Goal: Task Accomplishment & Management: Complete application form

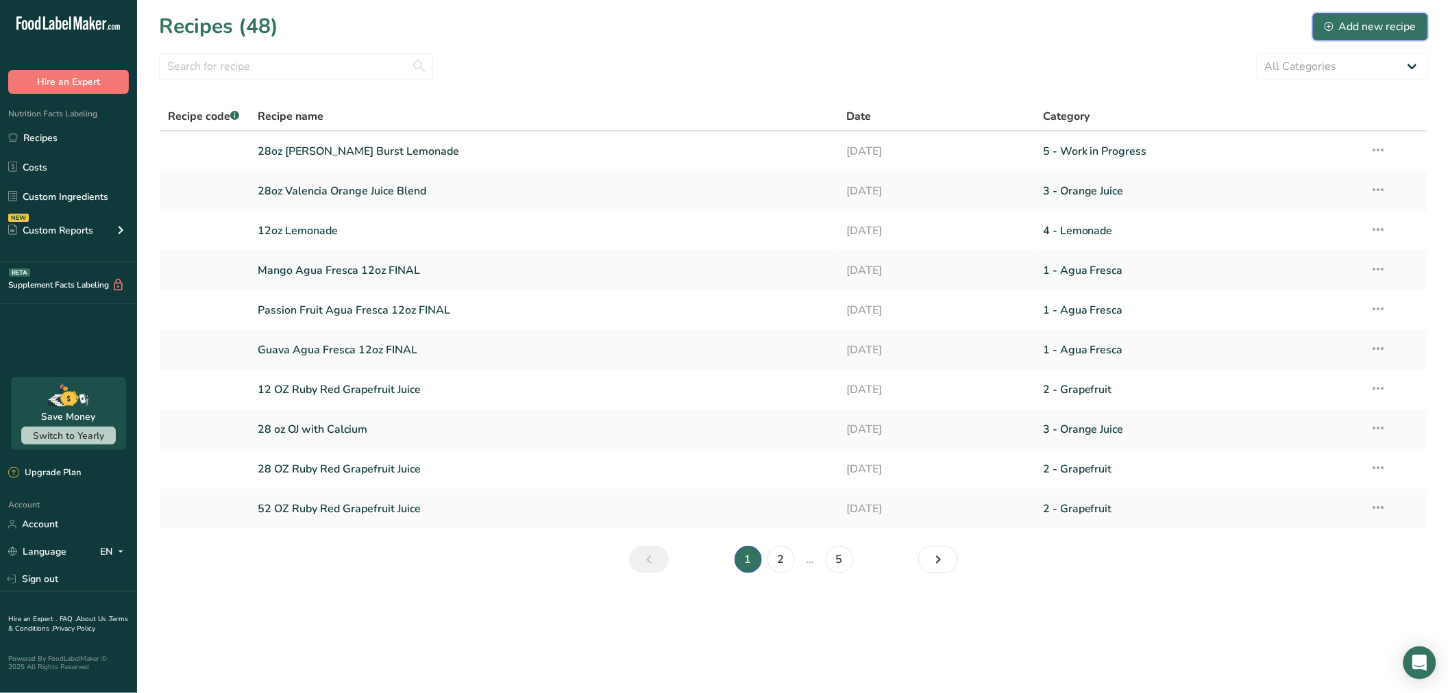
click at [1328, 29] on icon at bounding box center [1328, 26] width 9 height 9
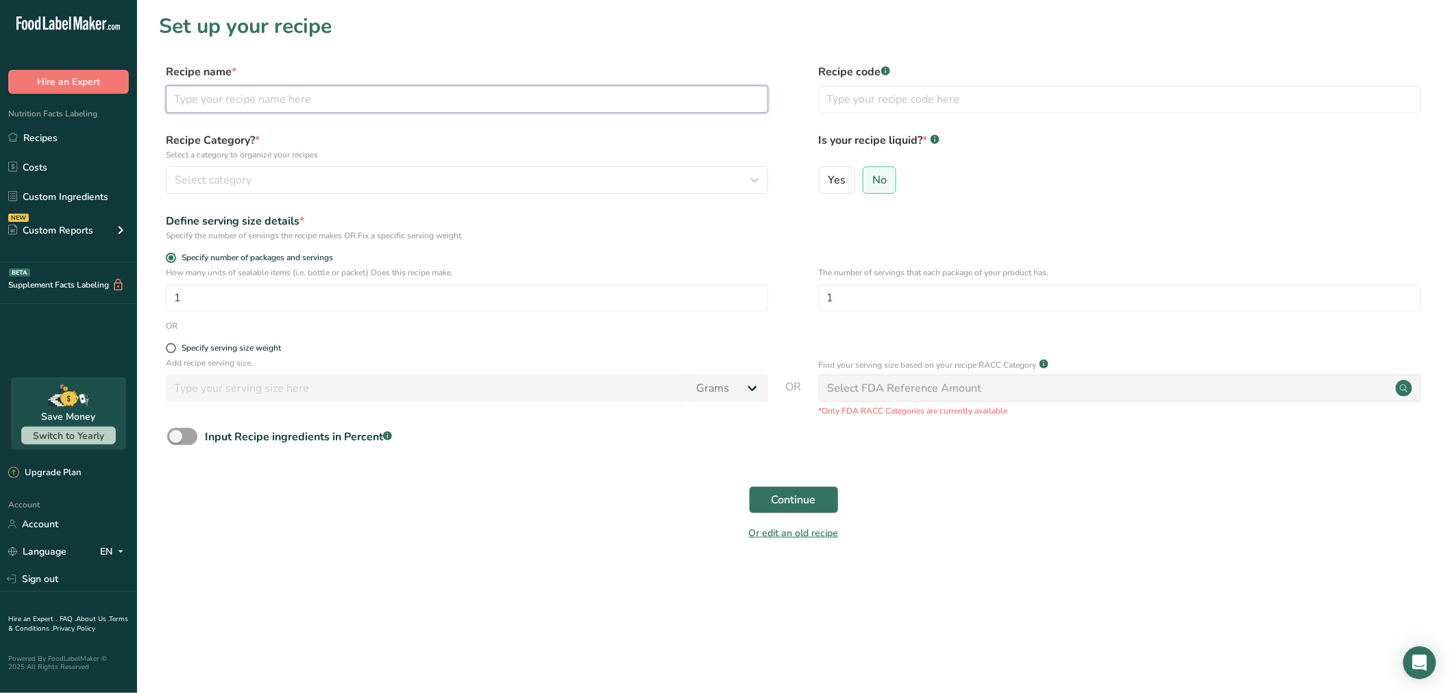
click at [447, 99] on input "text" at bounding box center [467, 99] width 602 height 27
type input "Pineapple Agua Fresca (WIP)"
click at [474, 180] on div "Select category" at bounding box center [463, 180] width 576 height 16
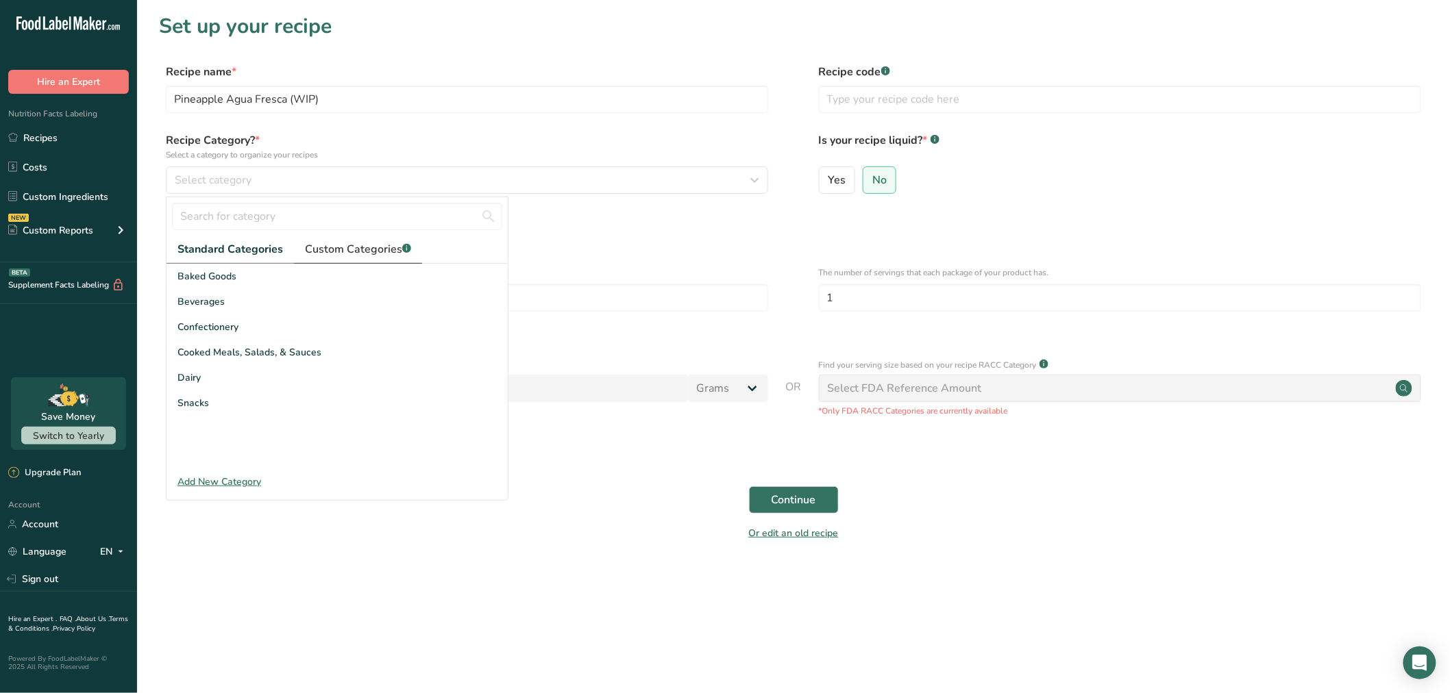
click at [322, 254] on span "Custom Categories .a-a{fill:#347362;}.b-a{fill:#fff;}" at bounding box center [358, 249] width 106 height 16
click at [265, 409] on span "5 - Work in Progress" at bounding box center [222, 403] width 91 height 14
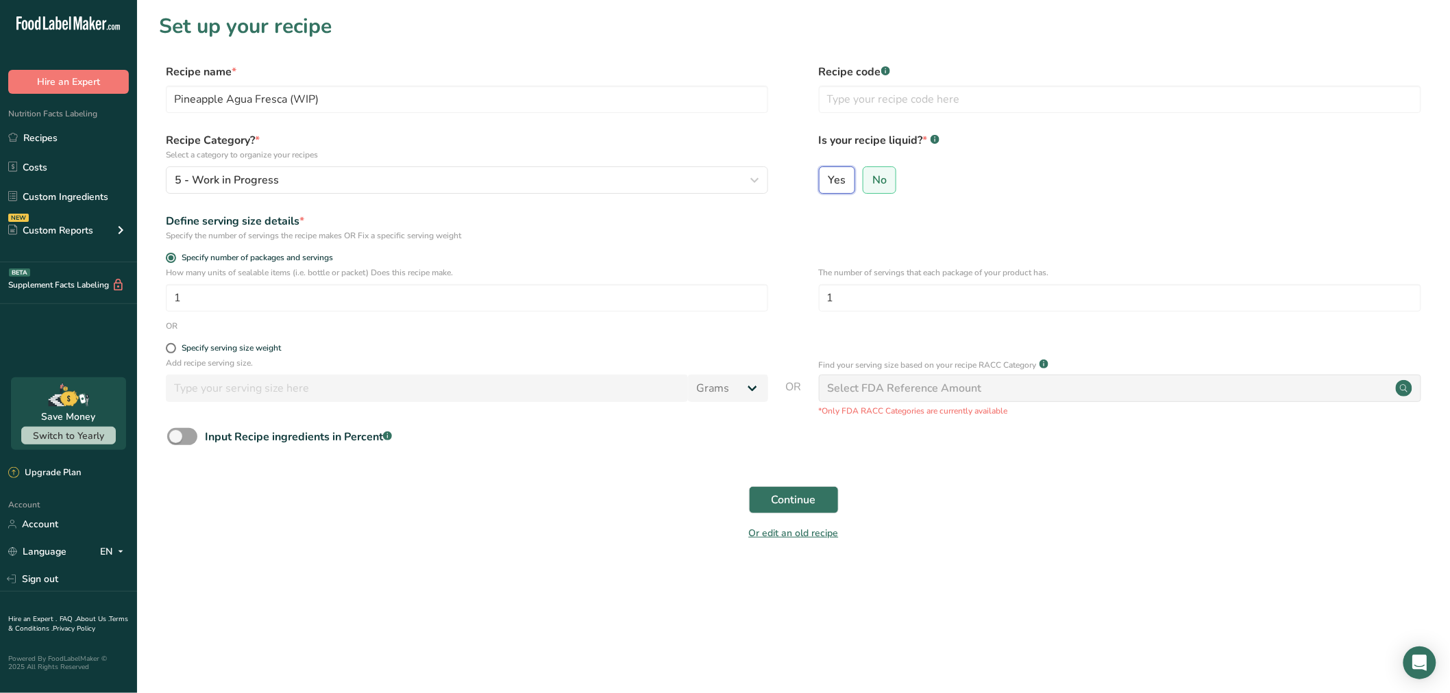
click at [823, 182] on input "Yes" at bounding box center [823, 179] width 9 height 9
radio input "true"
radio input "false"
select select "22"
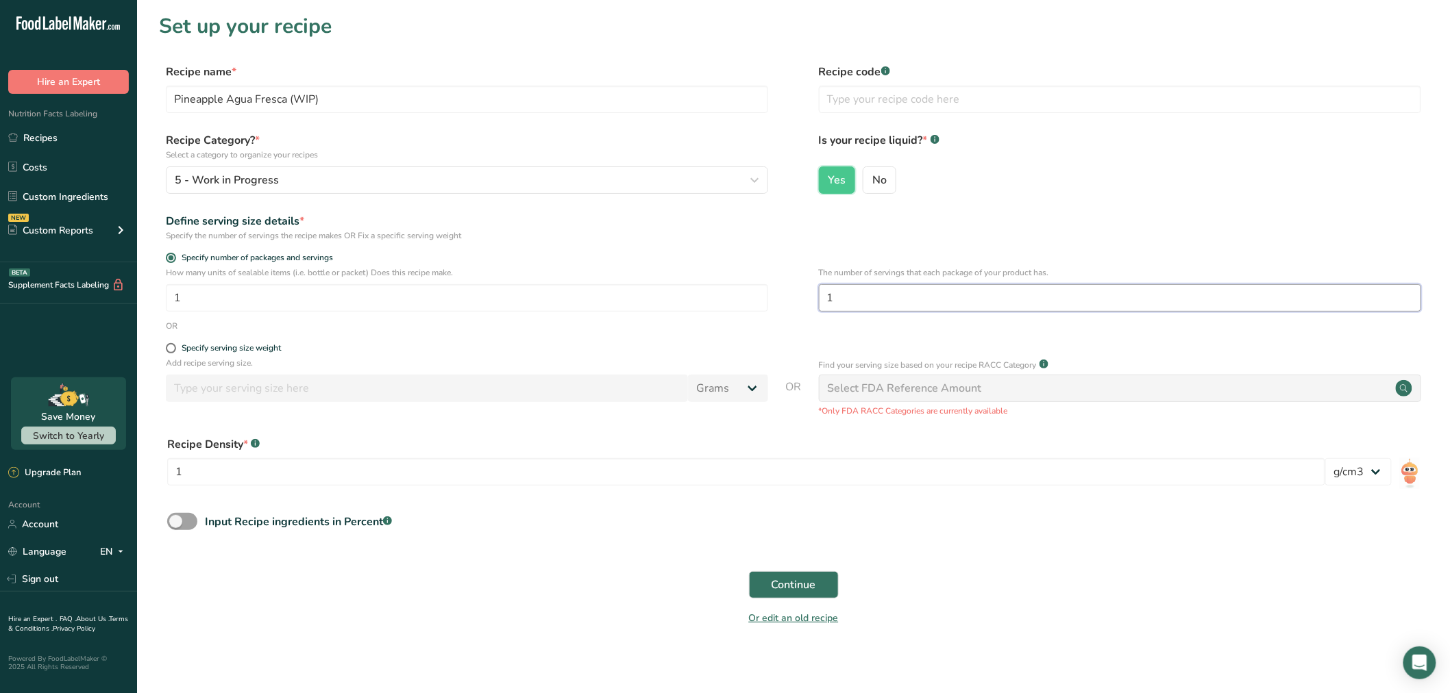
click at [891, 296] on input "1" at bounding box center [1120, 297] width 602 height 27
type input "3.5"
click at [1102, 180] on div "Yes No" at bounding box center [1120, 184] width 602 height 36
click at [812, 581] on span "Continue" at bounding box center [793, 585] width 45 height 16
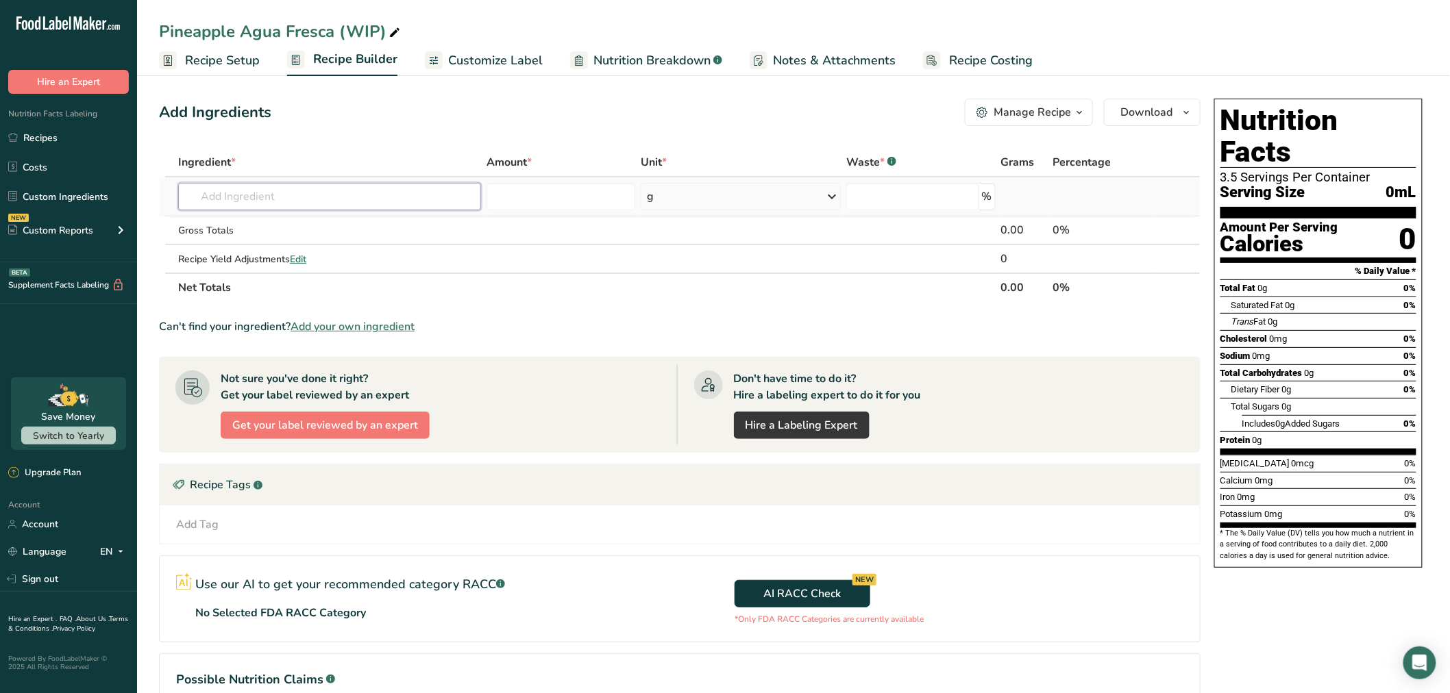
click at [401, 197] on input "text" at bounding box center [329, 196] width 303 height 27
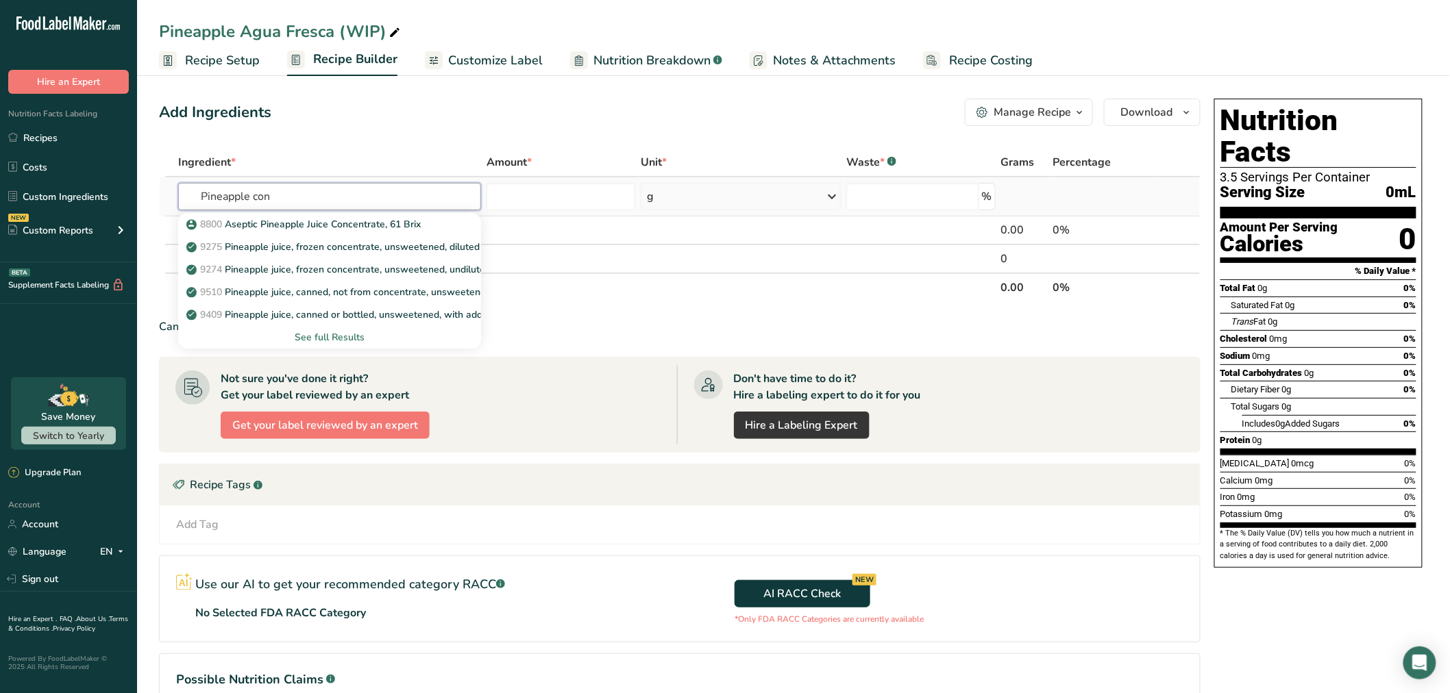
type input "Pineapple con"
click at [323, 334] on div "See full Results" at bounding box center [329, 337] width 281 height 14
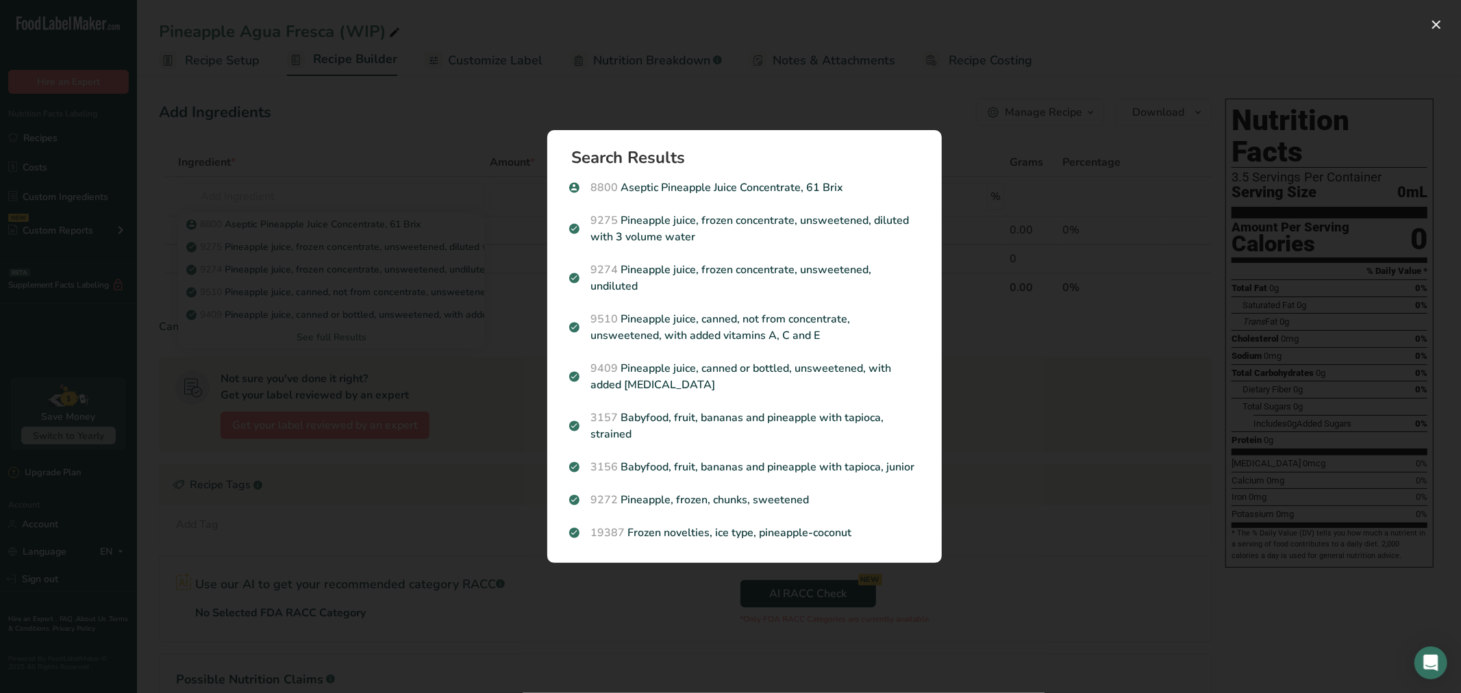
click at [1056, 345] on div "Search results modal" at bounding box center [730, 346] width 1461 height 693
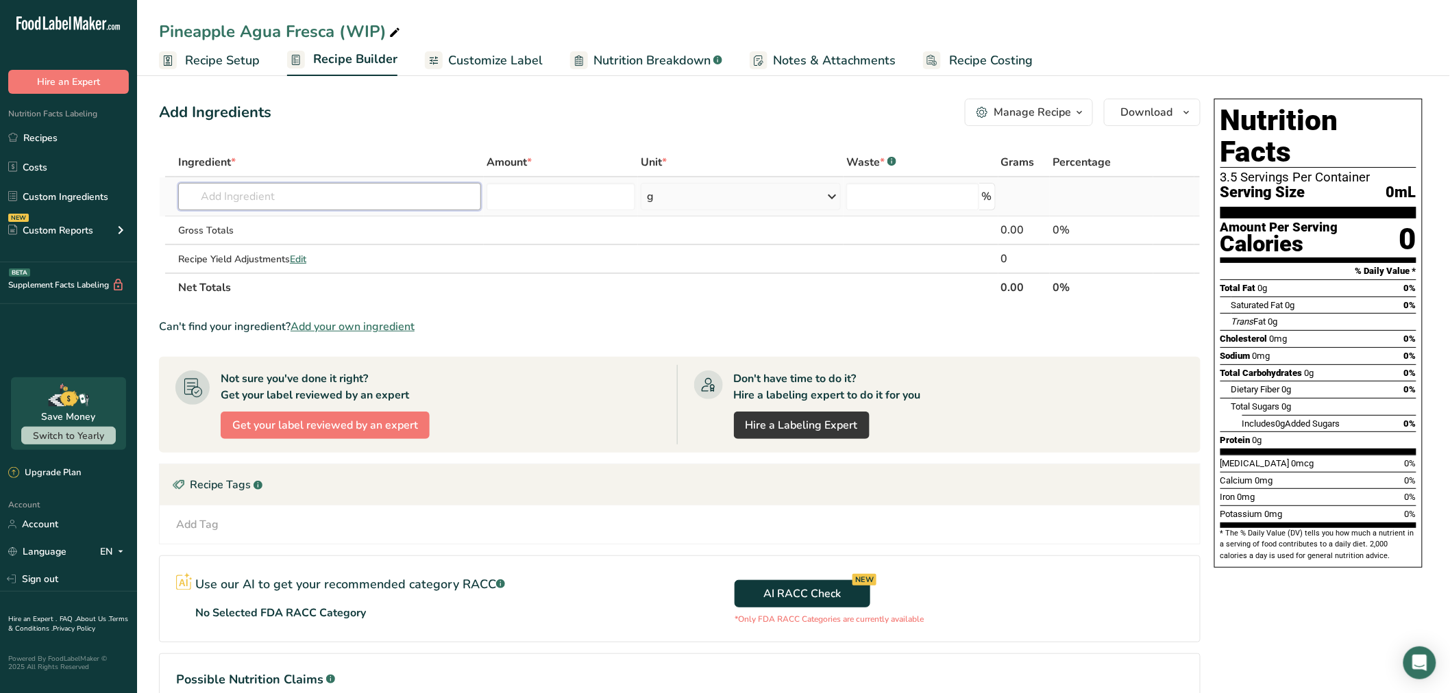
click at [252, 190] on input "text" at bounding box center [329, 196] width 303 height 27
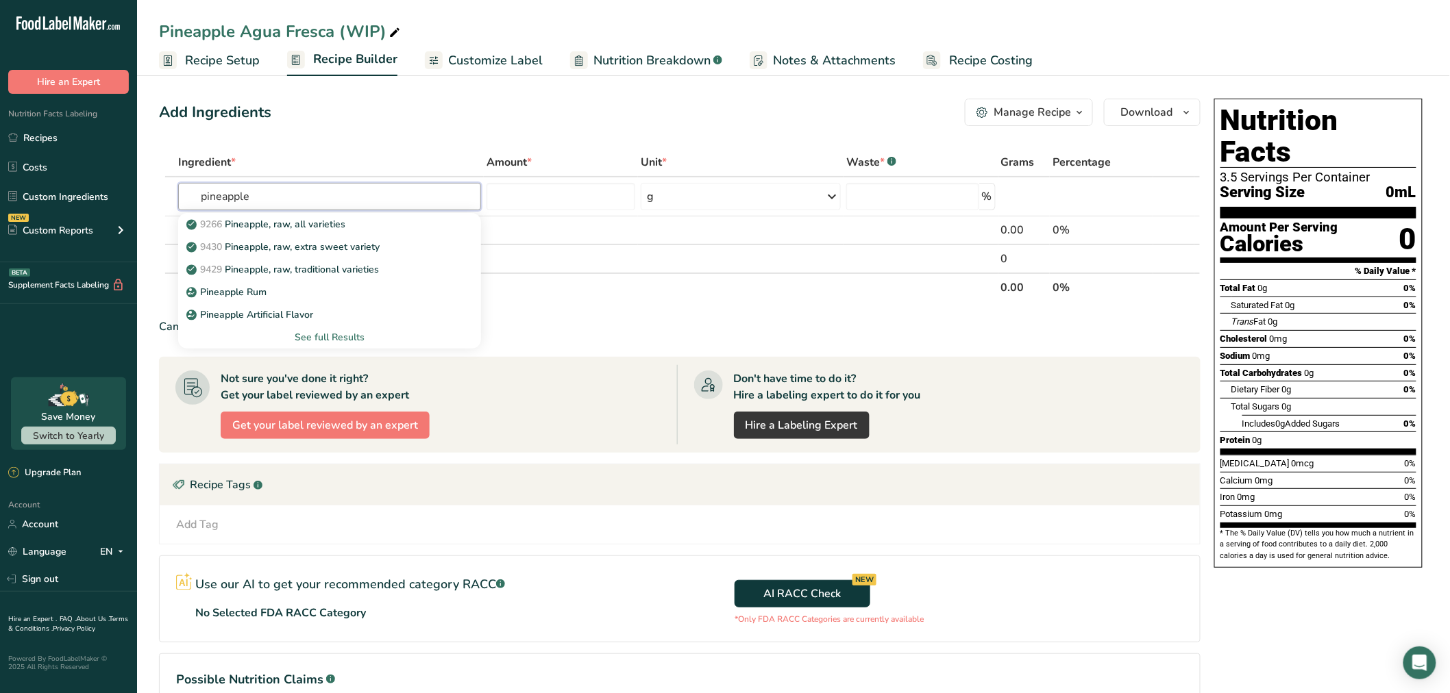
type input "pineapple"
click at [596, 303] on section "Ingredient * Amount * Unit * Waste * .a-a{fill:#347362;}.b-a{fill:#fff;} Grams …" at bounding box center [679, 456] width 1041 height 617
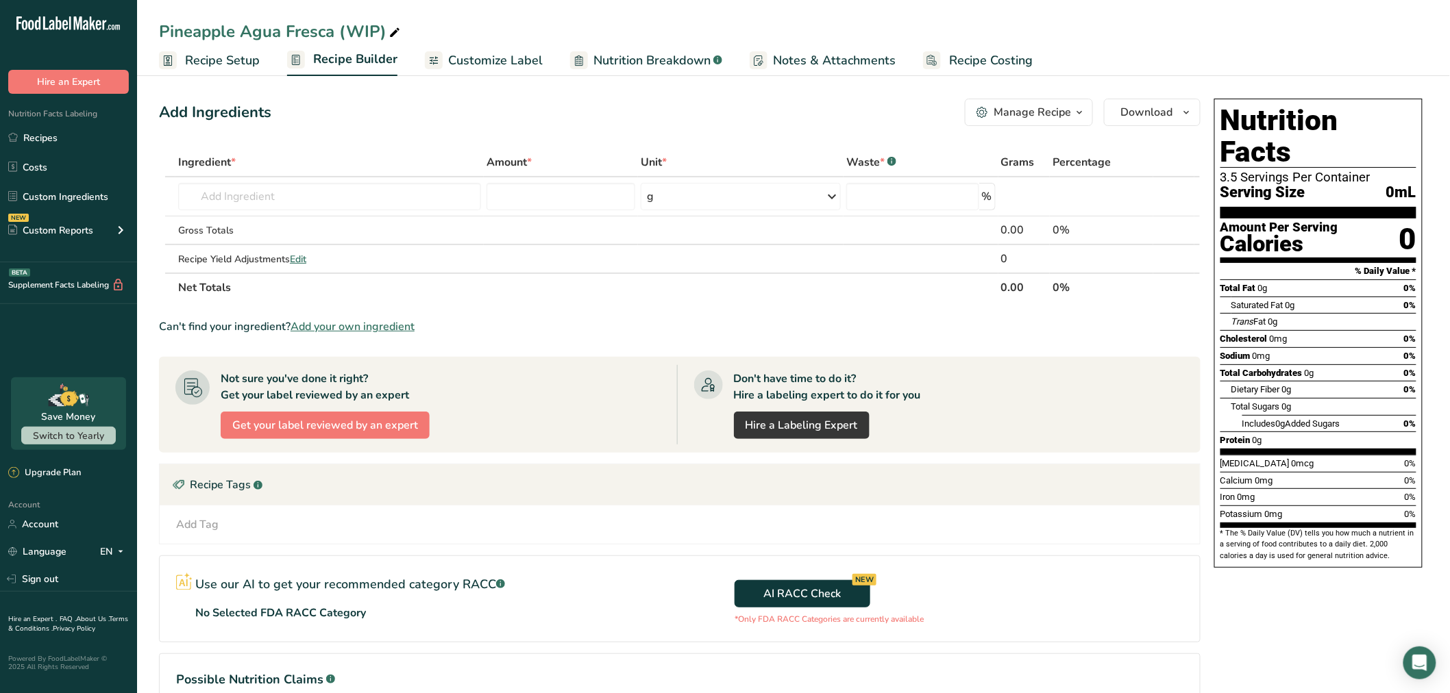
click at [369, 319] on span "Add your own ingredient" at bounding box center [352, 327] width 124 height 16
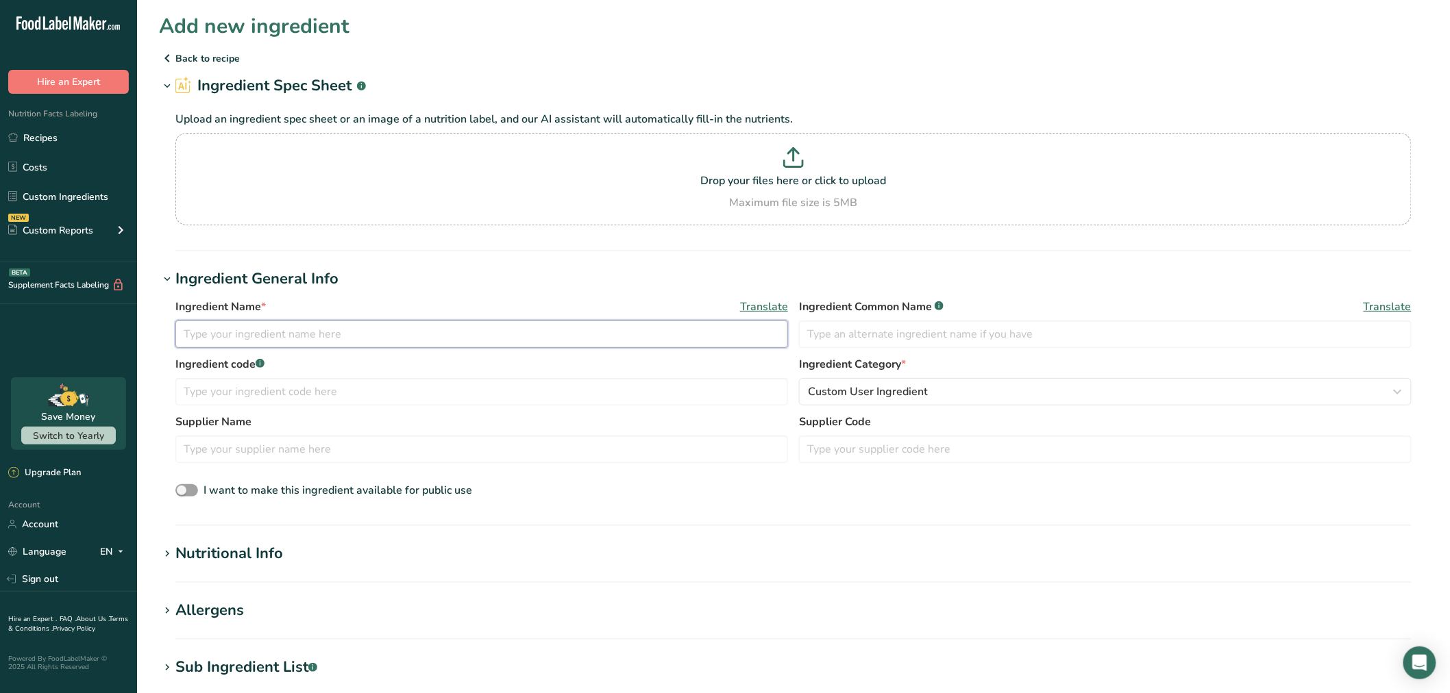
click at [412, 327] on input "text" at bounding box center [481, 334] width 612 height 27
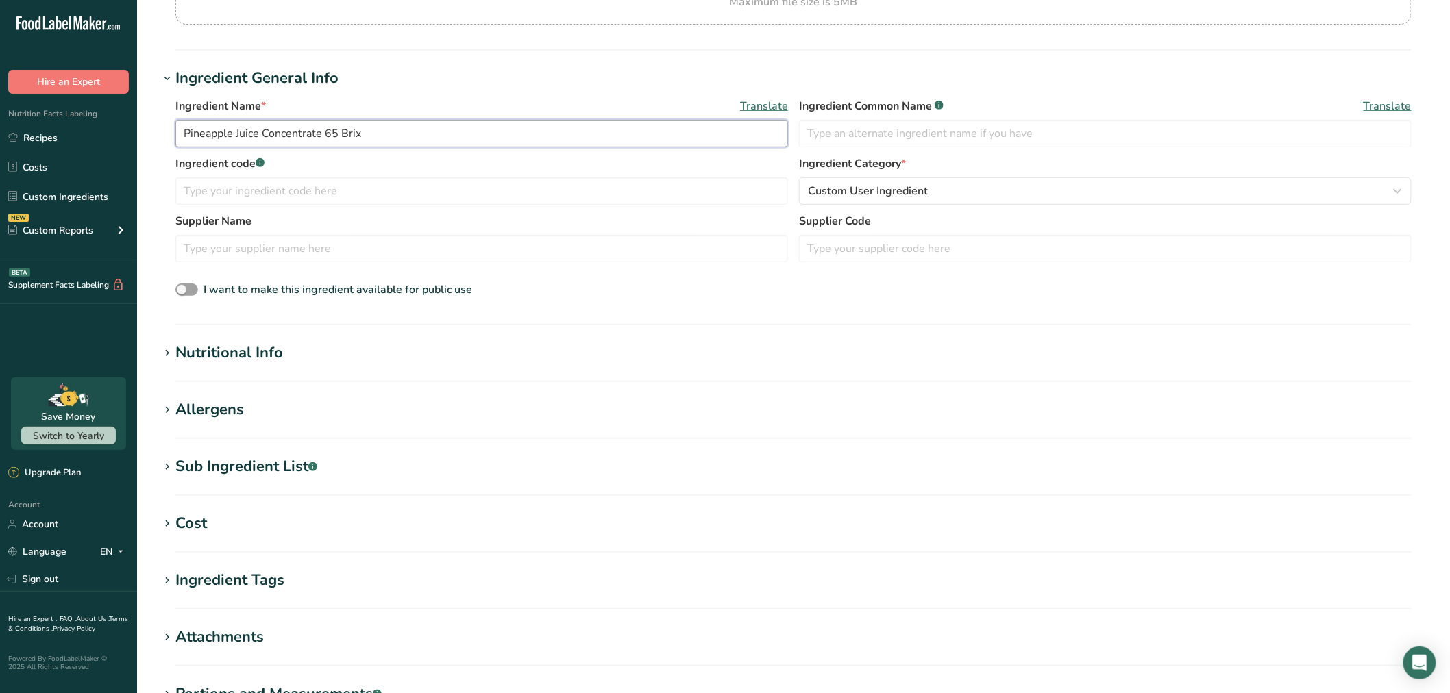
scroll to position [228, 0]
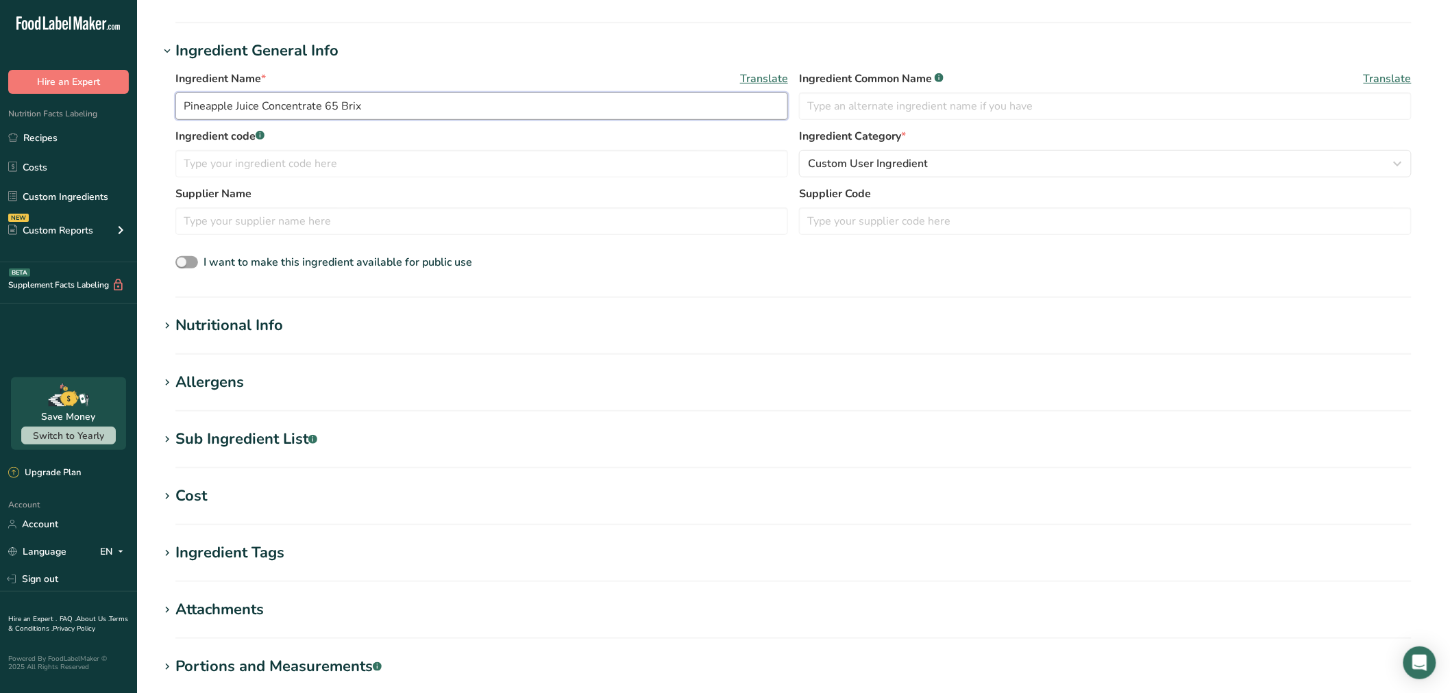
type input "Pineapple Juice Concentrate 65 Brix"
click at [247, 333] on div "Nutritional Info" at bounding box center [229, 325] width 108 height 23
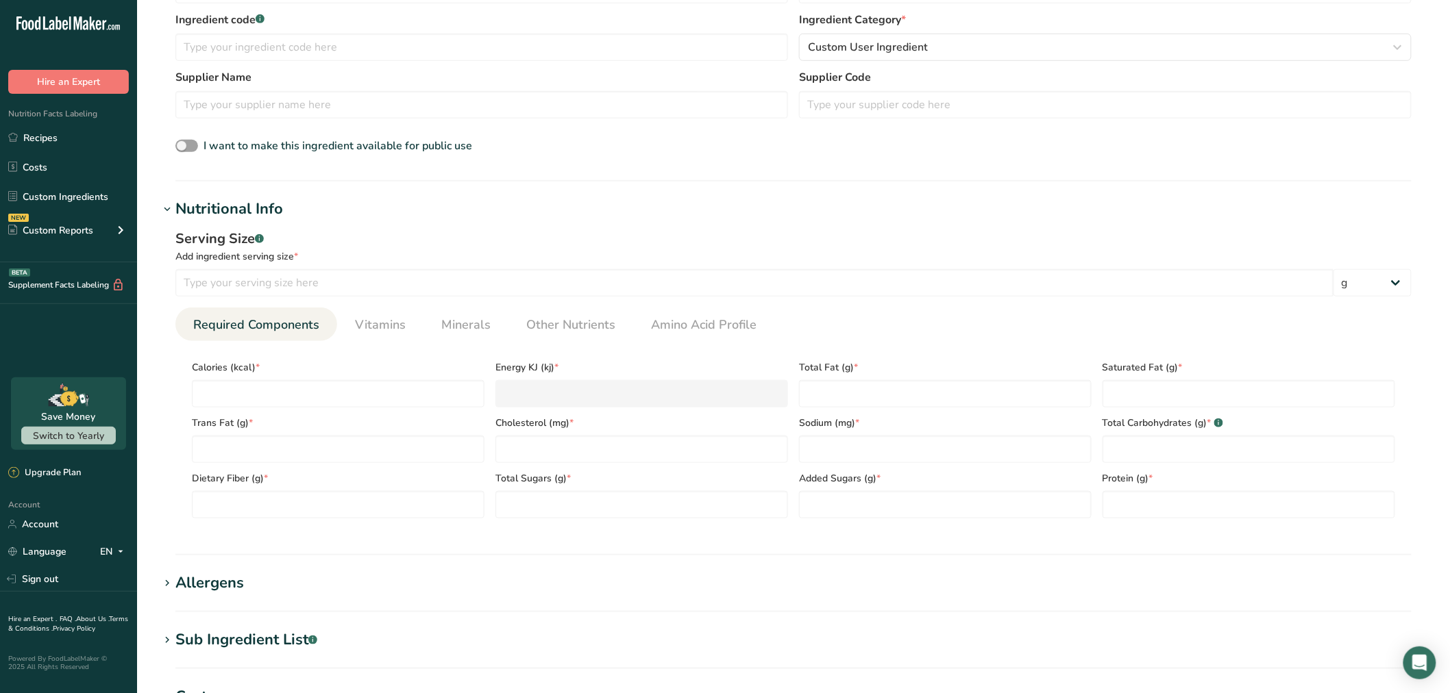
scroll to position [380, 0]
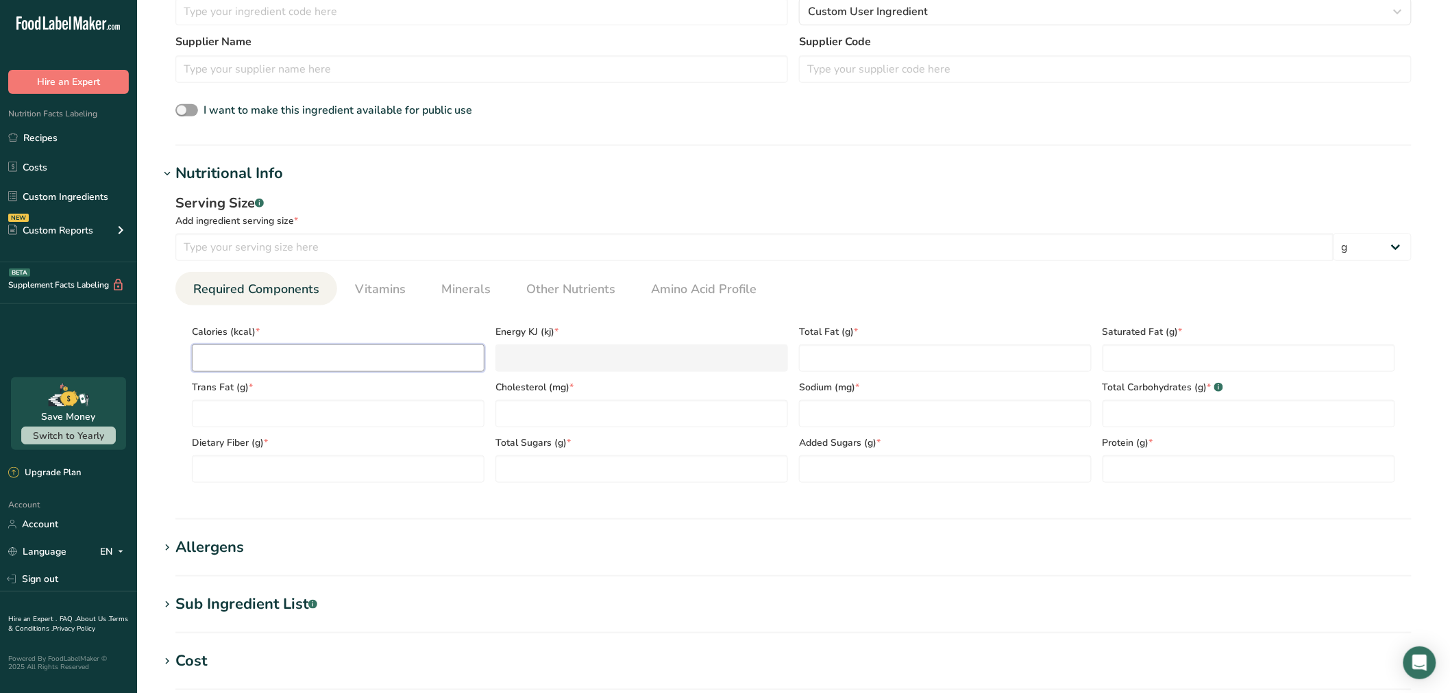
click at [312, 364] on input "number" at bounding box center [338, 358] width 293 height 27
type input "2"
type KJ "8.4"
type input "23"
type KJ "96.2"
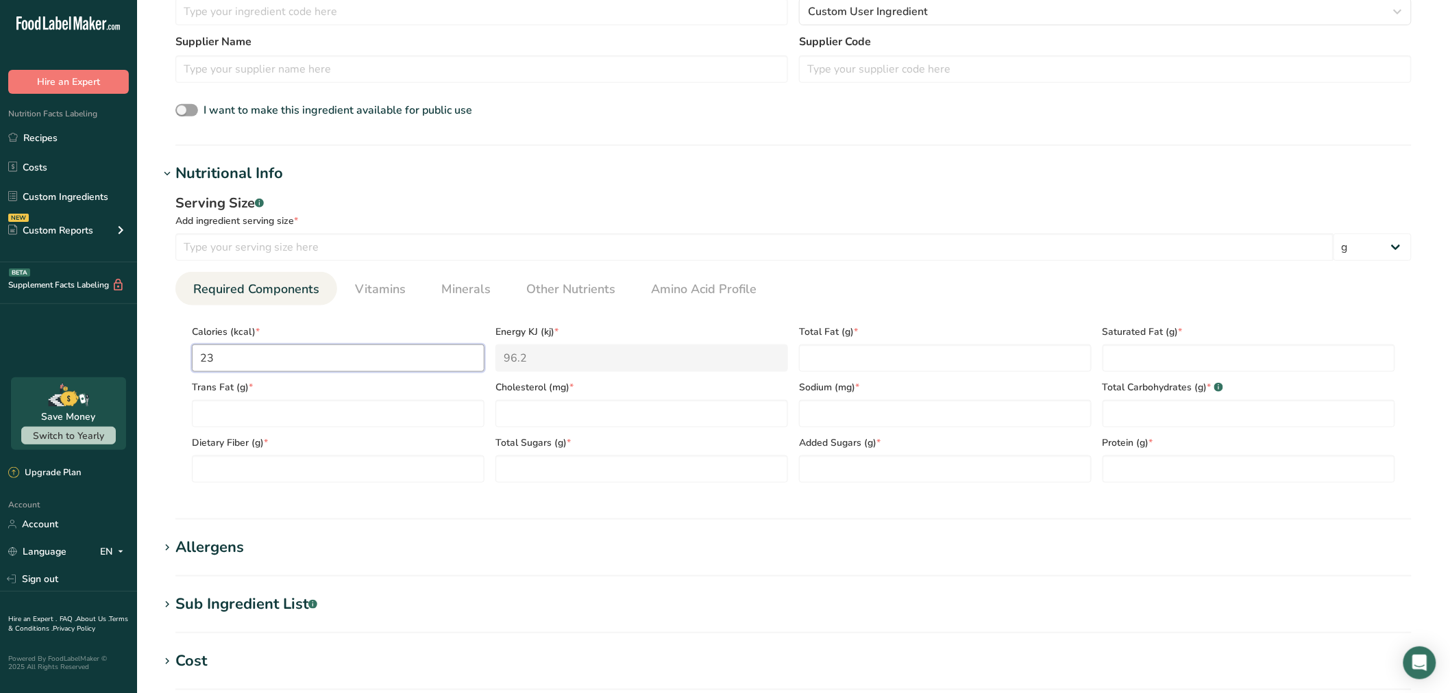
type input "233"
type KJ "974.9"
type input "233.3"
type KJ "976.1"
type input "233.33"
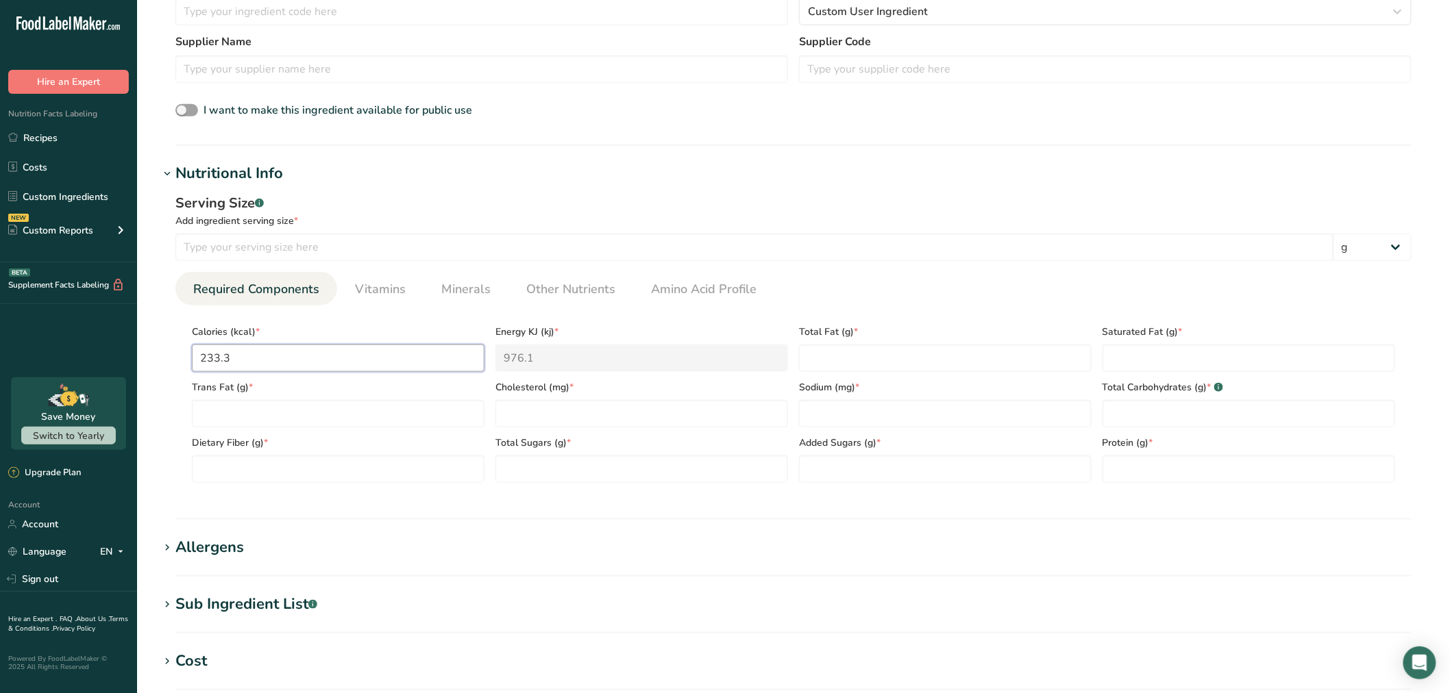
type KJ "976.3"
type input "233.33"
click at [1127, 456] on input "number" at bounding box center [1248, 469] width 293 height 27
type input "1.4"
click at [887, 238] on input "number" at bounding box center [754, 247] width 1158 height 27
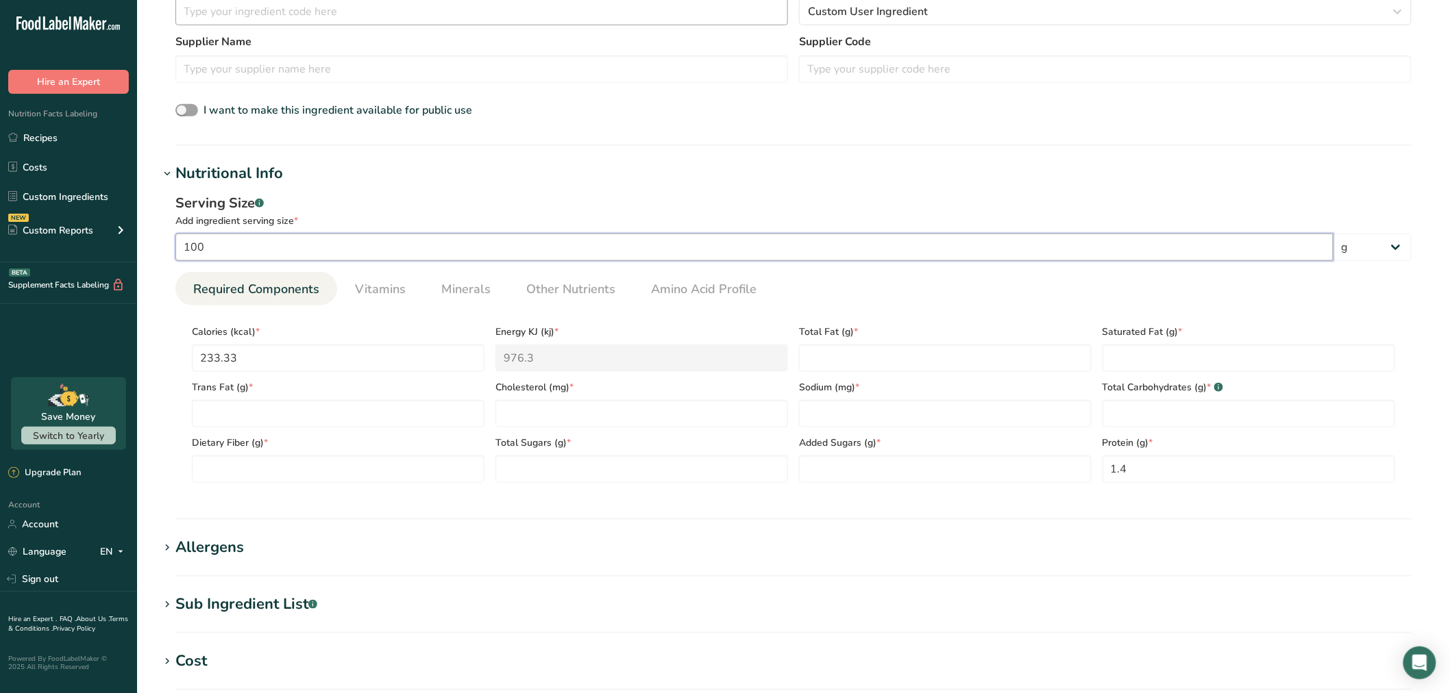
type input "100"
click at [273, 474] on Fiber "number" at bounding box center [338, 469] width 293 height 27
type Fiber "1.14"
click at [612, 467] on Sugars "number" at bounding box center [641, 469] width 293 height 27
type Sugars "50"
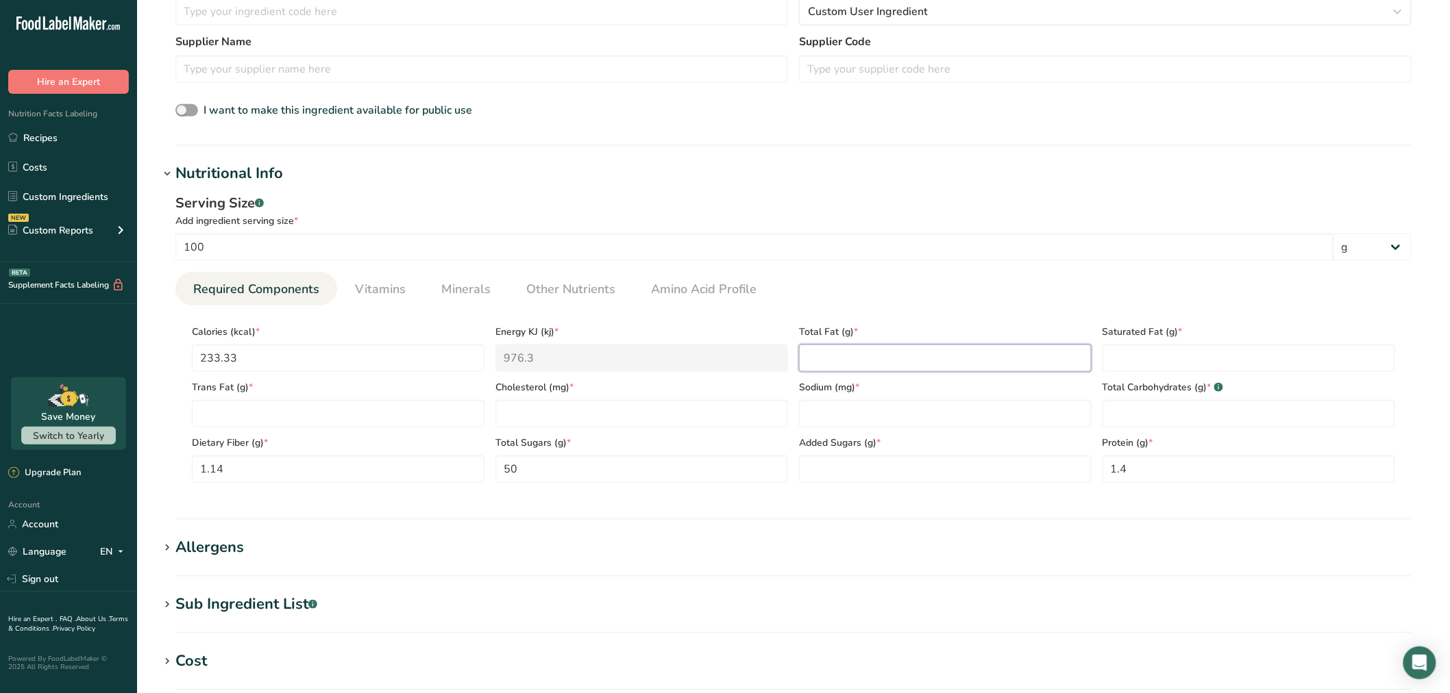
click at [956, 364] on Fat "number" at bounding box center [945, 358] width 293 height 27
type Fat "0"
click at [1168, 347] on Fat "number" at bounding box center [1248, 358] width 293 height 27
type Fat "0"
click at [329, 411] on Fat "number" at bounding box center [338, 413] width 293 height 27
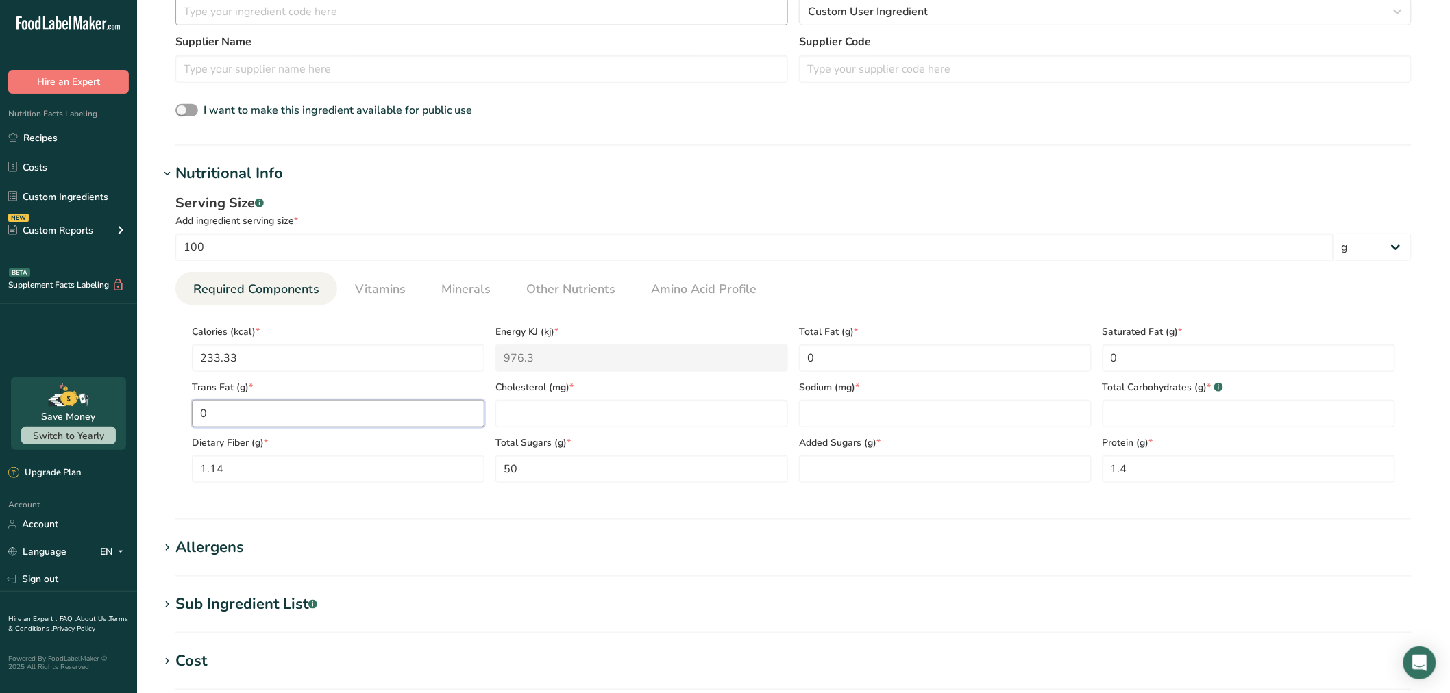
type Fat "0"
click at [633, 405] on input "number" at bounding box center [641, 413] width 293 height 27
type input "0"
click at [823, 414] on input "number" at bounding box center [945, 413] width 293 height 27
type input "26.32"
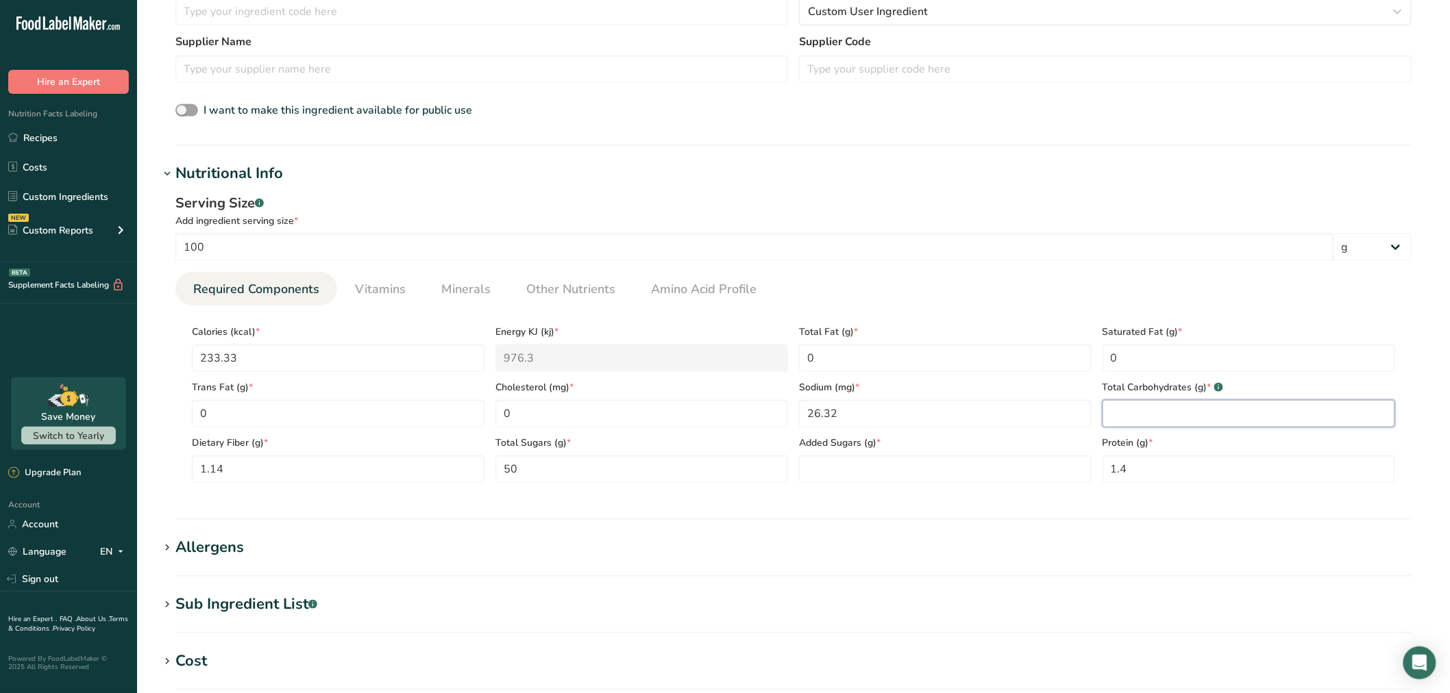
click at [1132, 407] on Carbohydrates "number" at bounding box center [1248, 413] width 293 height 27
type Carbohydrates "57.02"
click at [916, 476] on Sugars "number" at bounding box center [945, 469] width 293 height 27
type Sugars "0"
click at [947, 511] on section "Nutritional Info Serving Size .a-a{fill:#347362;}.b-a{fill:#fff;} Add ingredien…" at bounding box center [793, 341] width 1269 height 358
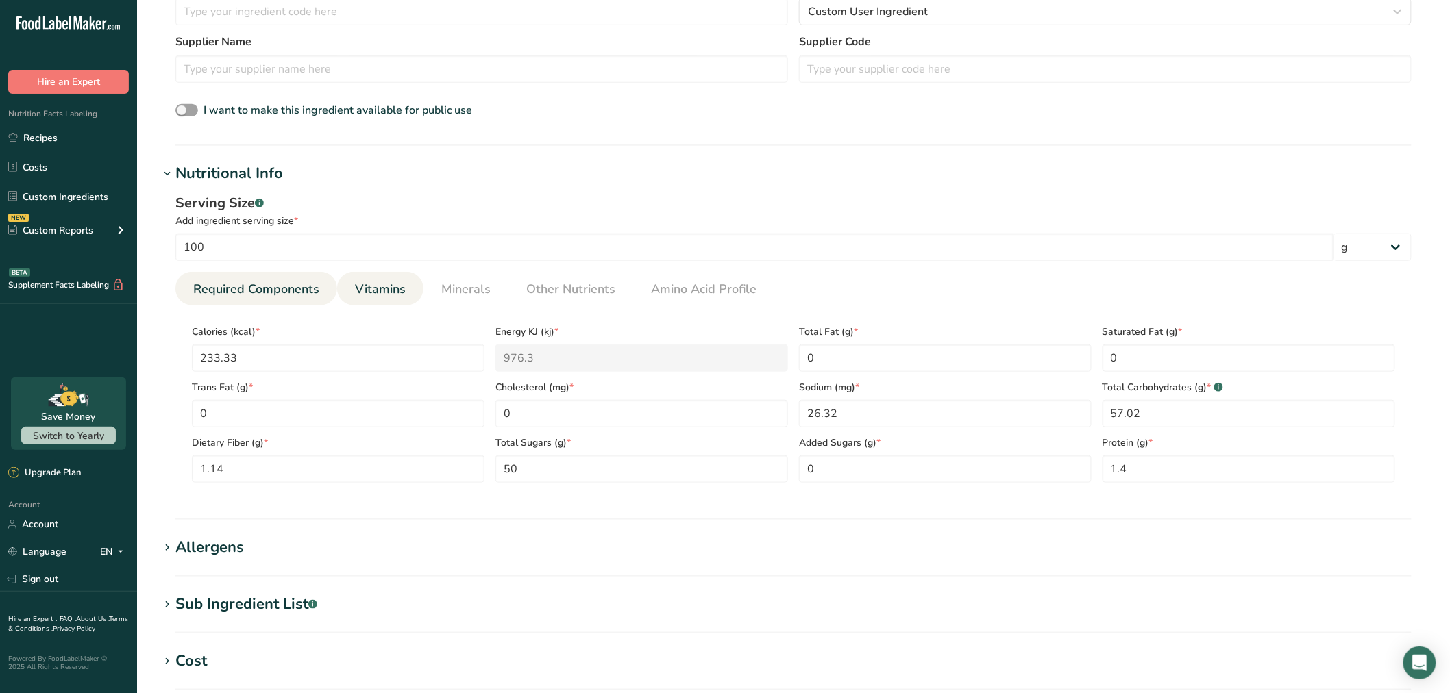
click at [384, 289] on span "Vitamins" at bounding box center [380, 289] width 51 height 18
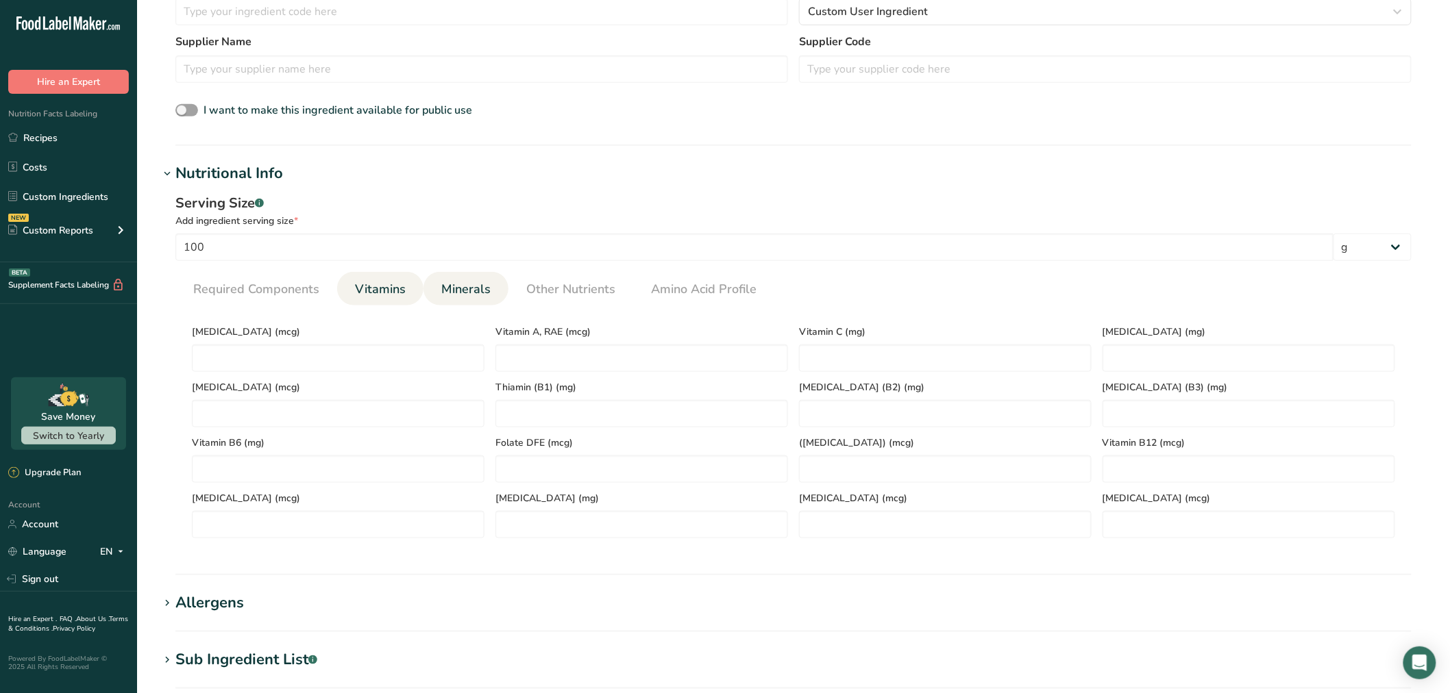
click at [437, 291] on link "Minerals" at bounding box center [466, 289] width 60 height 35
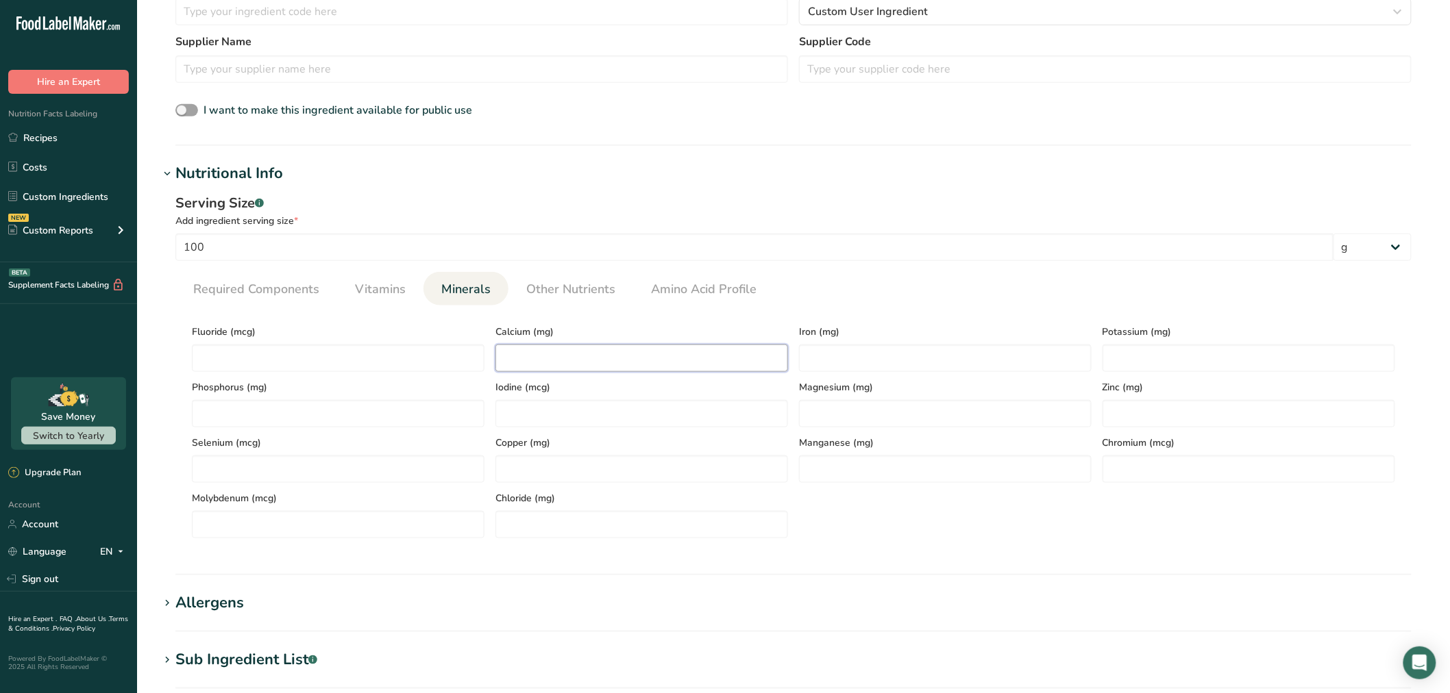
click at [528, 352] on input "number" at bounding box center [641, 358] width 293 height 27
type input "71.05"
click at [830, 360] on input "number" at bounding box center [945, 358] width 293 height 27
type input "1.4"
click at [1162, 361] on input "number" at bounding box center [1248, 358] width 293 height 27
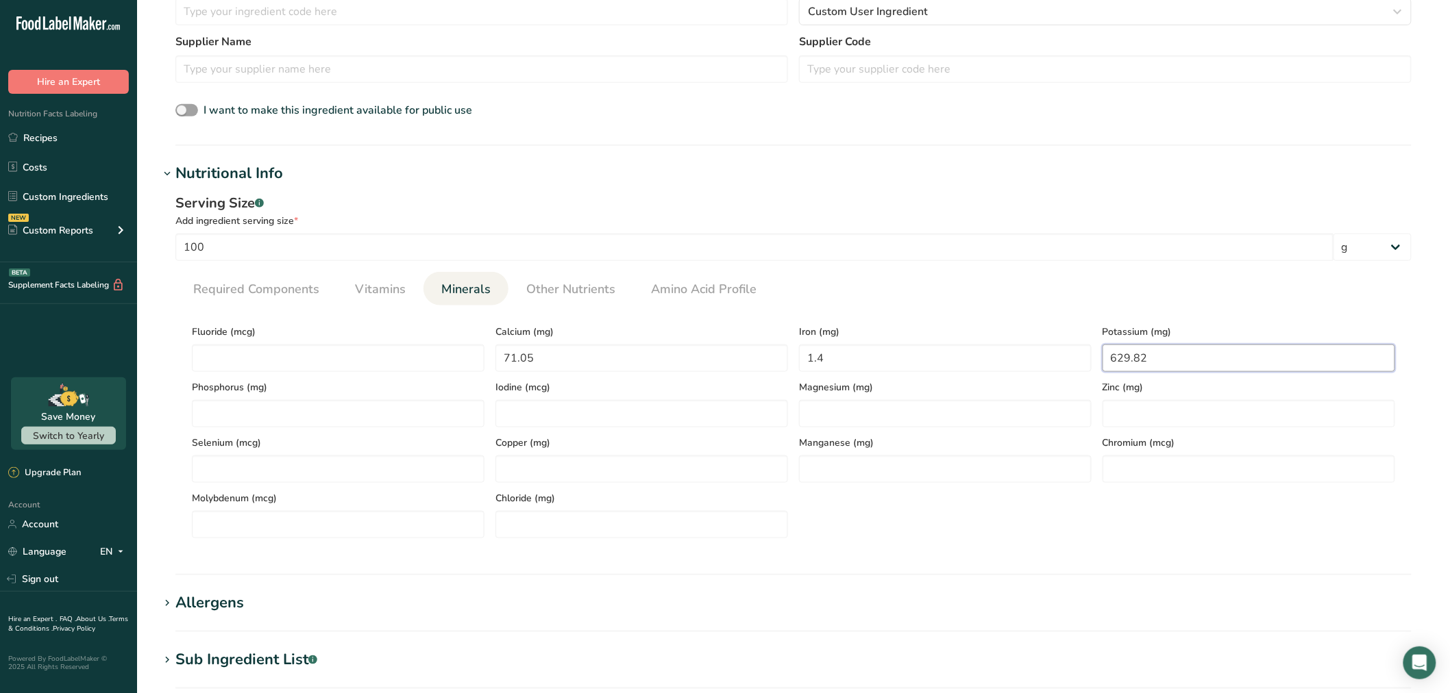
type input "629.82"
click at [370, 306] on section "Calories (kcal) * 233.33 Energy KJ (kj) * 976.3 Total Fat (g) * 0 Saturated Fat…" at bounding box center [793, 428] width 1236 height 244
click at [381, 296] on span "Vitamins" at bounding box center [380, 289] width 51 height 18
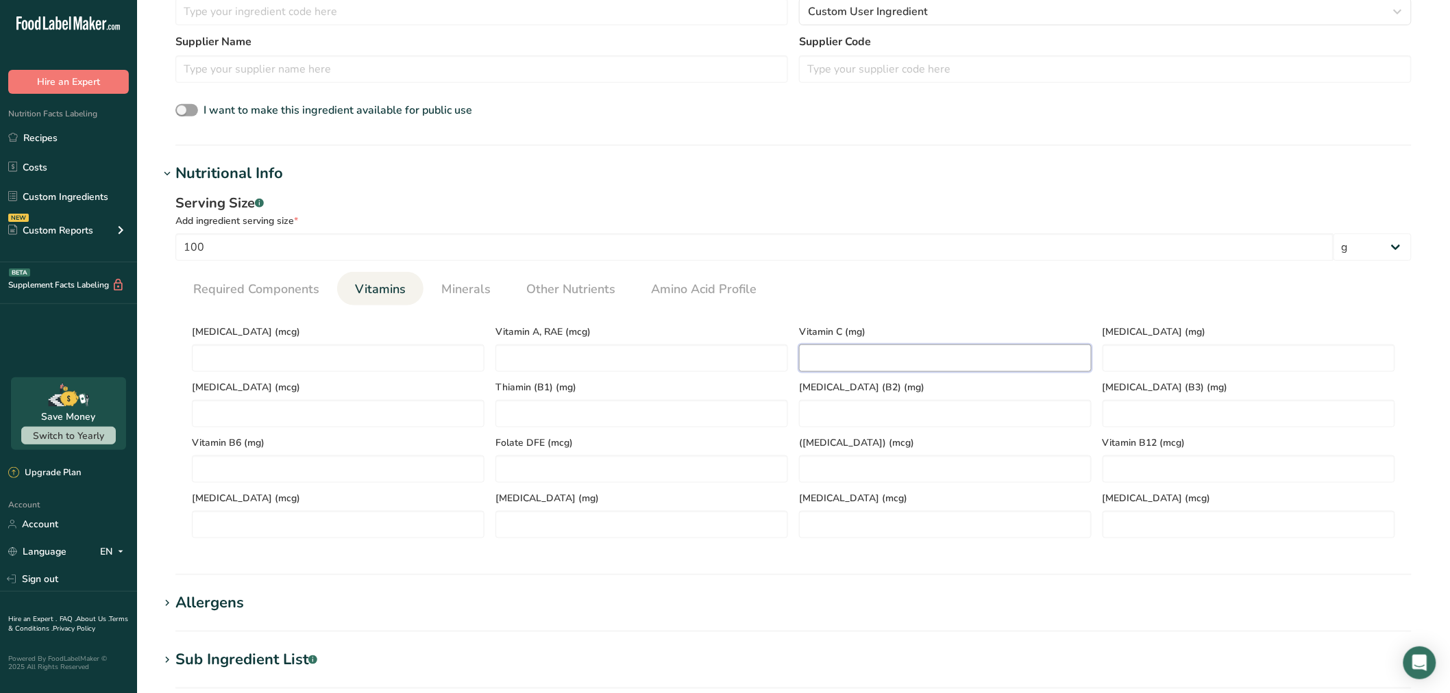
click at [923, 368] on C "number" at bounding box center [945, 358] width 293 height 27
type C "57.55"
click at [517, 413] on \(B1\) "number" at bounding box center [641, 413] width 293 height 27
type \(B1\) "0.32"
click at [886, 407] on \(B2\) "number" at bounding box center [945, 413] width 293 height 27
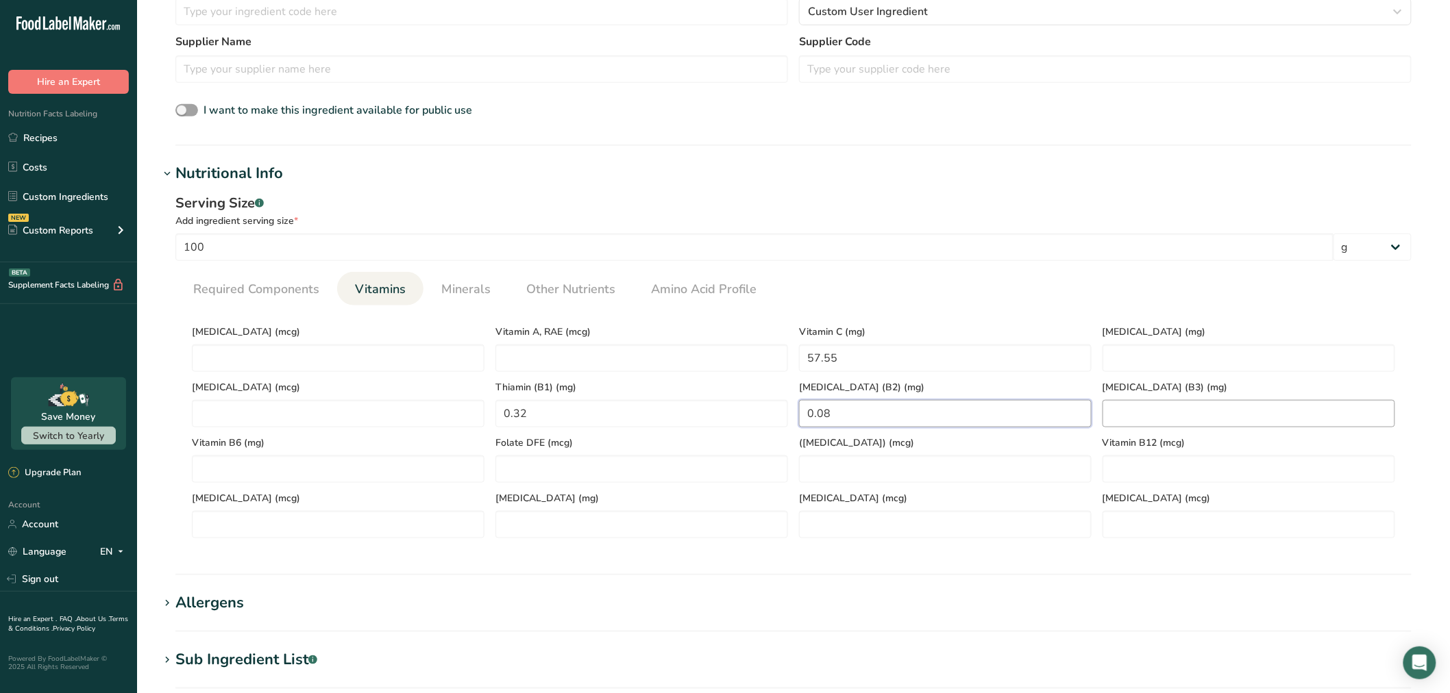
type \(B2\) "0.08"
click at [1169, 414] on \(B3\) "number" at bounding box center [1248, 413] width 293 height 27
type \(B3\) "0"
type \(B3\) "1.23"
click at [578, 365] on RAE "number" at bounding box center [641, 358] width 293 height 27
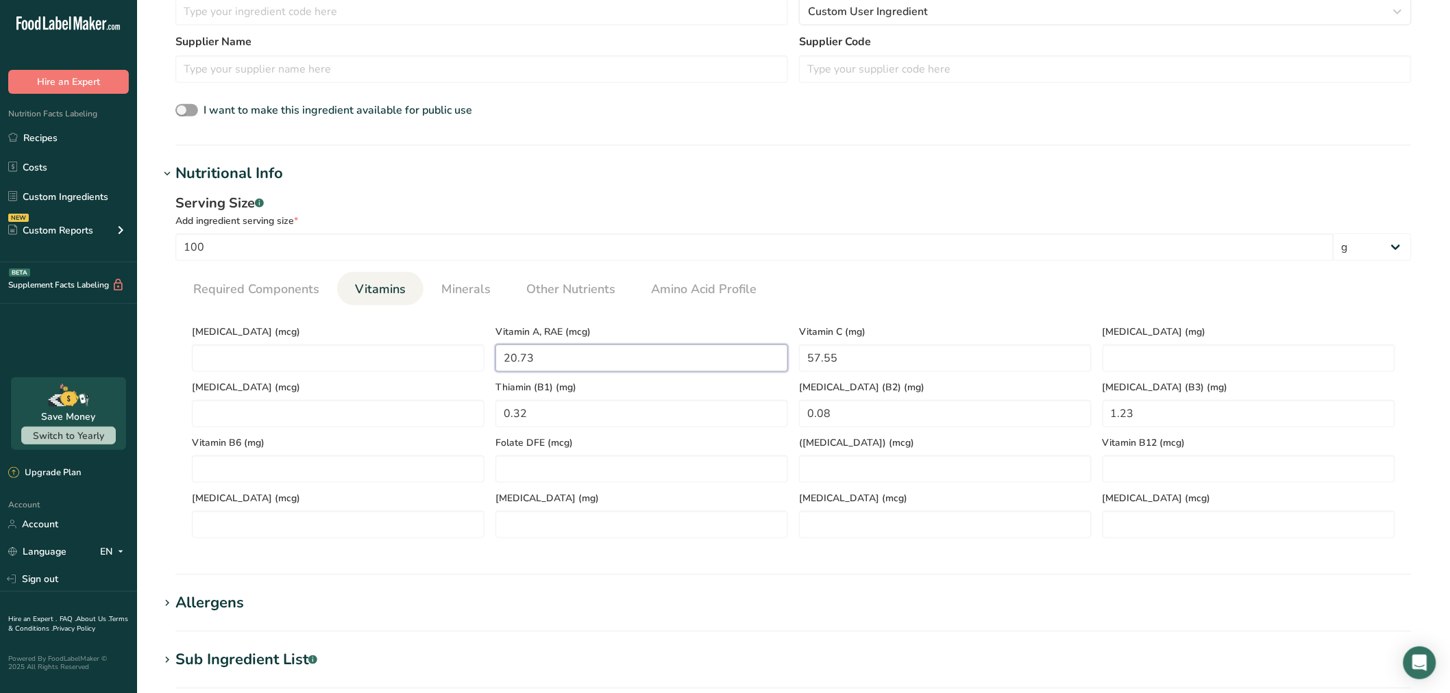
type RAE "20.73"
click at [865, 278] on ul "Required Components Vitamins Minerals Other Nutrients Amino Acid Profile" at bounding box center [793, 289] width 1236 height 34
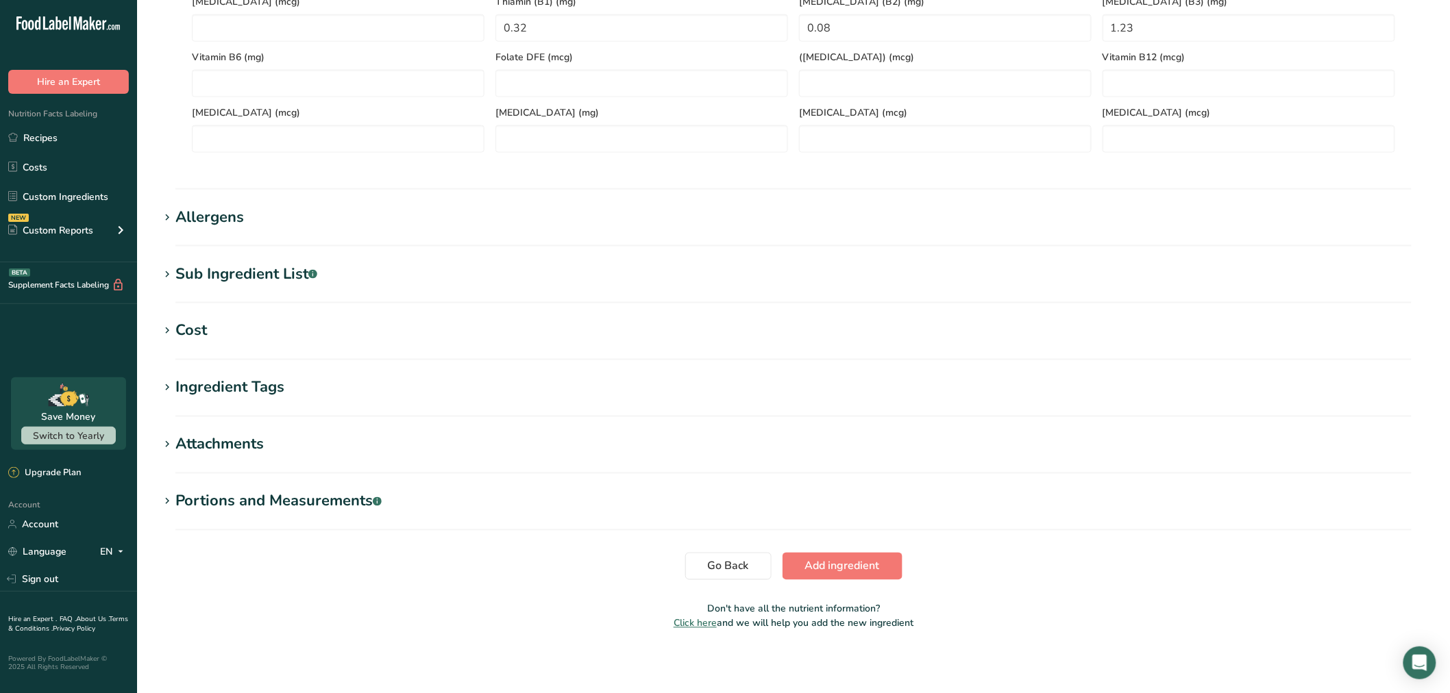
scroll to position [769, 0]
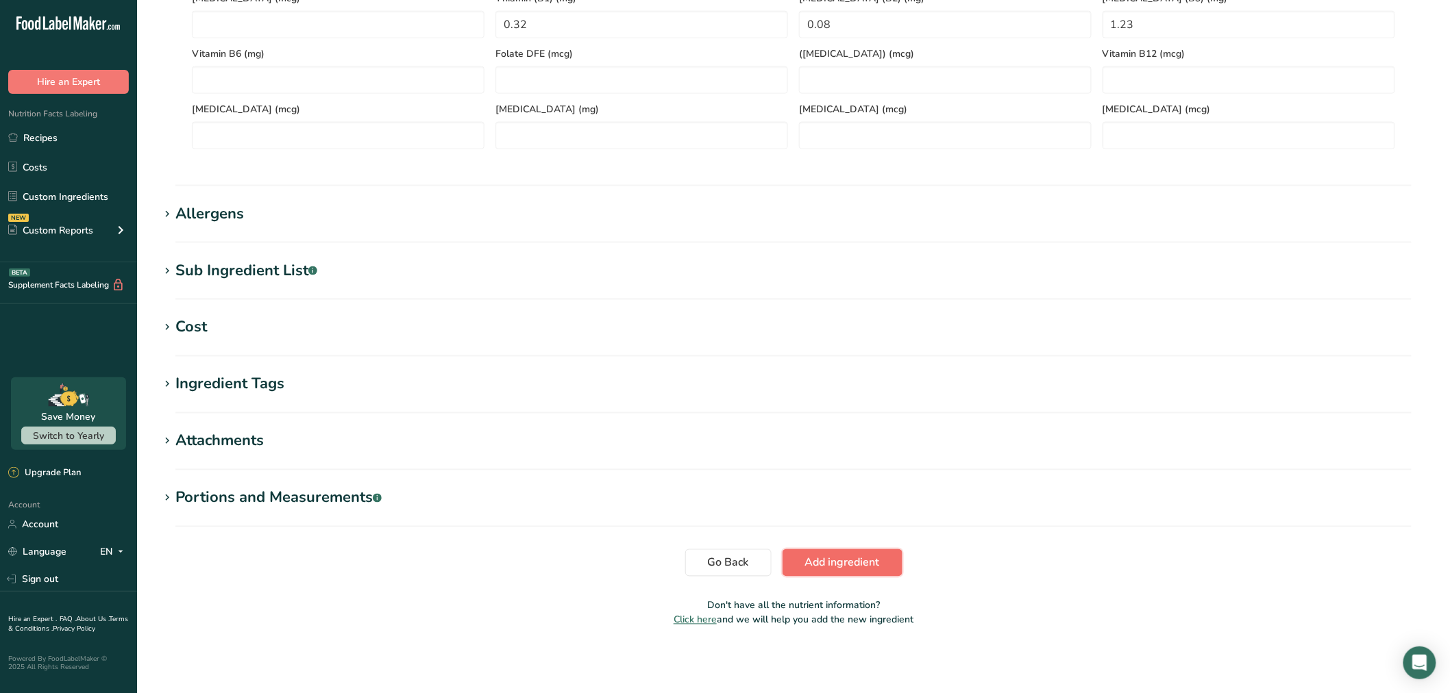
click at [846, 570] on span "Add ingredient" at bounding box center [842, 563] width 75 height 16
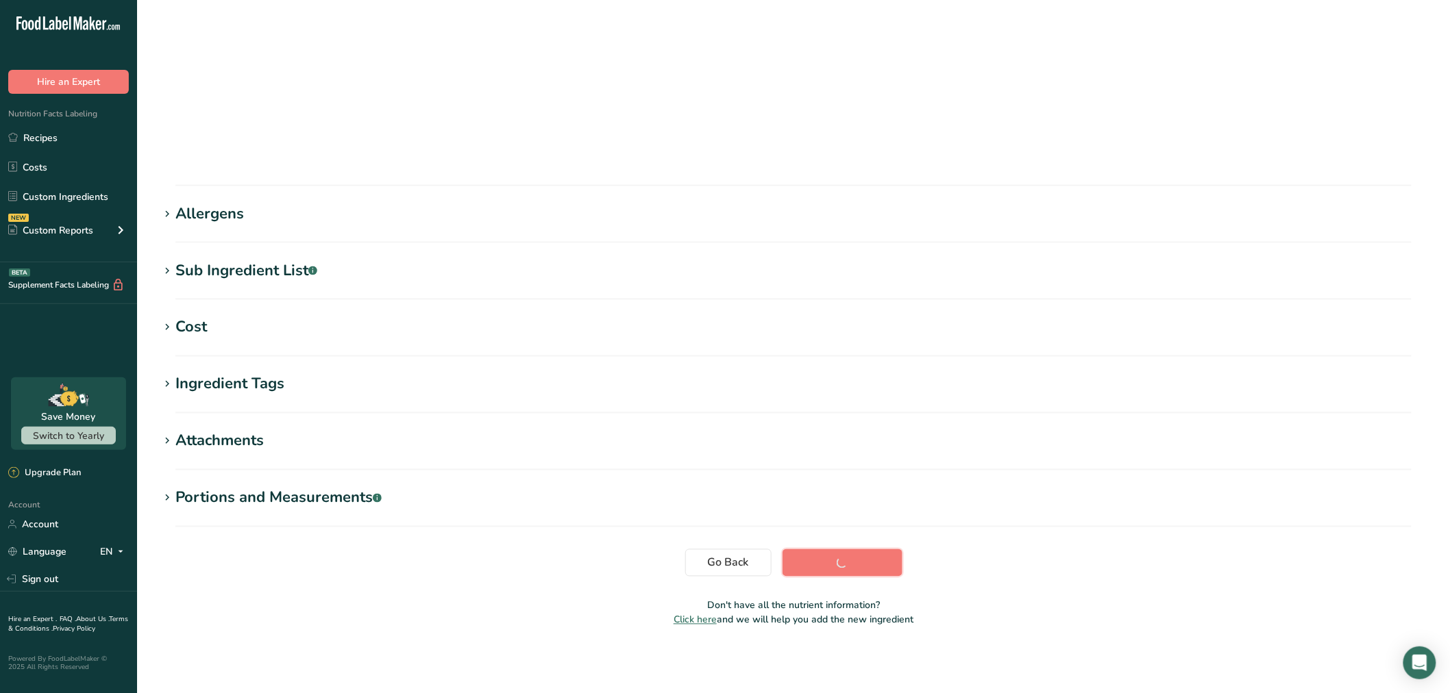
scroll to position [42, 0]
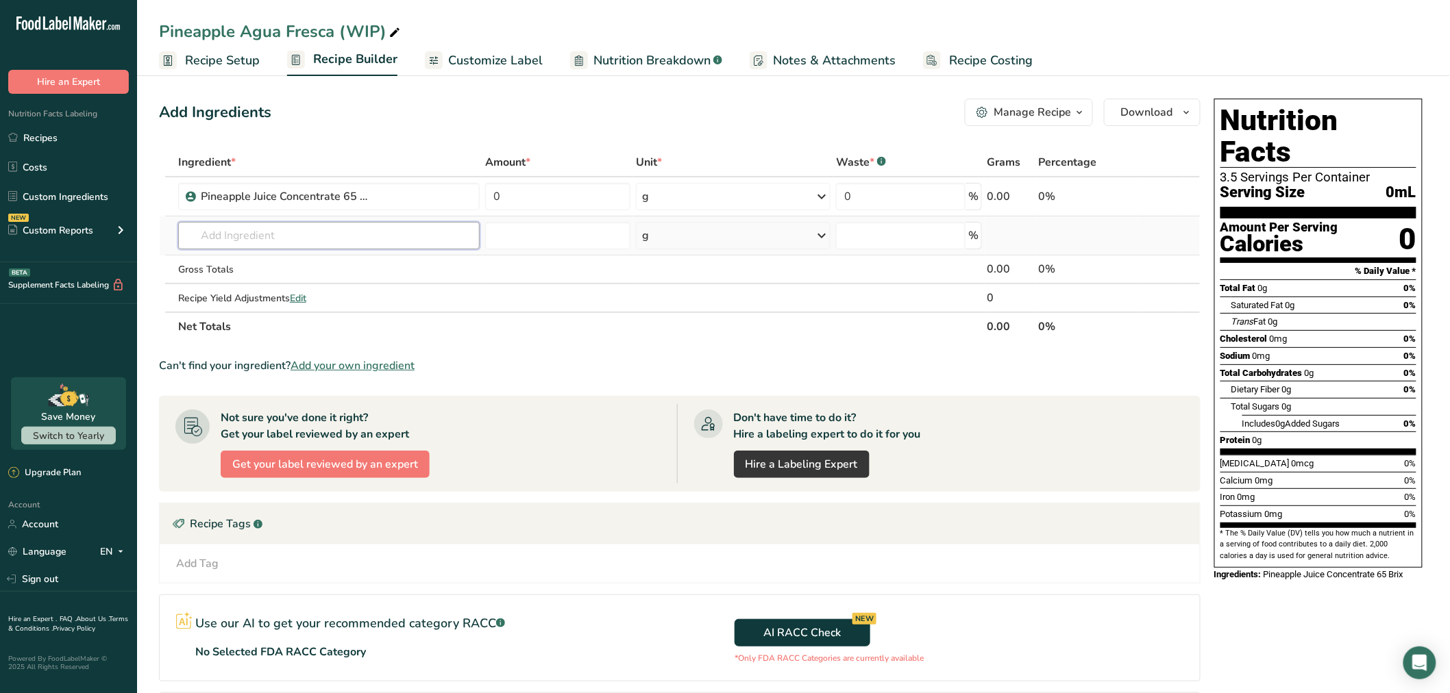
click at [240, 234] on input "text" at bounding box center [328, 235] width 301 height 27
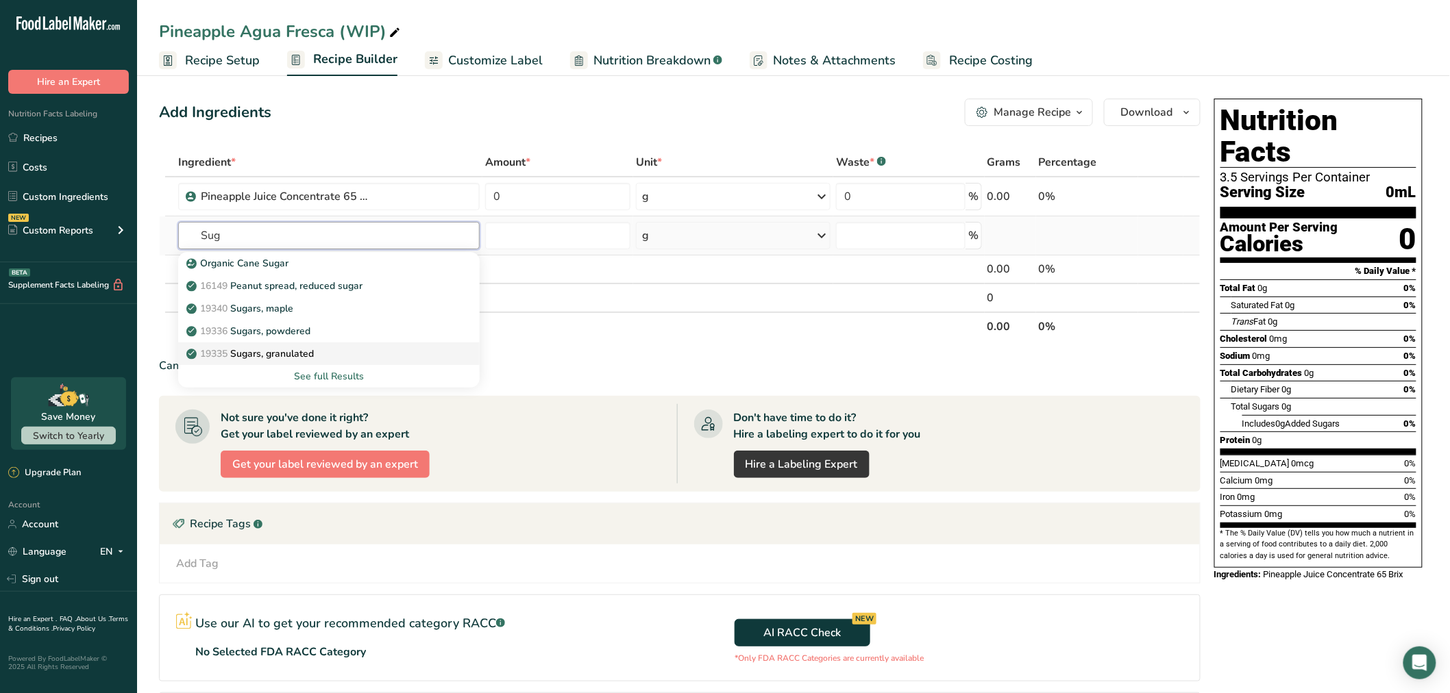
type input "Sug"
click at [288, 360] on p "19335 [GEOGRAPHIC_DATA], granulated" at bounding box center [251, 354] width 125 height 14
type input "Sugars, granulated"
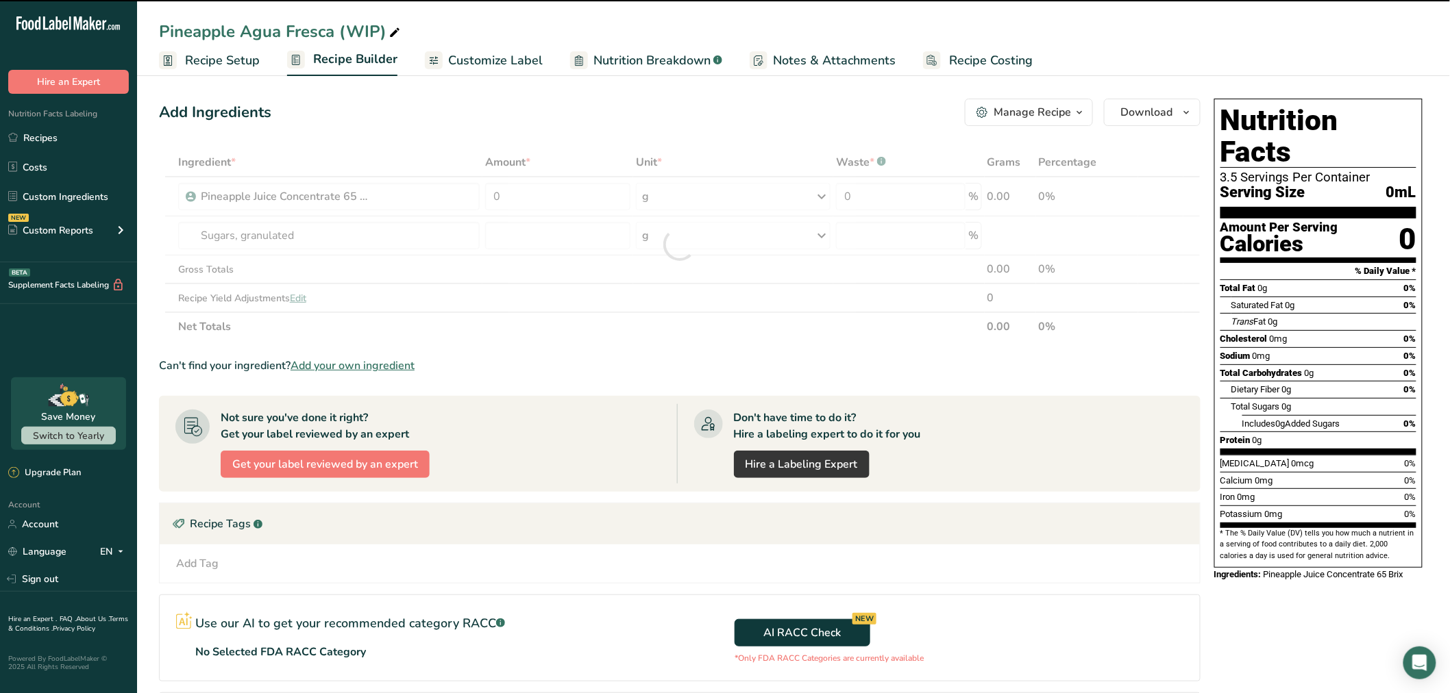
type input "0"
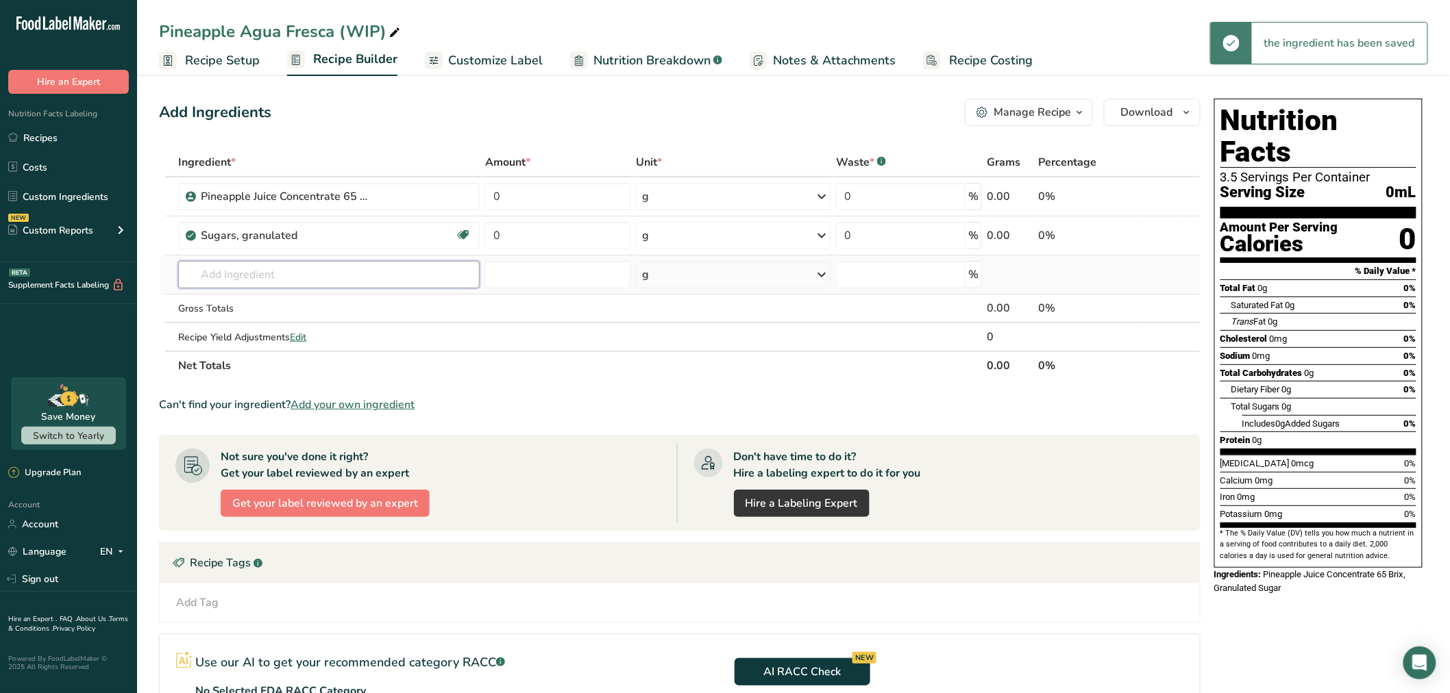
click at [292, 280] on input "text" at bounding box center [328, 274] width 301 height 27
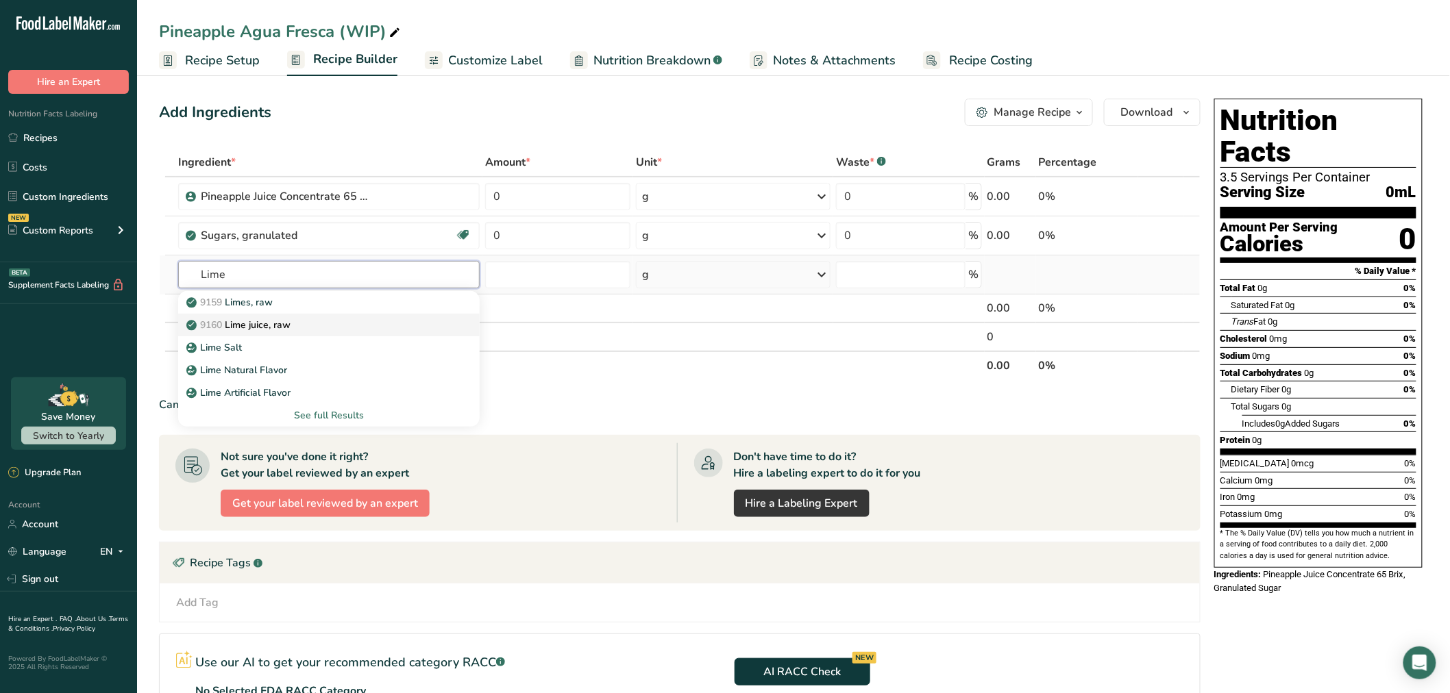
type input "Lime"
click at [283, 318] on p "9160 Lime juice, raw" at bounding box center [239, 325] width 101 height 14
type input "Lime juice, raw"
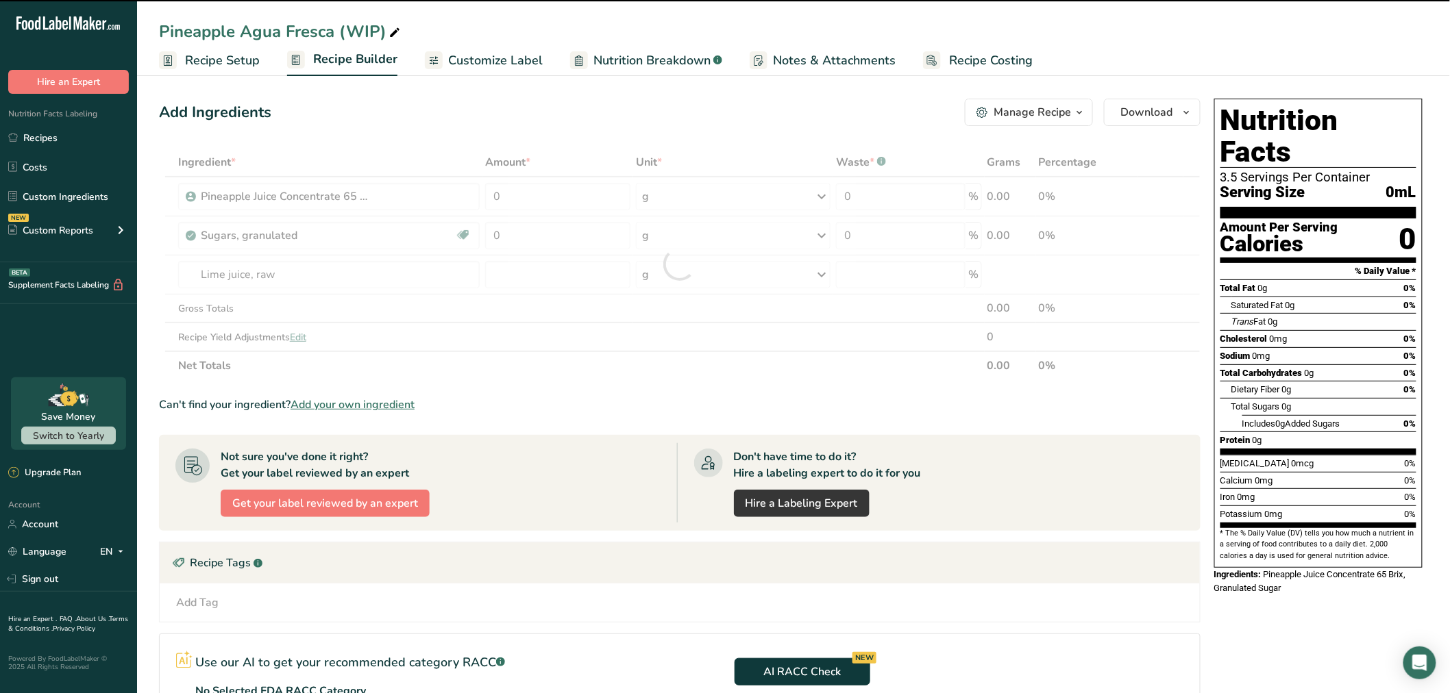
type input "0"
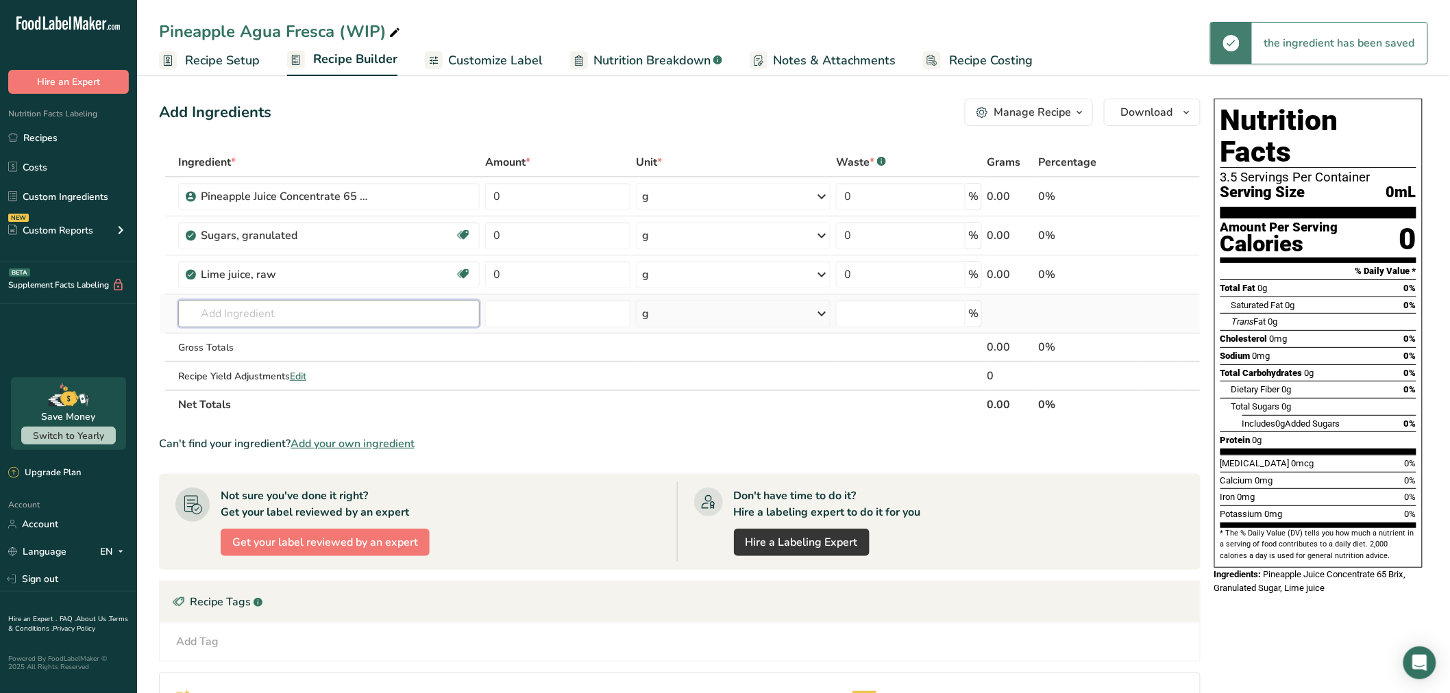
click at [284, 309] on input "text" at bounding box center [328, 313] width 301 height 27
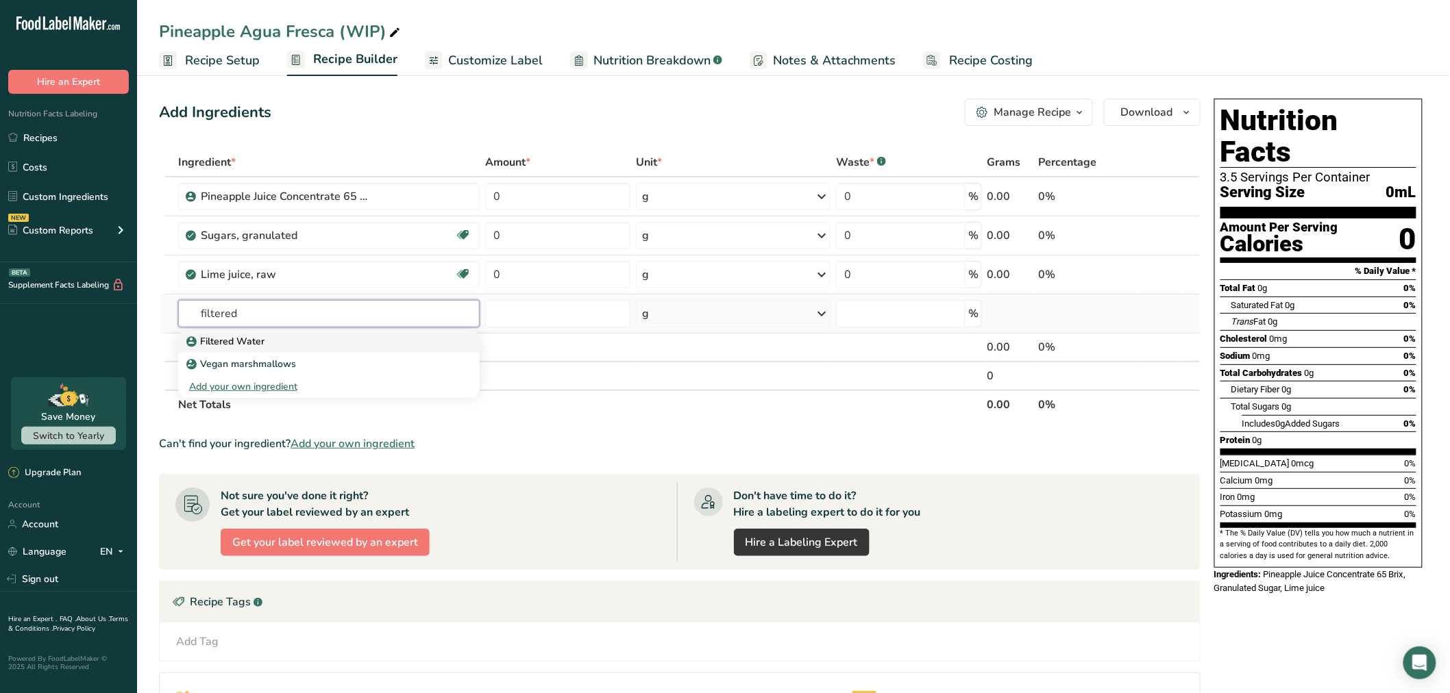
type input "filtered"
click at [261, 338] on p "Filtered Water" at bounding box center [226, 341] width 75 height 14
type input "Filtered Water"
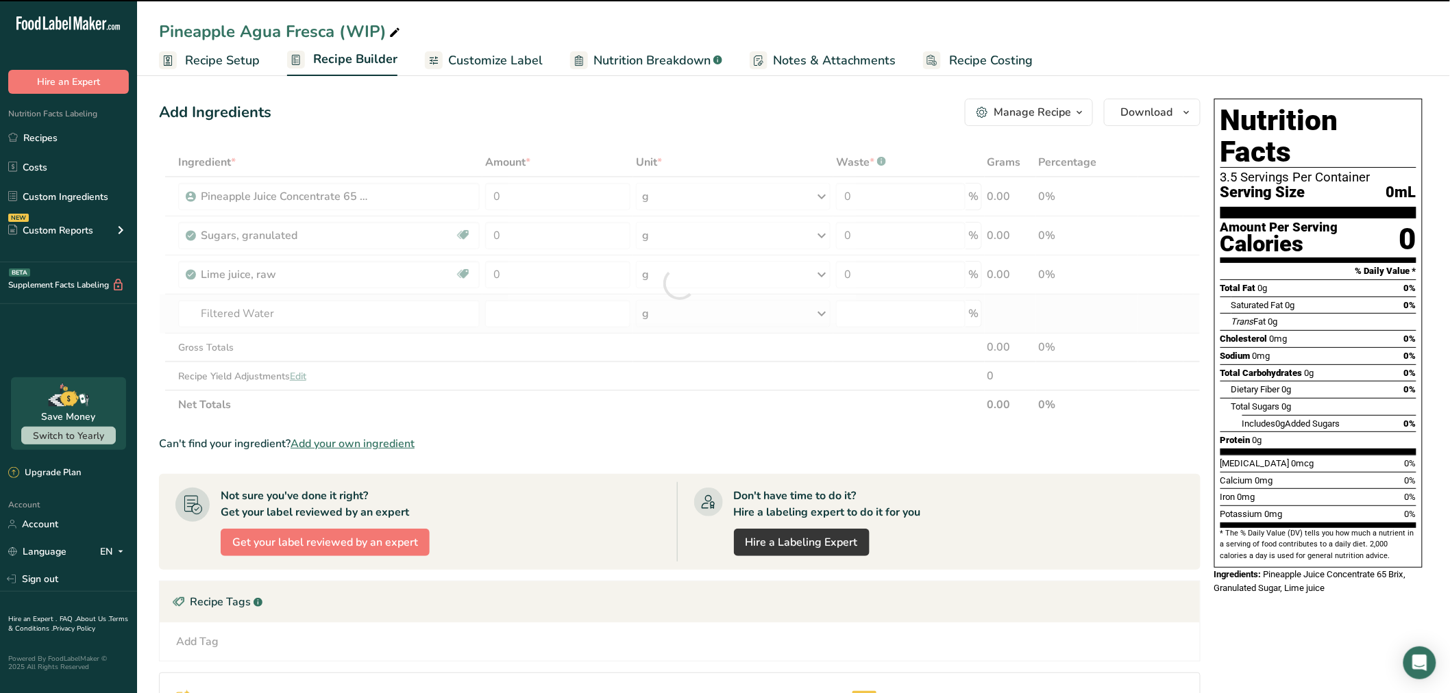
type input "0"
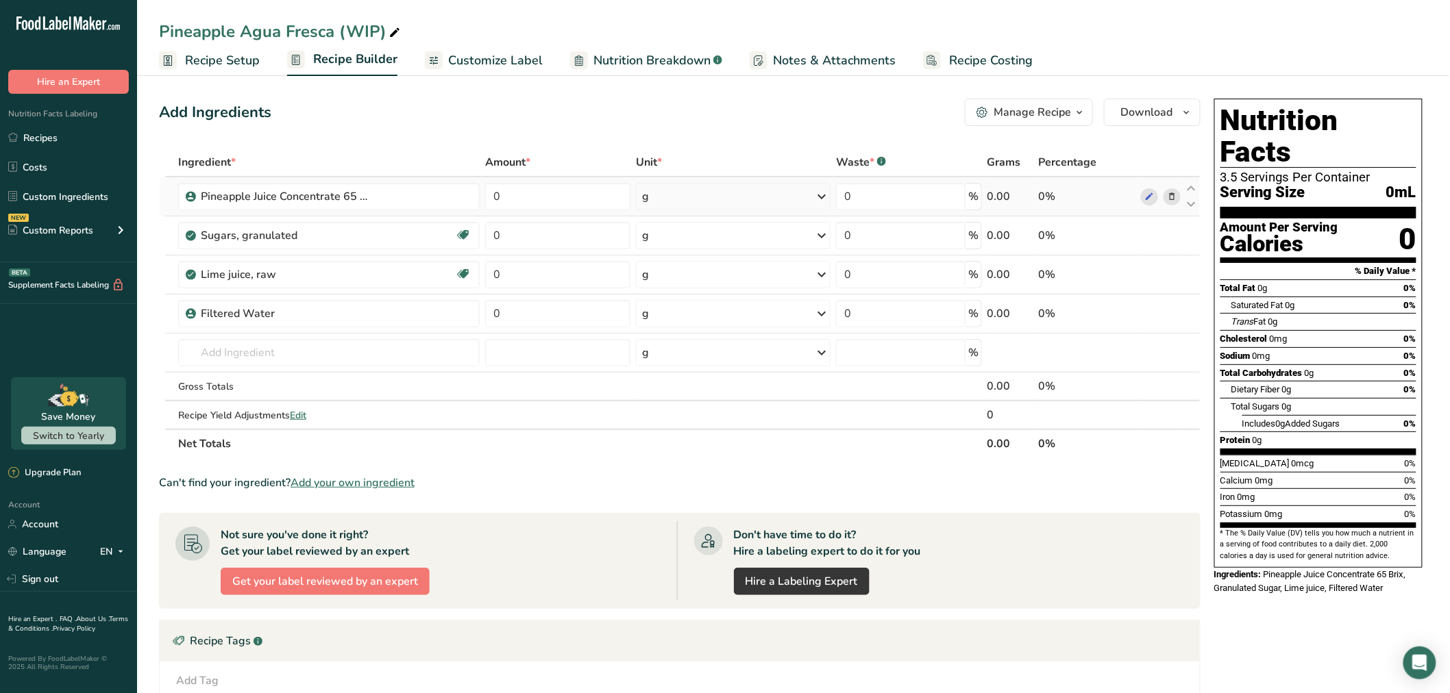
click at [1045, 195] on div "0%" at bounding box center [1087, 196] width 97 height 16
click at [591, 208] on input "0" at bounding box center [557, 196] width 145 height 27
type input "79.27"
click at [574, 231] on div "Ingredient * Amount * Unit * Waste * .a-a{fill:#347362;}.b-a{fill:#fff;} Grams …" at bounding box center [679, 303] width 1041 height 310
type input "47.62"
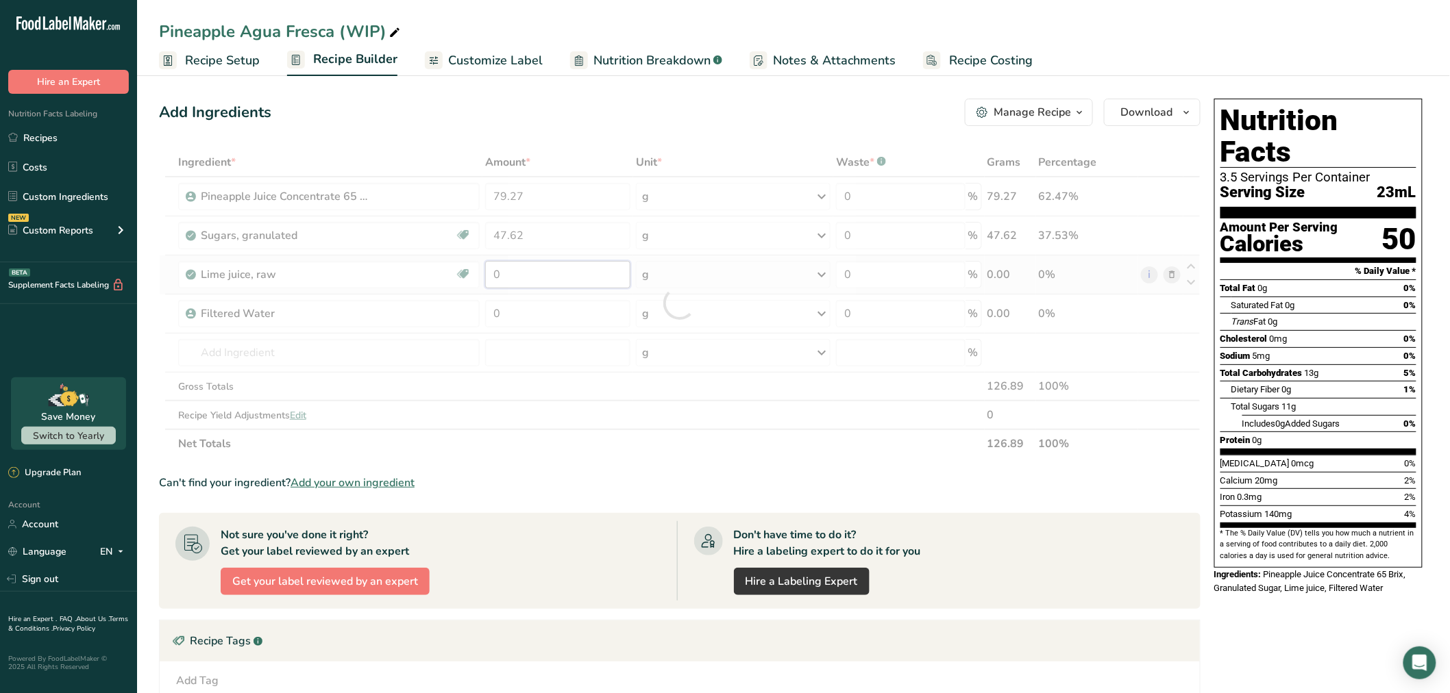
click at [585, 271] on div "Ingredient * Amount * Unit * Waste * .a-a{fill:#347362;}.b-a{fill:#fff;} Grams …" at bounding box center [679, 303] width 1041 height 310
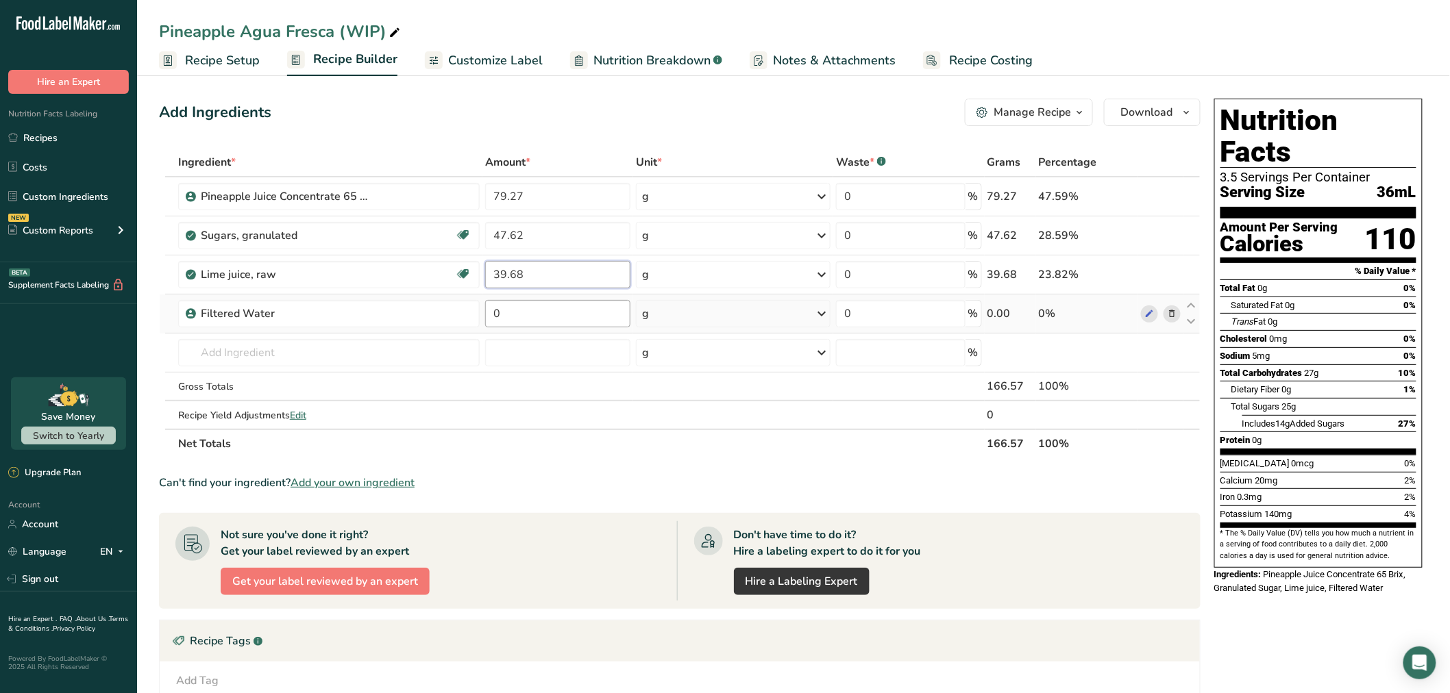
type input "39.68"
click at [578, 302] on div "Ingredient * Amount * Unit * Waste * .a-a{fill:#347362;}.b-a{fill:#fff;} Grams …" at bounding box center [679, 303] width 1041 height 310
type input "627.09"
click at [569, 348] on div "Ingredient * Amount * Unit * Waste * .a-a{fill:#347362;}.b-a{fill:#fff;} Grams …" at bounding box center [679, 303] width 1041 height 310
click at [527, 199] on input "79.27" at bounding box center [557, 196] width 145 height 27
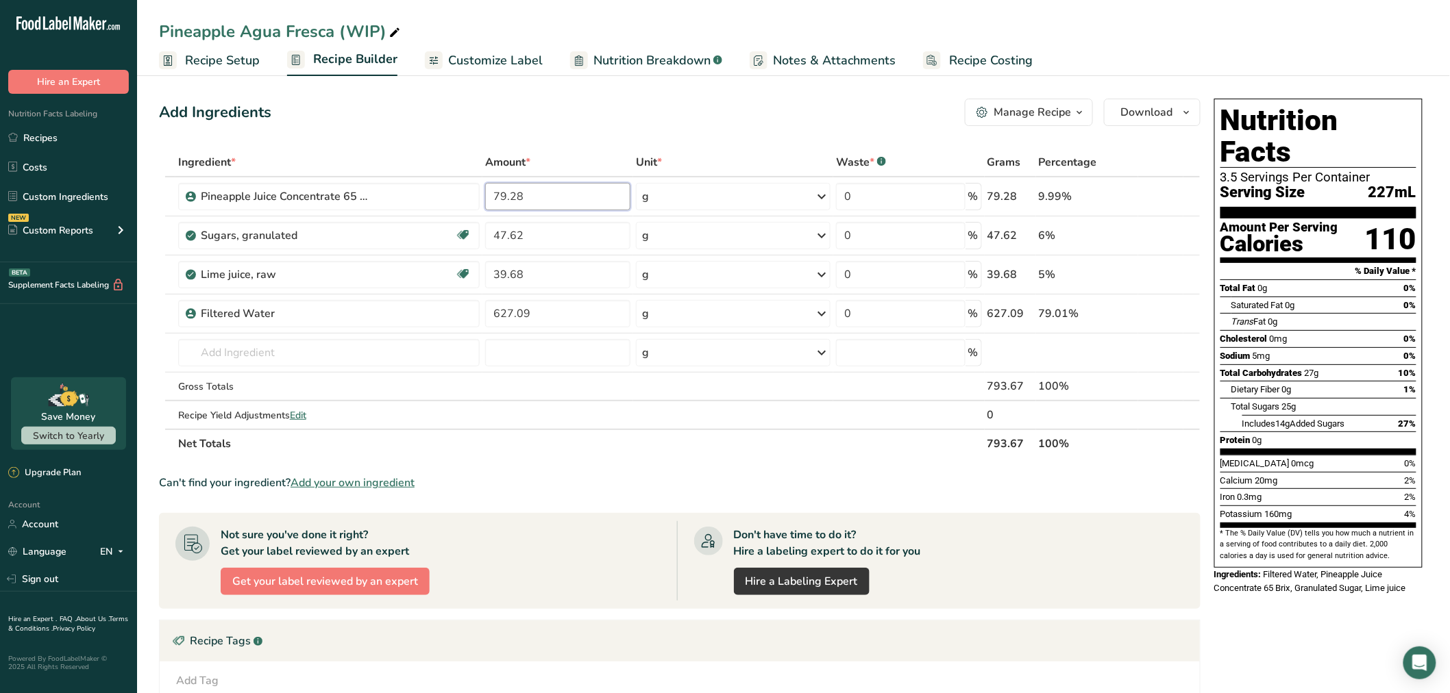
type input "79.28"
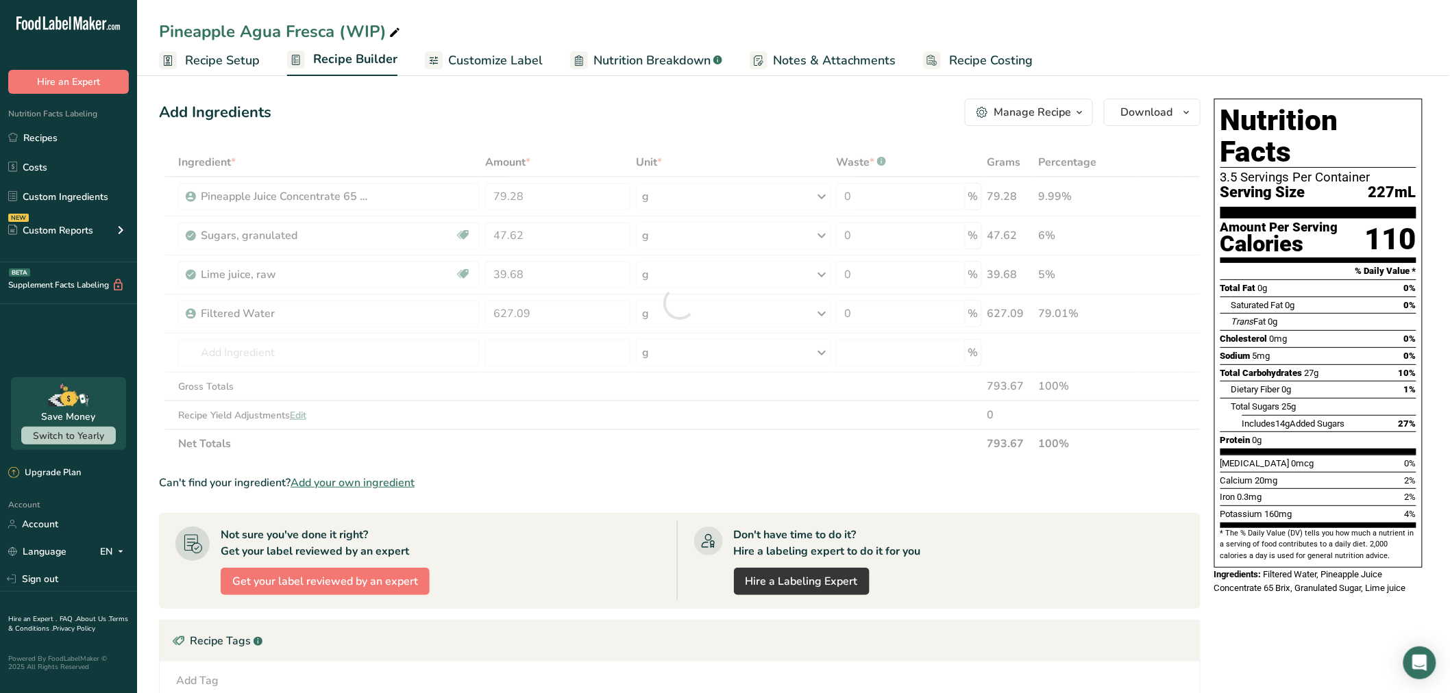
click at [605, 124] on div "Add Ingredients Manage Recipe Delete Recipe Duplicate Recipe Scale Recipe Save …" at bounding box center [679, 112] width 1041 height 27
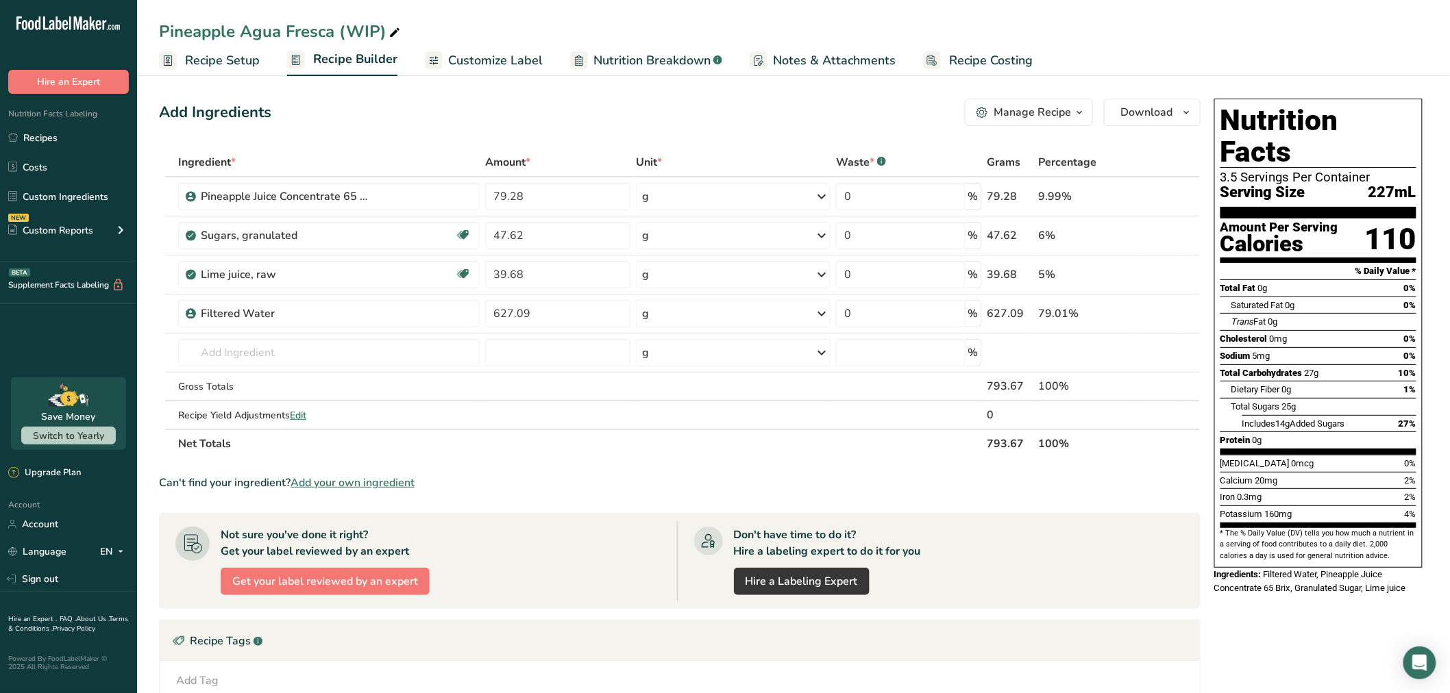
click at [626, 69] on link "Nutrition Breakdown .a-a{fill:#347362;}.b-a{fill:#fff;}" at bounding box center [646, 60] width 152 height 31
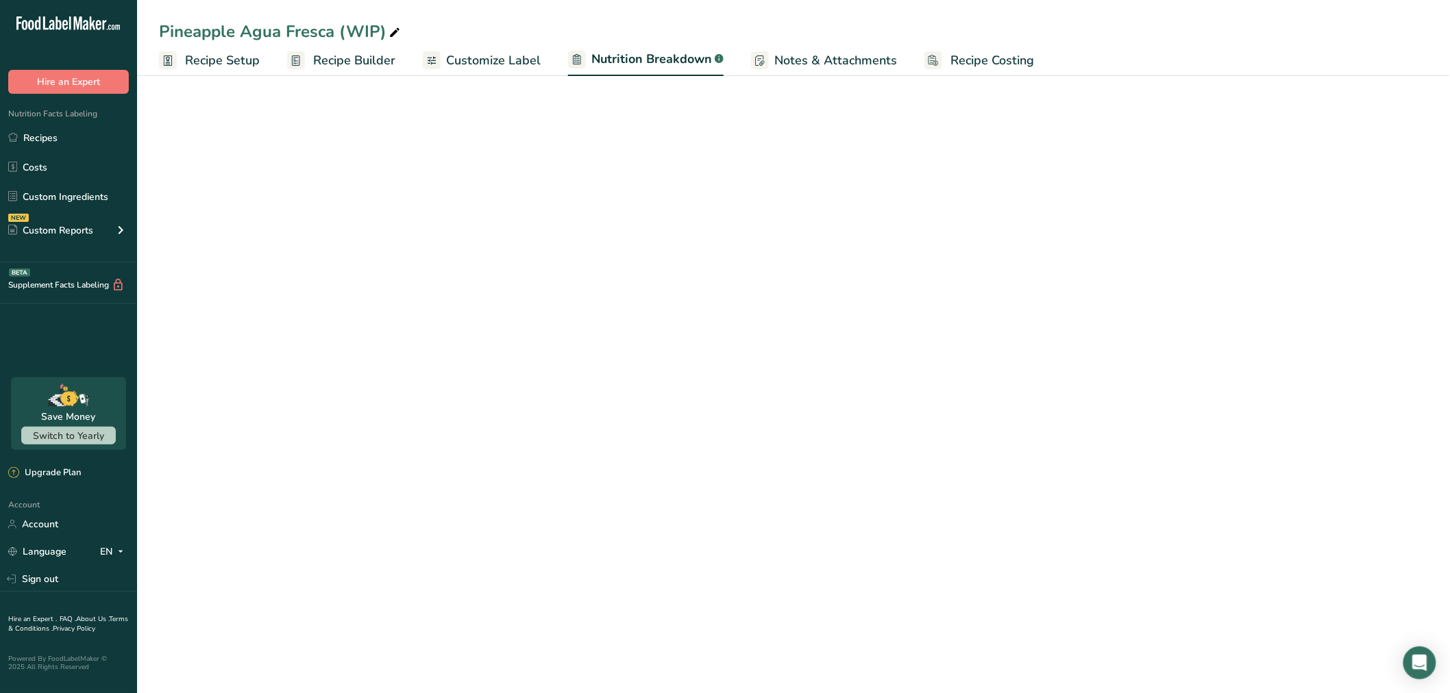
select select "Calories"
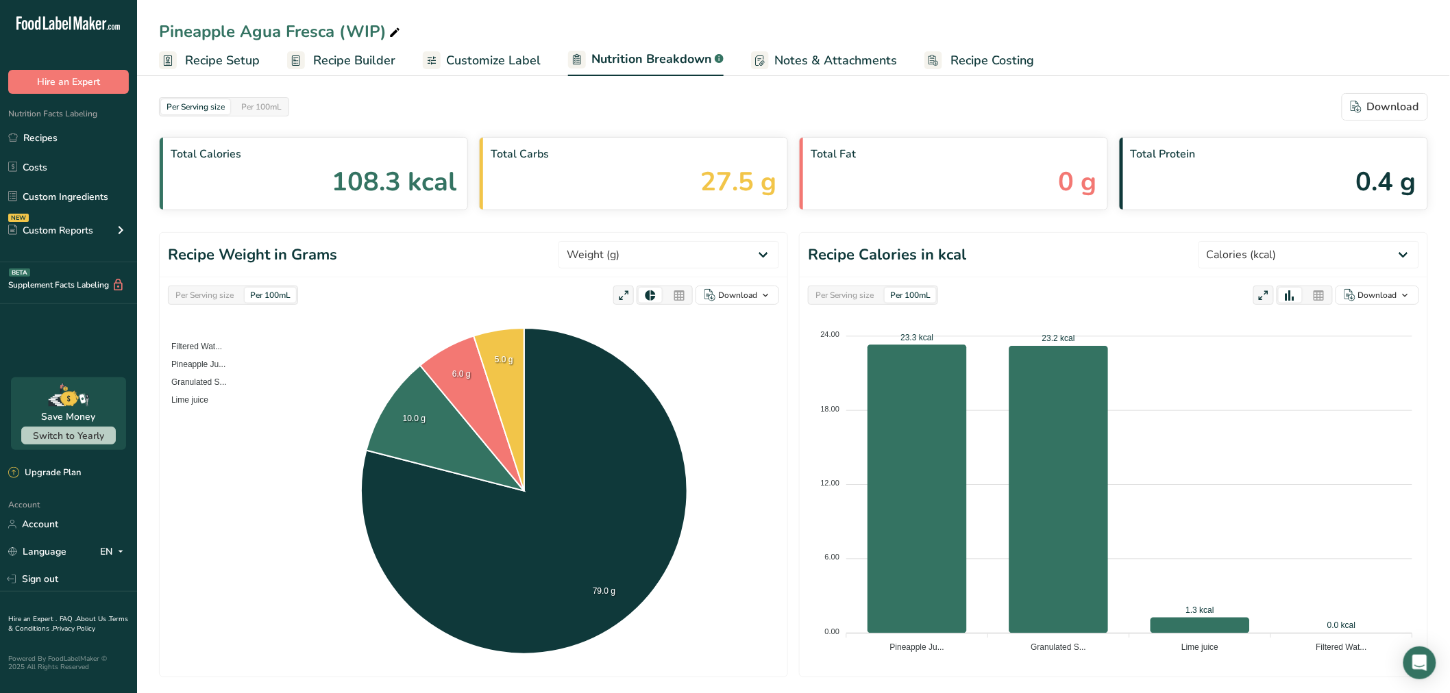
click at [492, 51] on span "Customize Label" at bounding box center [493, 60] width 95 height 18
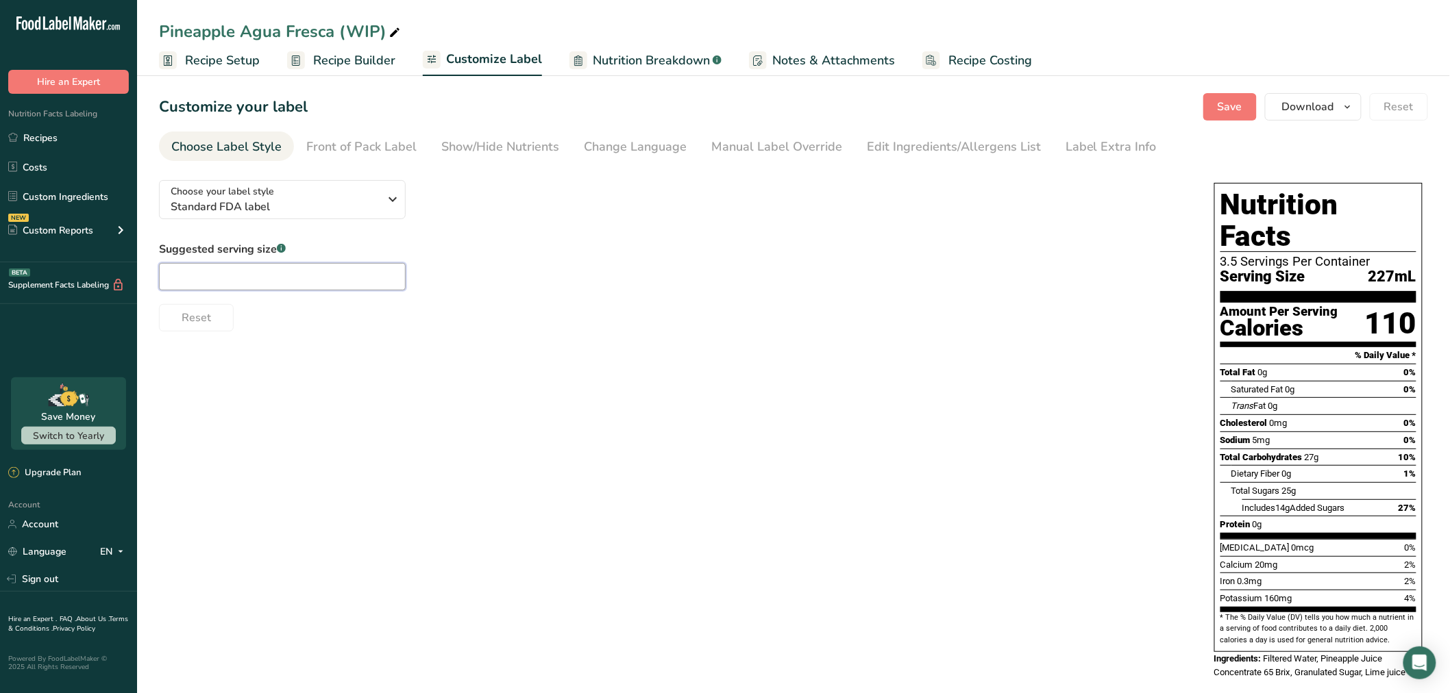
click at [277, 282] on input "text" at bounding box center [282, 276] width 247 height 27
type input "8 oz"
click at [558, 382] on div "Choose your label style Standard FDA label USA (FDA) Standard FDA label Tabular…" at bounding box center [793, 430] width 1269 height 523
click at [1215, 113] on button "Save" at bounding box center [1229, 106] width 53 height 27
click at [751, 147] on div "Manual Label Override" at bounding box center [776, 147] width 131 height 18
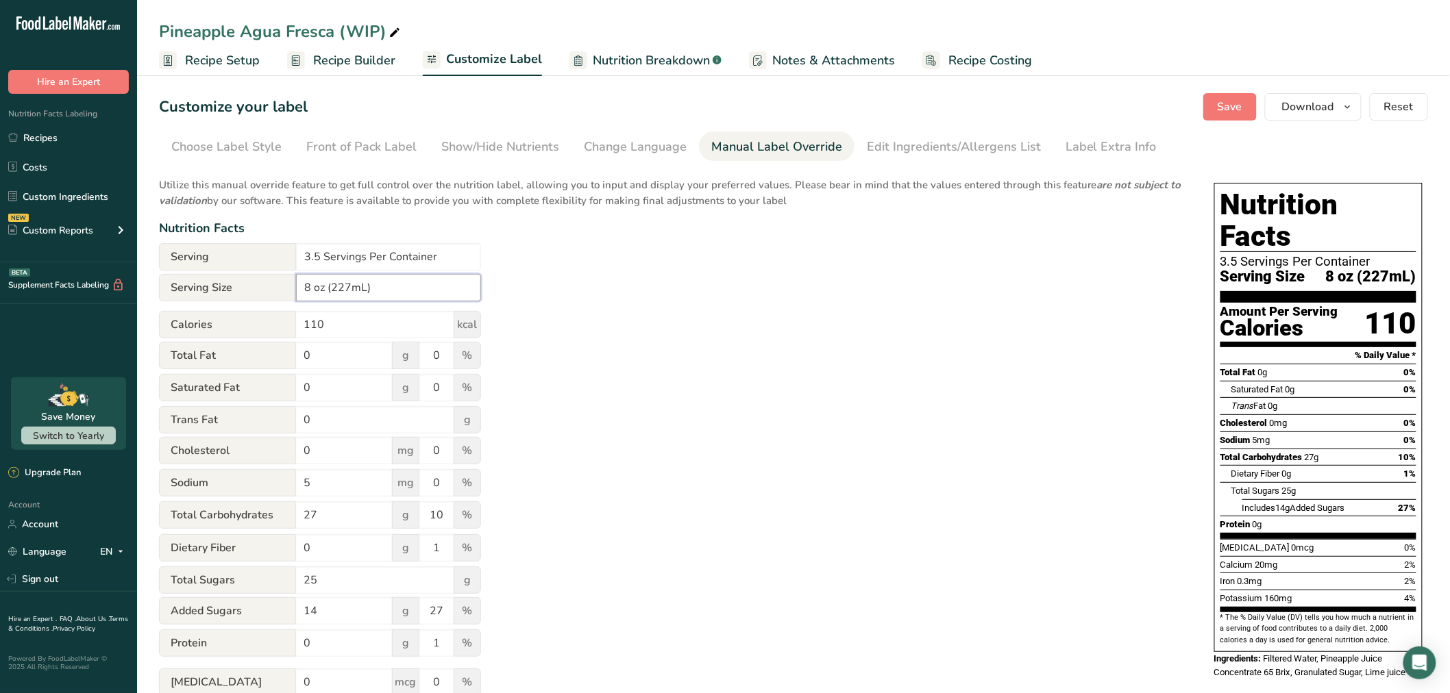
click at [347, 284] on input "8 oz (227mL)" at bounding box center [388, 287] width 185 height 27
type input "8 oz (236mL)"
click at [587, 291] on div "Utilize this manual override feature to get full control over the nutrition lab…" at bounding box center [673, 497] width 1028 height 656
click at [1227, 96] on button "Save" at bounding box center [1229, 106] width 53 height 27
click at [212, 60] on span "Recipe Setup" at bounding box center [222, 60] width 75 height 18
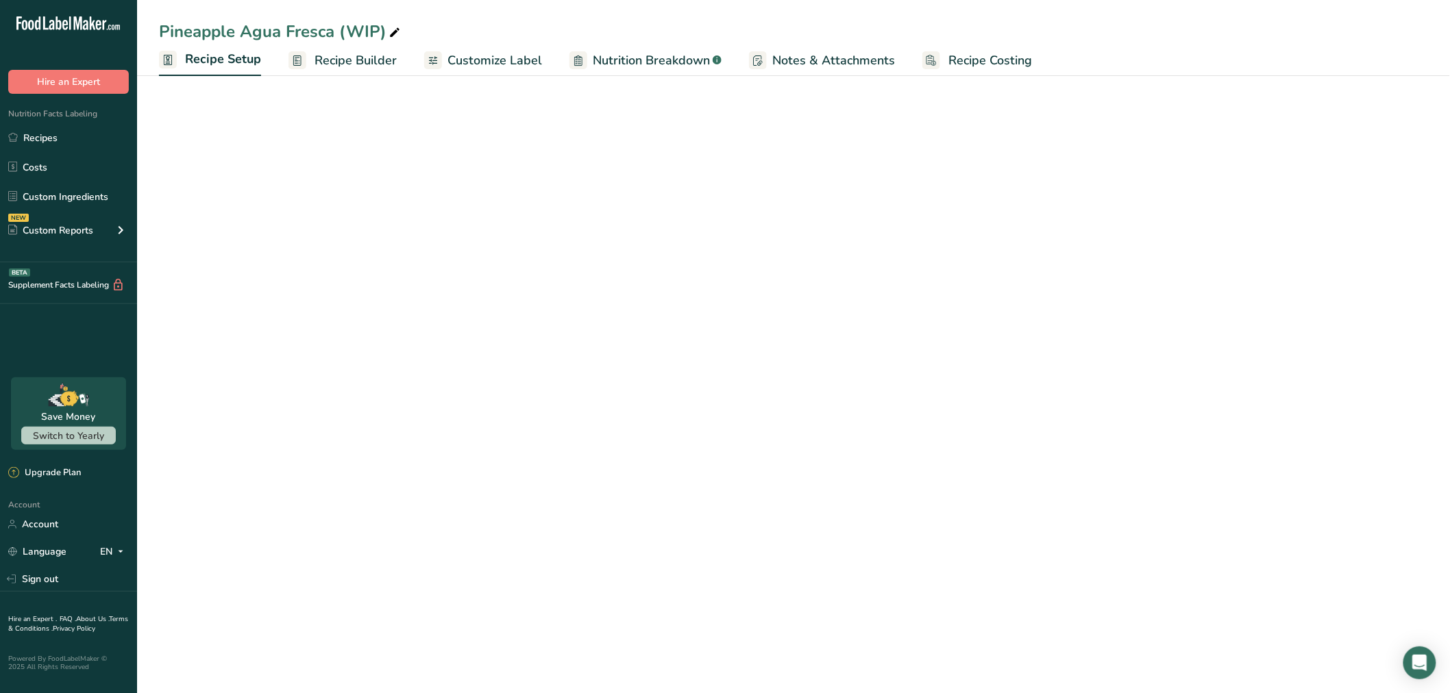
select select "22"
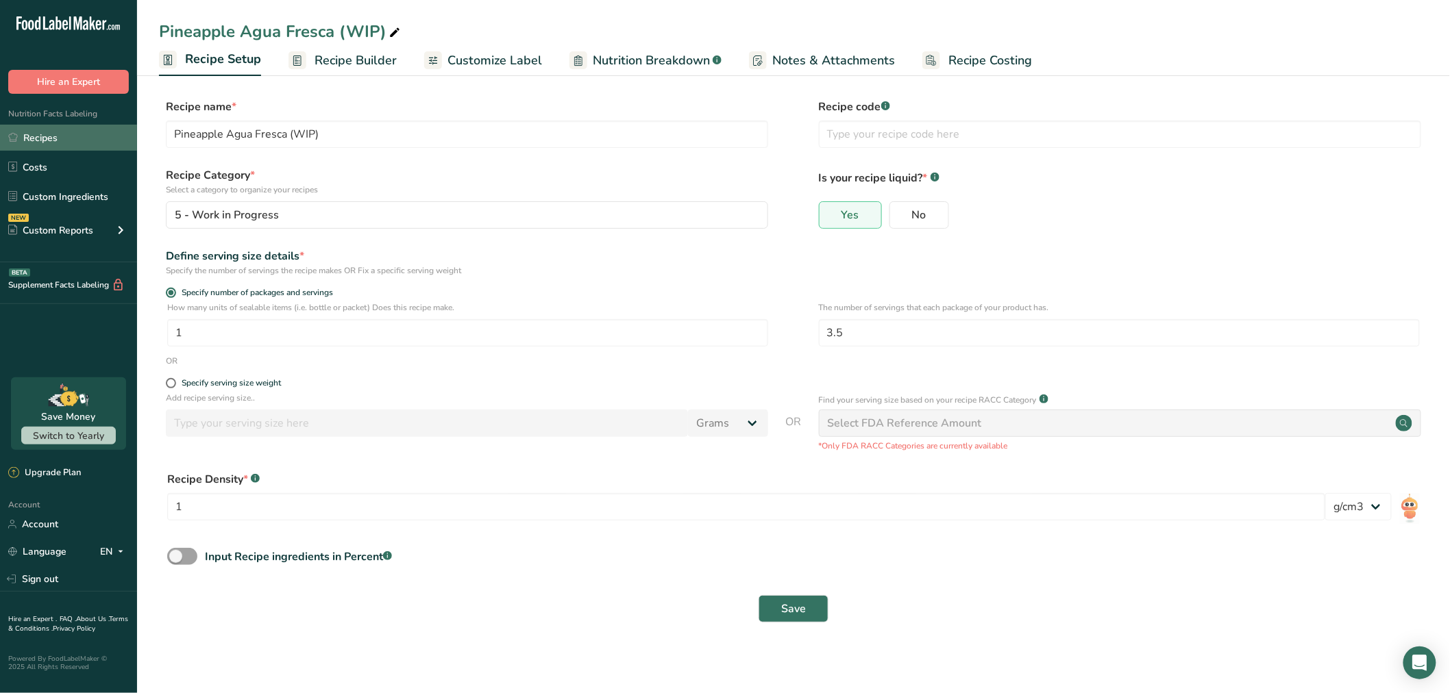
click at [42, 132] on link "Recipes" at bounding box center [68, 138] width 137 height 26
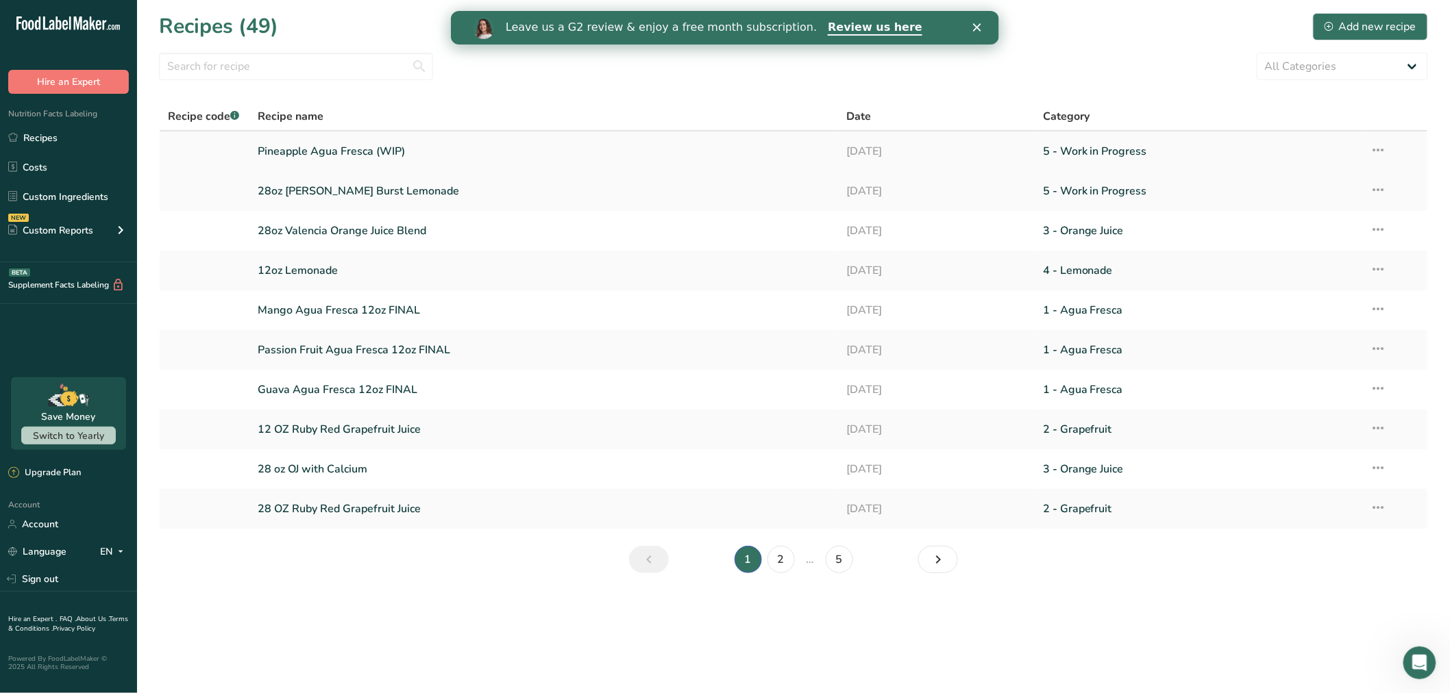
click at [1374, 149] on icon at bounding box center [1378, 150] width 16 height 25
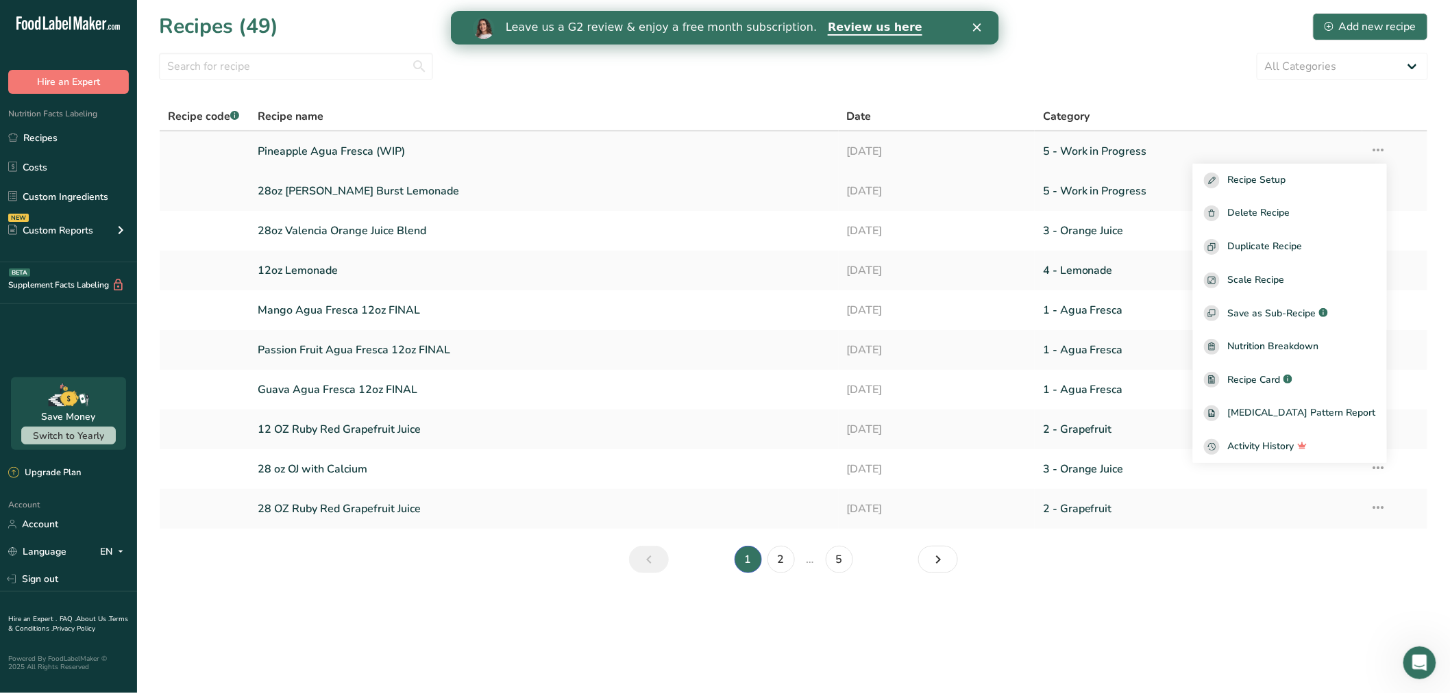
click at [1377, 147] on icon at bounding box center [1378, 150] width 16 height 25
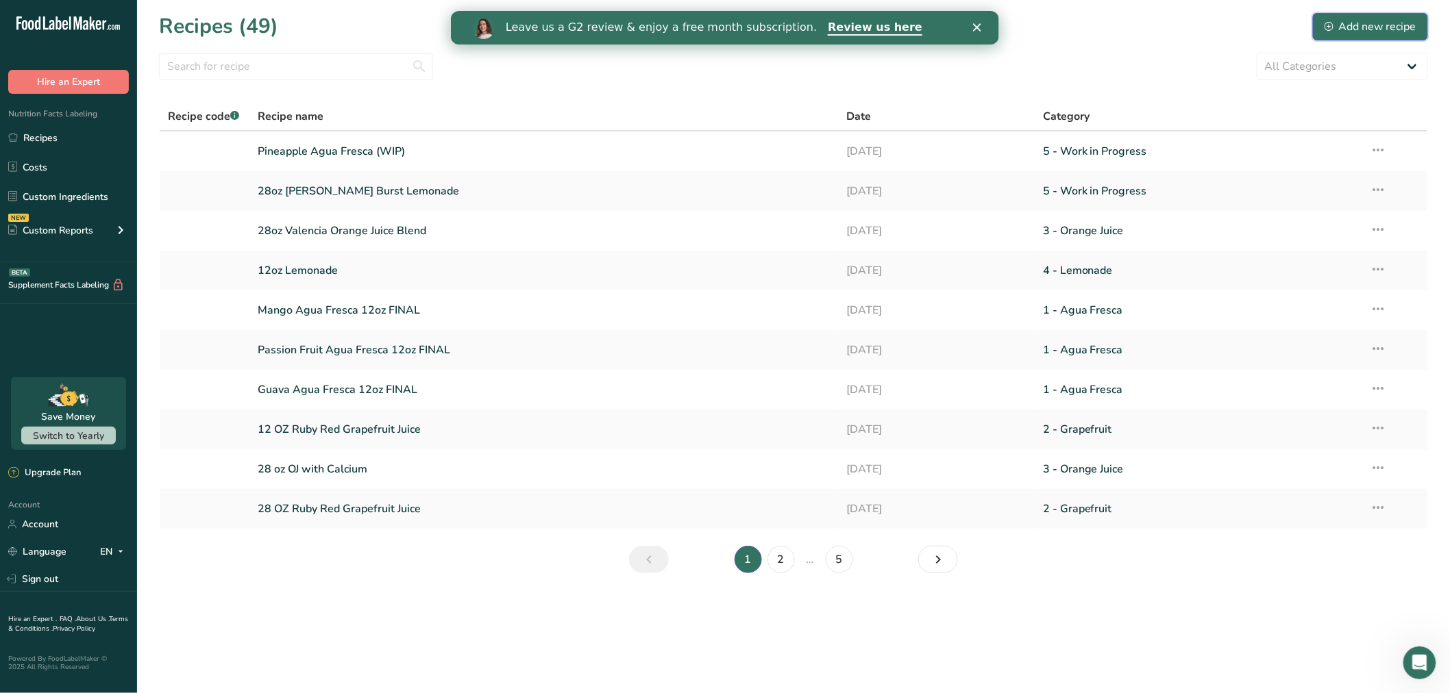
click at [1371, 21] on div "Add new recipe" at bounding box center [1370, 26] width 92 height 16
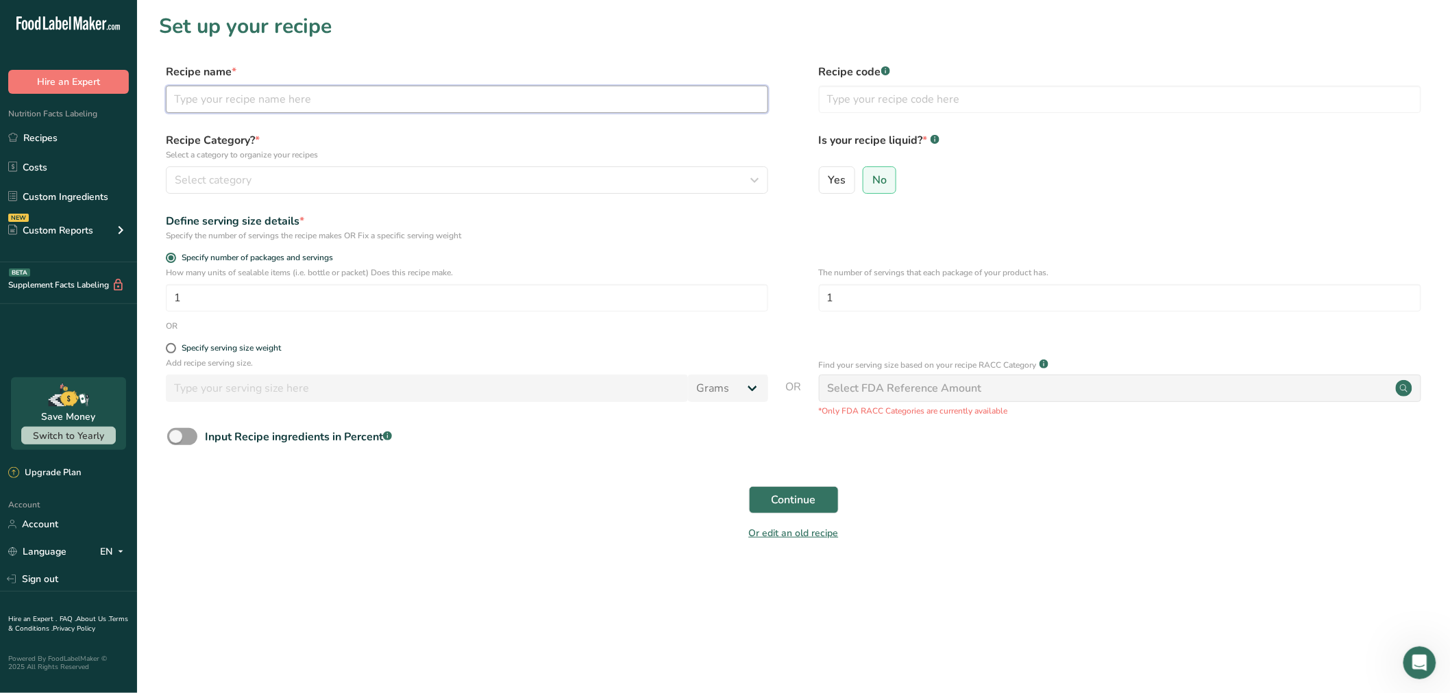
click at [538, 86] on input "text" at bounding box center [467, 99] width 602 height 27
type input "Watermelon Agua Fresca (WIP)"
click at [550, 186] on div "Select category" at bounding box center [463, 180] width 576 height 16
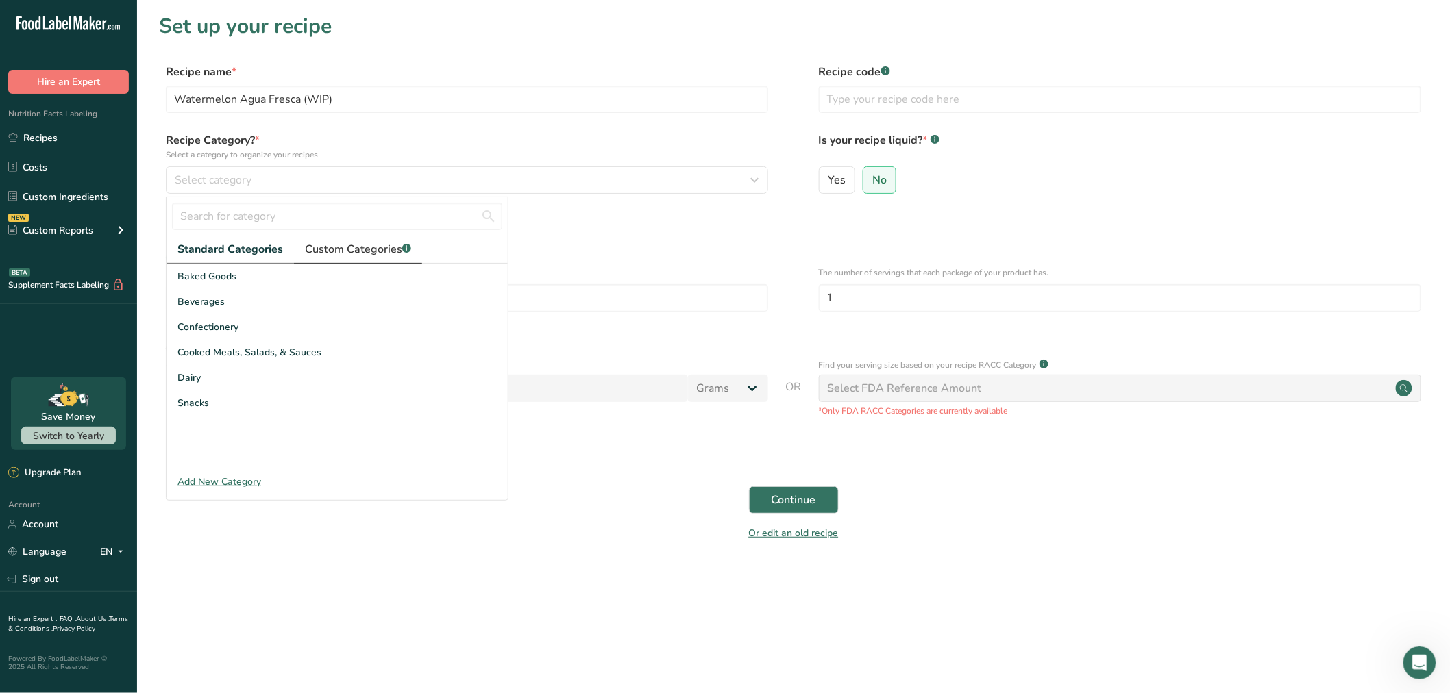
click at [373, 241] on span "Custom Categories .a-a{fill:#347362;}.b-a{fill:#fff;}" at bounding box center [358, 249] width 106 height 16
click at [262, 403] on span "5 - Work in Progress" at bounding box center [222, 403] width 91 height 14
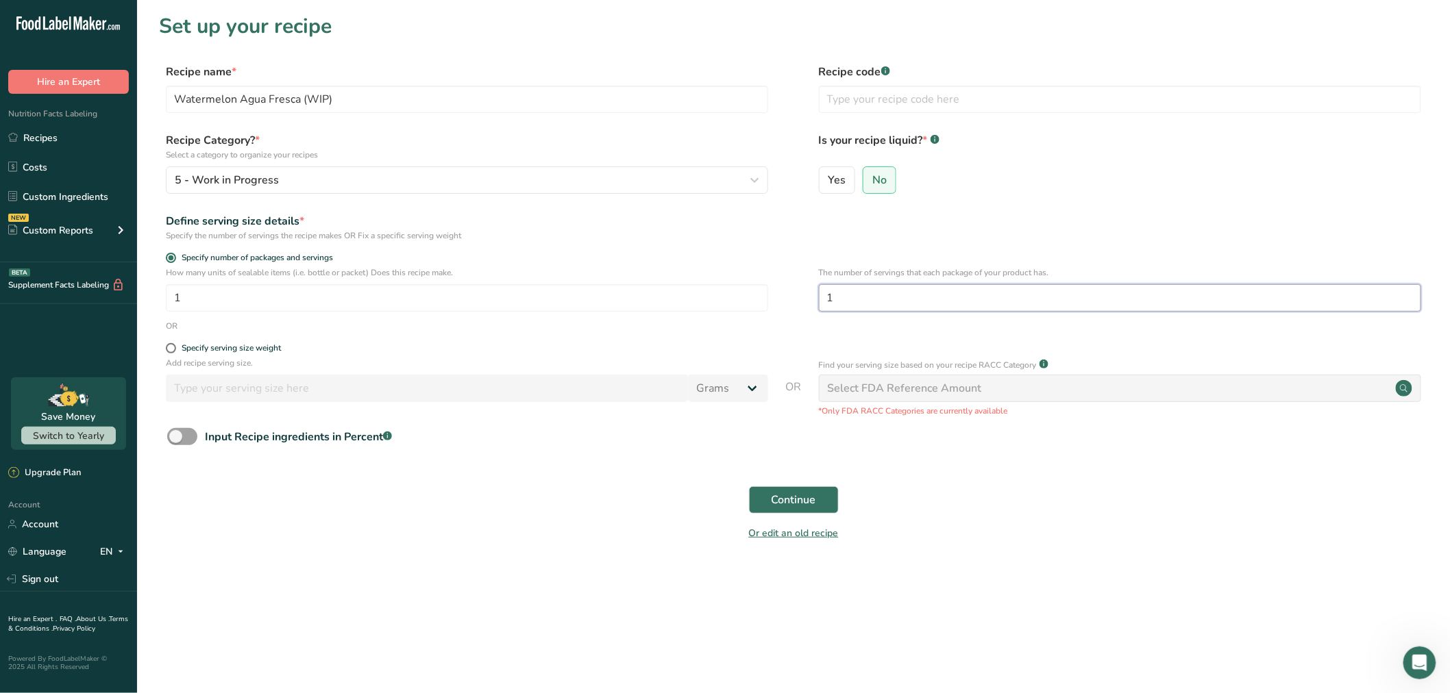
click at [925, 302] on input "1" at bounding box center [1120, 297] width 602 height 27
type input "3.5"
click at [638, 336] on form "Recipe name * Watermelon Agua Fresca (WIP) Recipe code .a-a{fill:#347362;}.b-a{…" at bounding box center [793, 307] width 1269 height 486
click at [820, 171] on label "Yes" at bounding box center [837, 179] width 37 height 27
click at [820, 175] on input "Yes" at bounding box center [823, 179] width 9 height 9
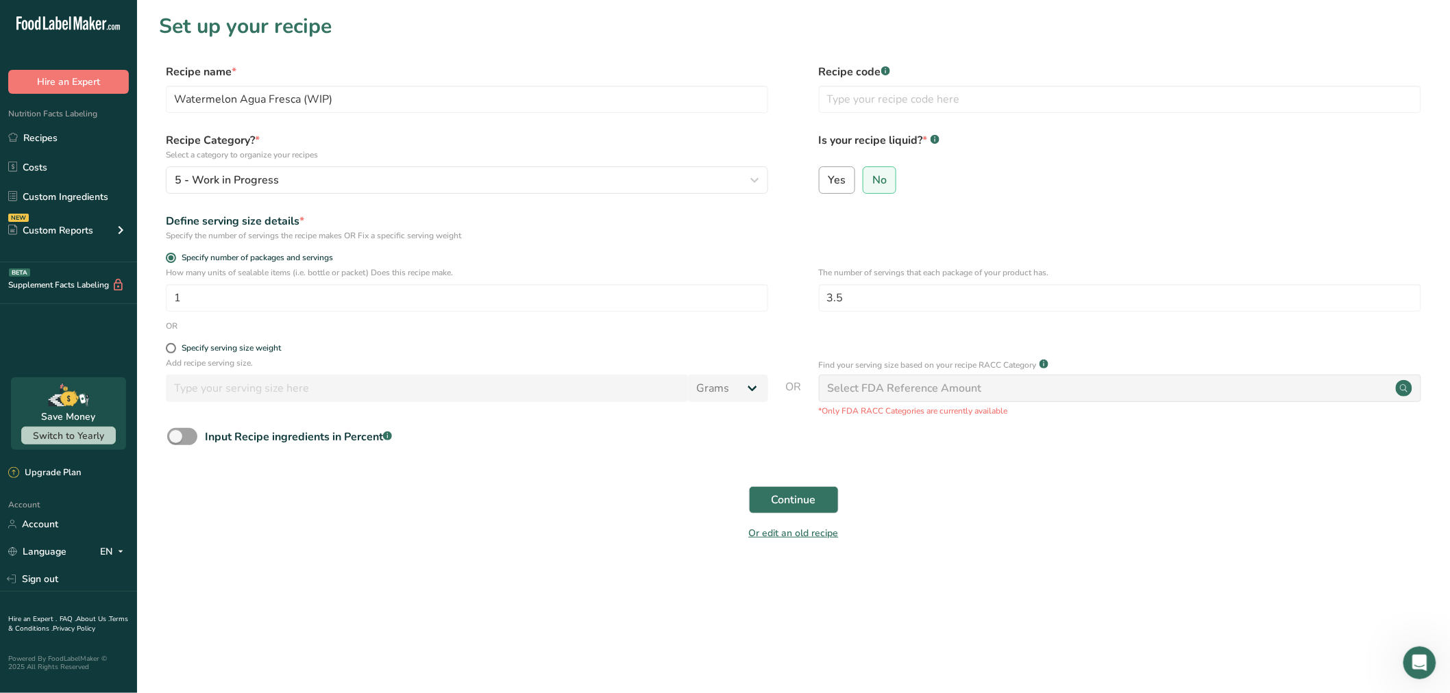
radio input "true"
radio input "false"
select select "22"
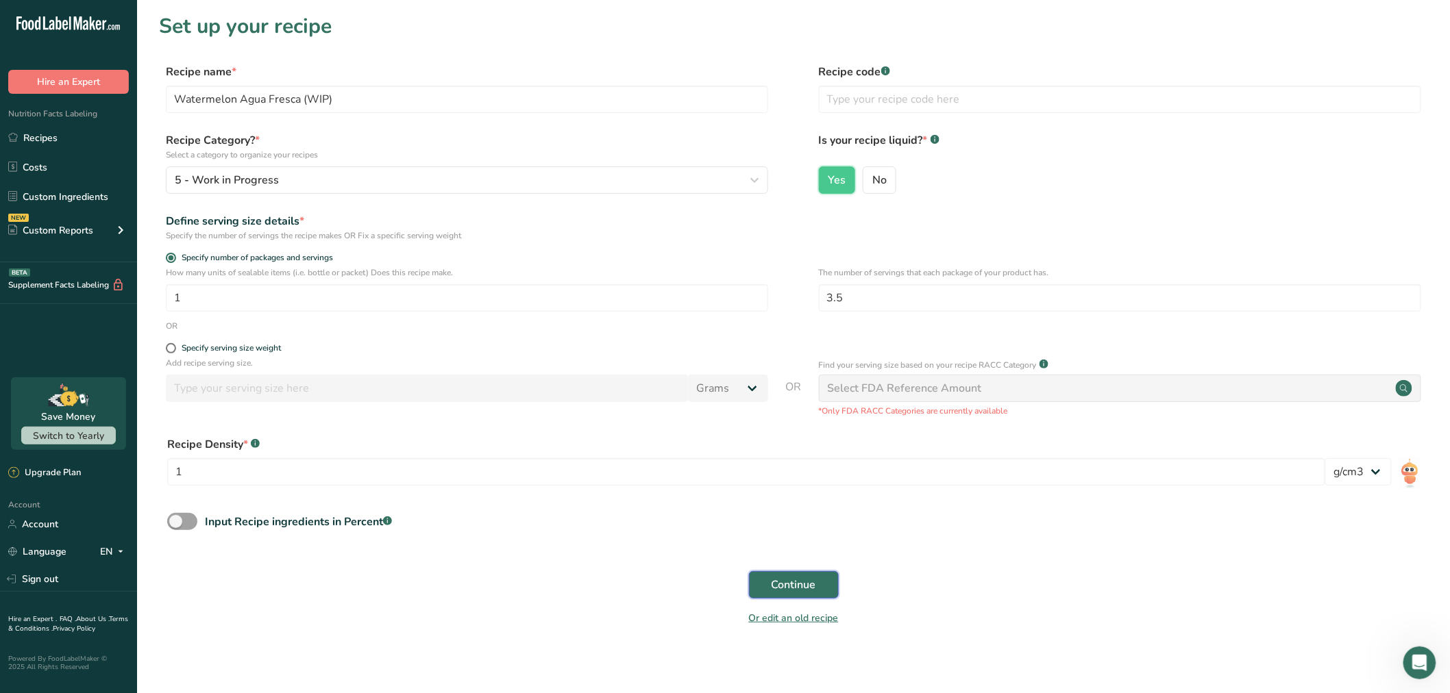
click at [797, 582] on span "Continue" at bounding box center [793, 585] width 45 height 16
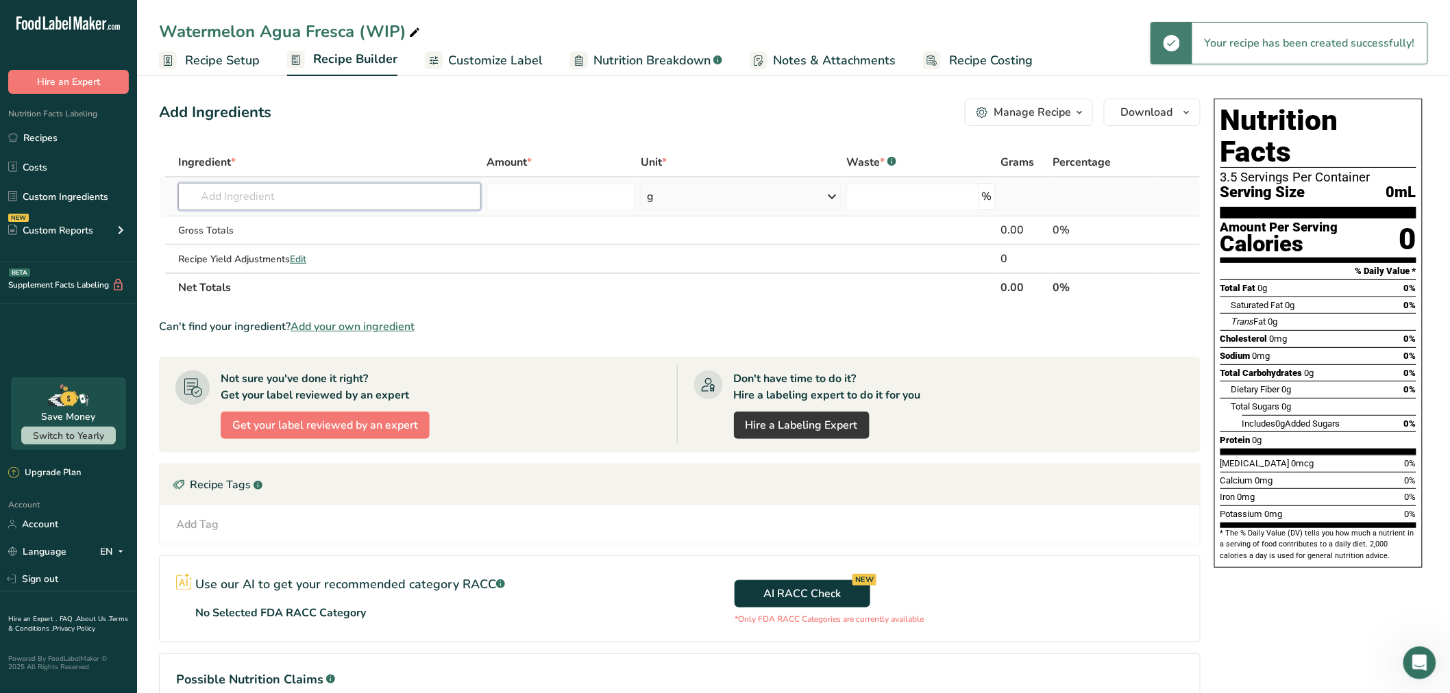
click at [340, 200] on input "text" at bounding box center [329, 196] width 303 height 27
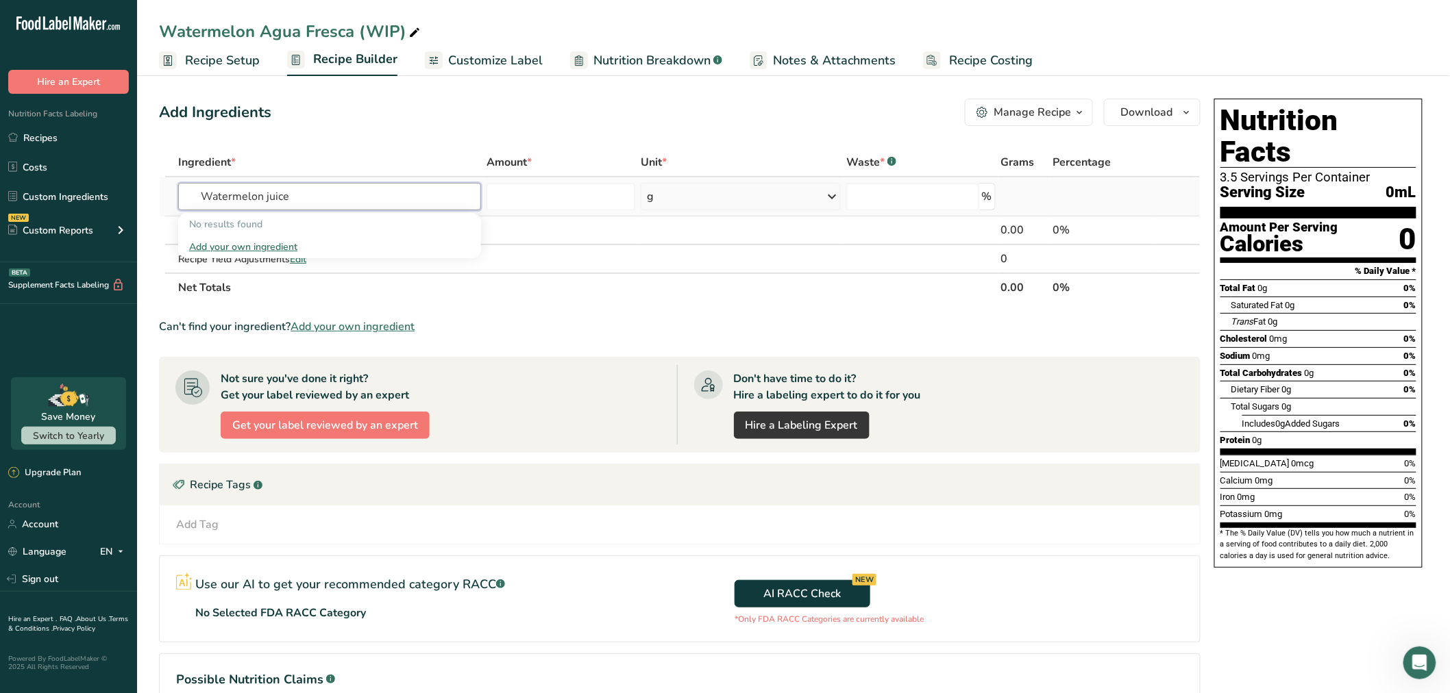
type input "Watermelon juice"
click at [276, 245] on div "Add your own ingredient" at bounding box center [329, 247] width 281 height 14
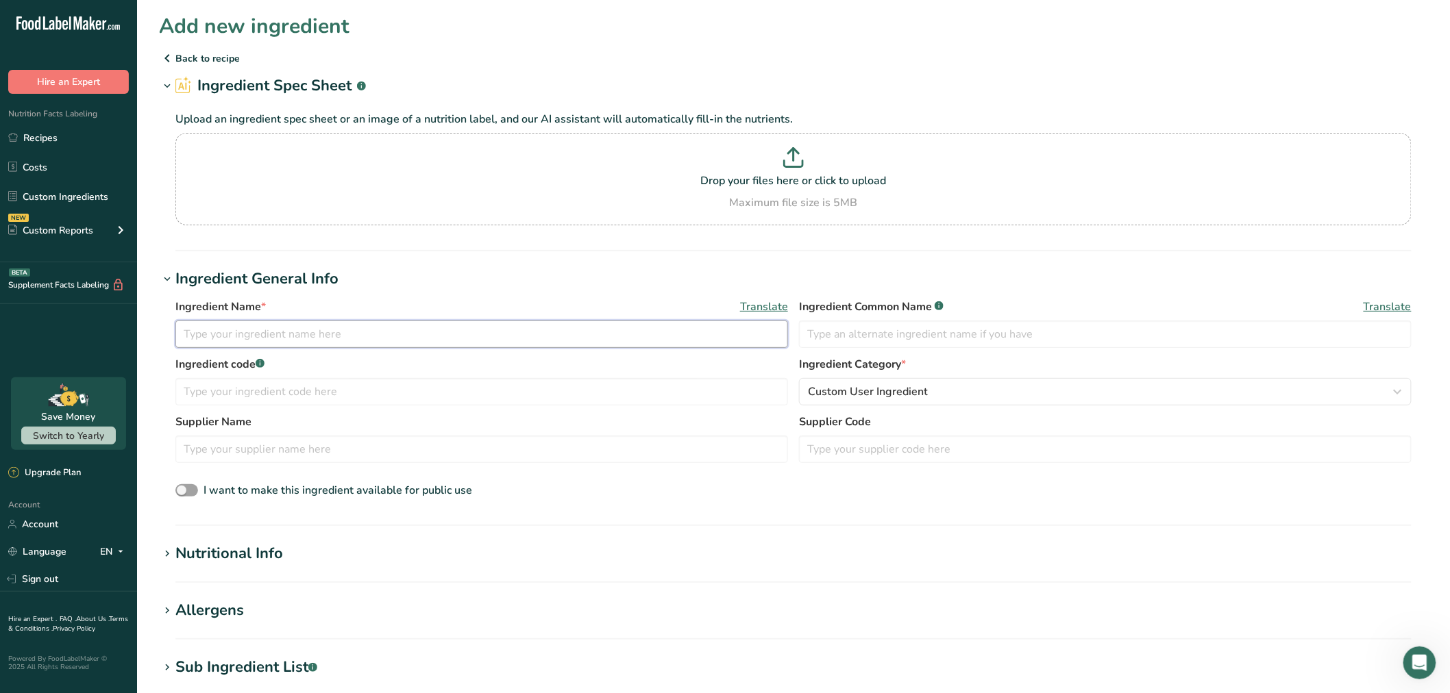
click at [316, 344] on input "text" at bounding box center [481, 334] width 612 height 27
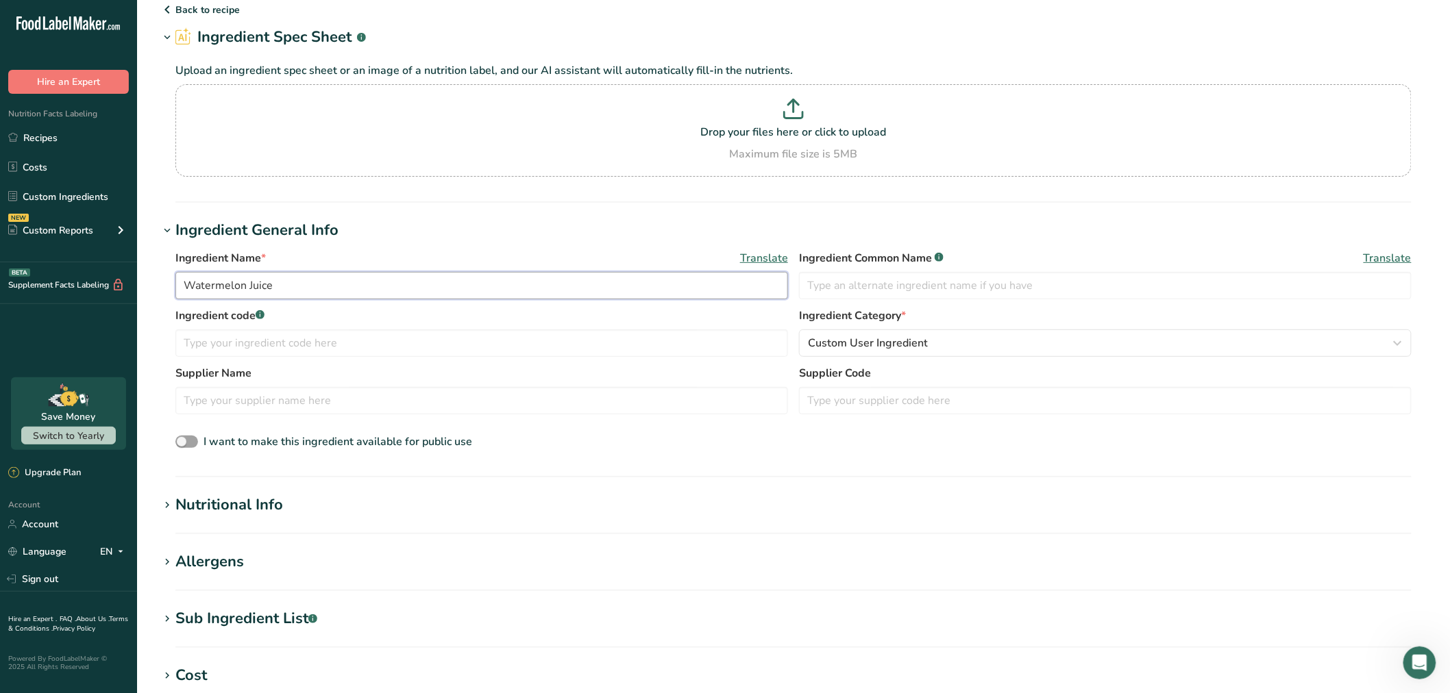
scroll to position [76, 0]
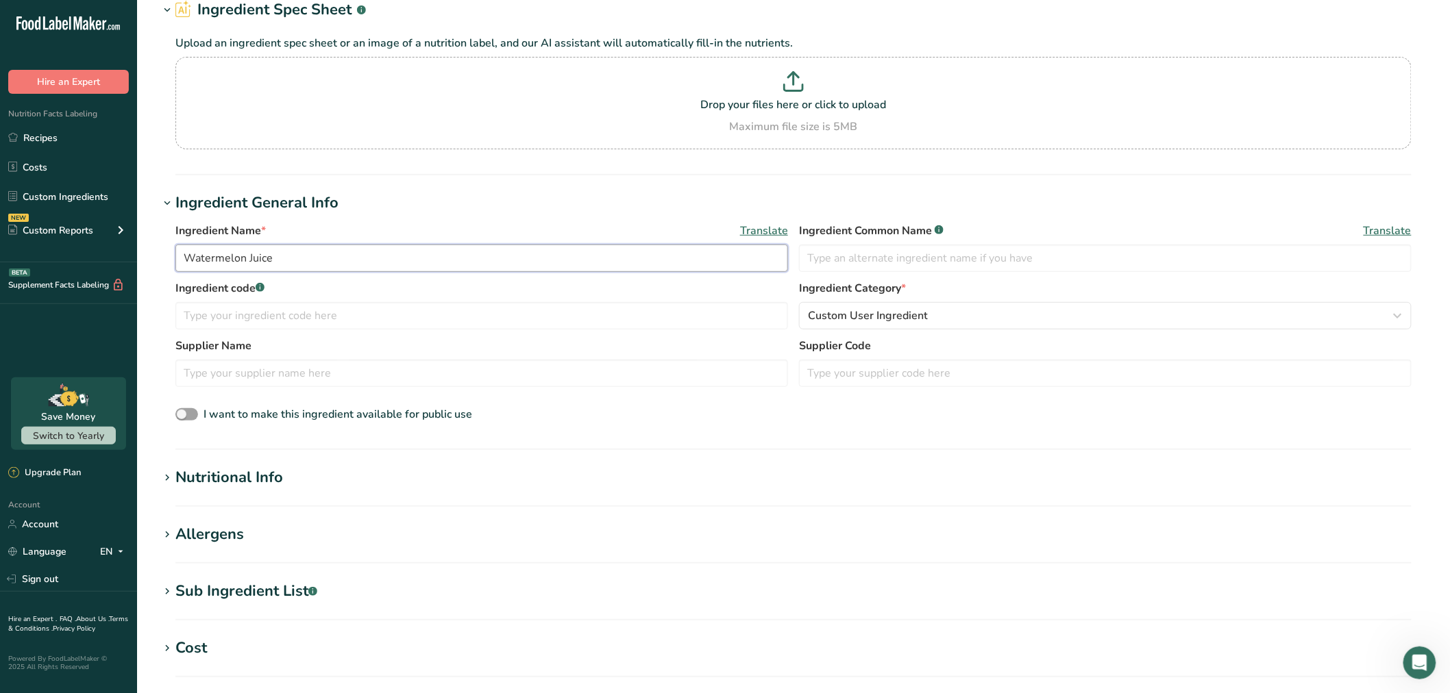
type input "Watermelon Juice"
click at [248, 480] on div "Nutritional Info" at bounding box center [229, 478] width 108 height 23
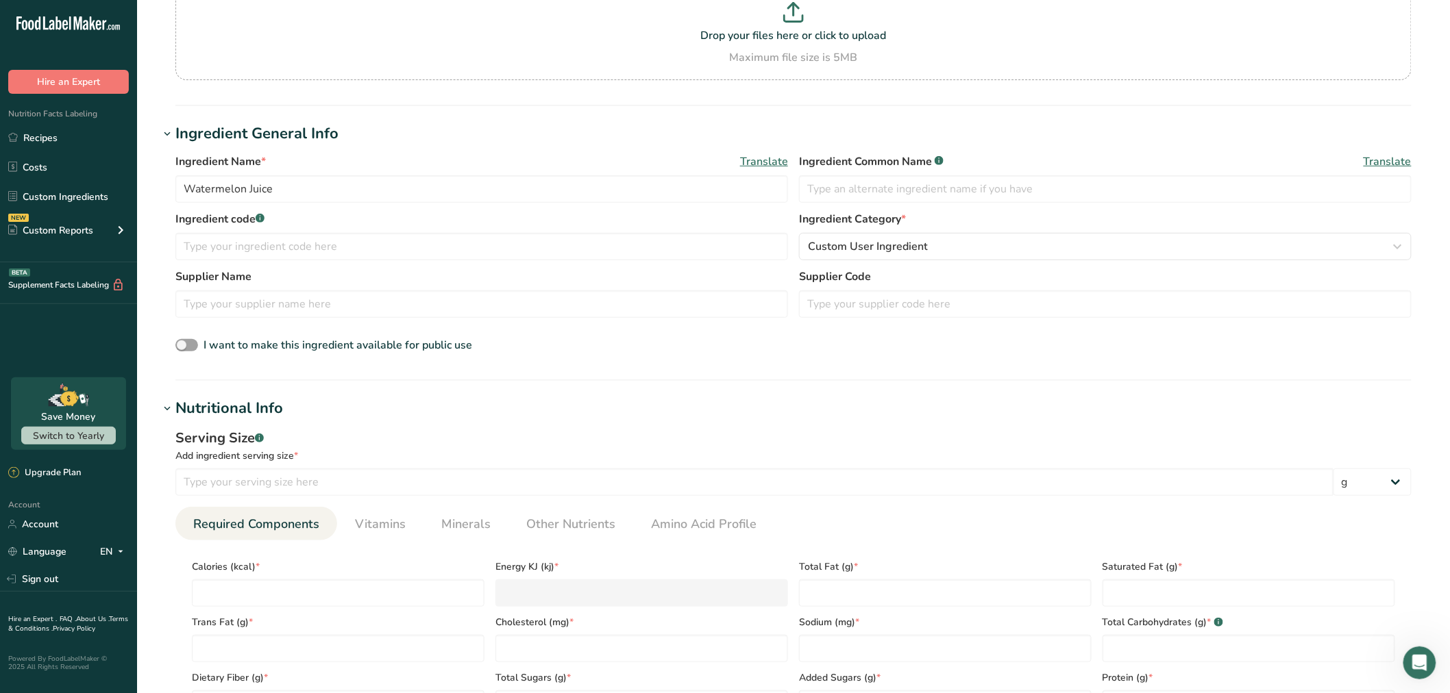
scroll to position [0, 0]
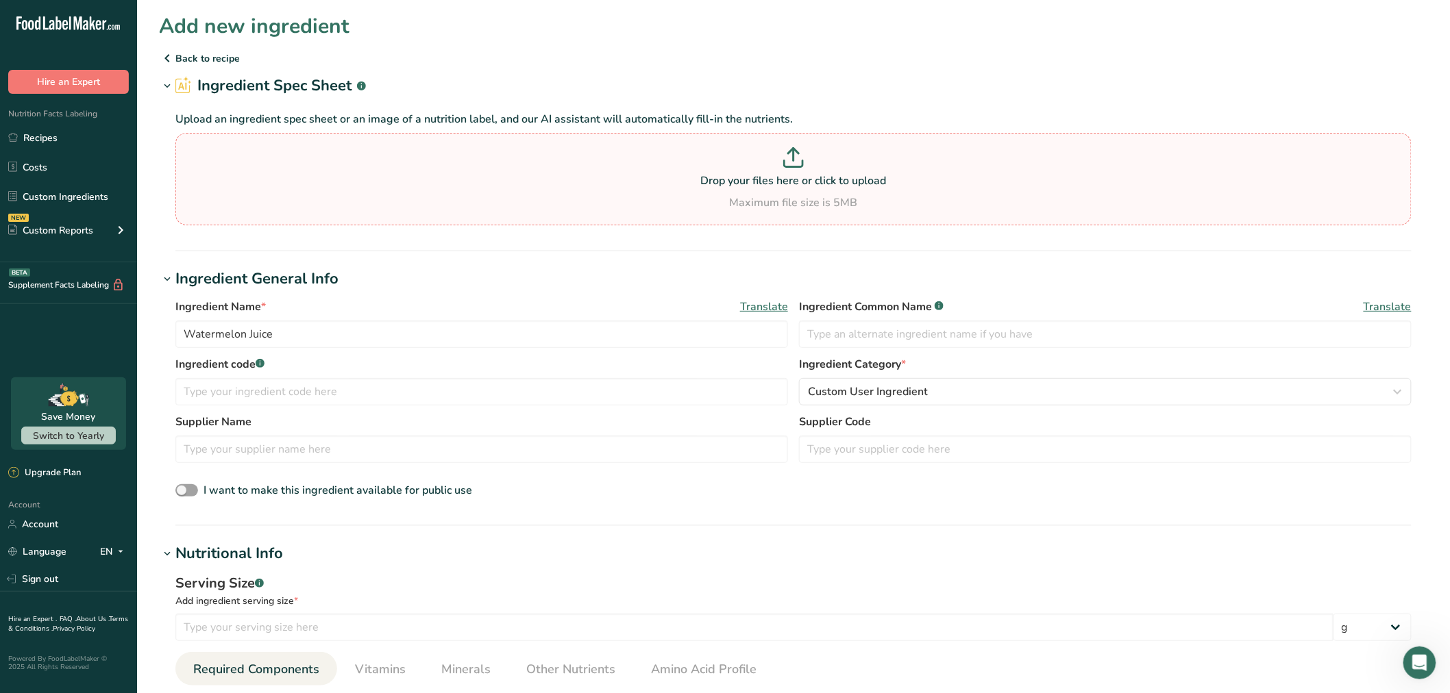
click at [775, 190] on div "Drop your files here or click to upload Maximum file size is 5MB" at bounding box center [793, 179] width 1229 height 64
click at [775, 190] on input "Drop your files here or click to upload Maximum file size is 5MB" at bounding box center [793, 179] width 1236 height 92
type input "C:\fakepath\NFC-Watermelon-Juice-Nutrition-2.1.2024.pdf"
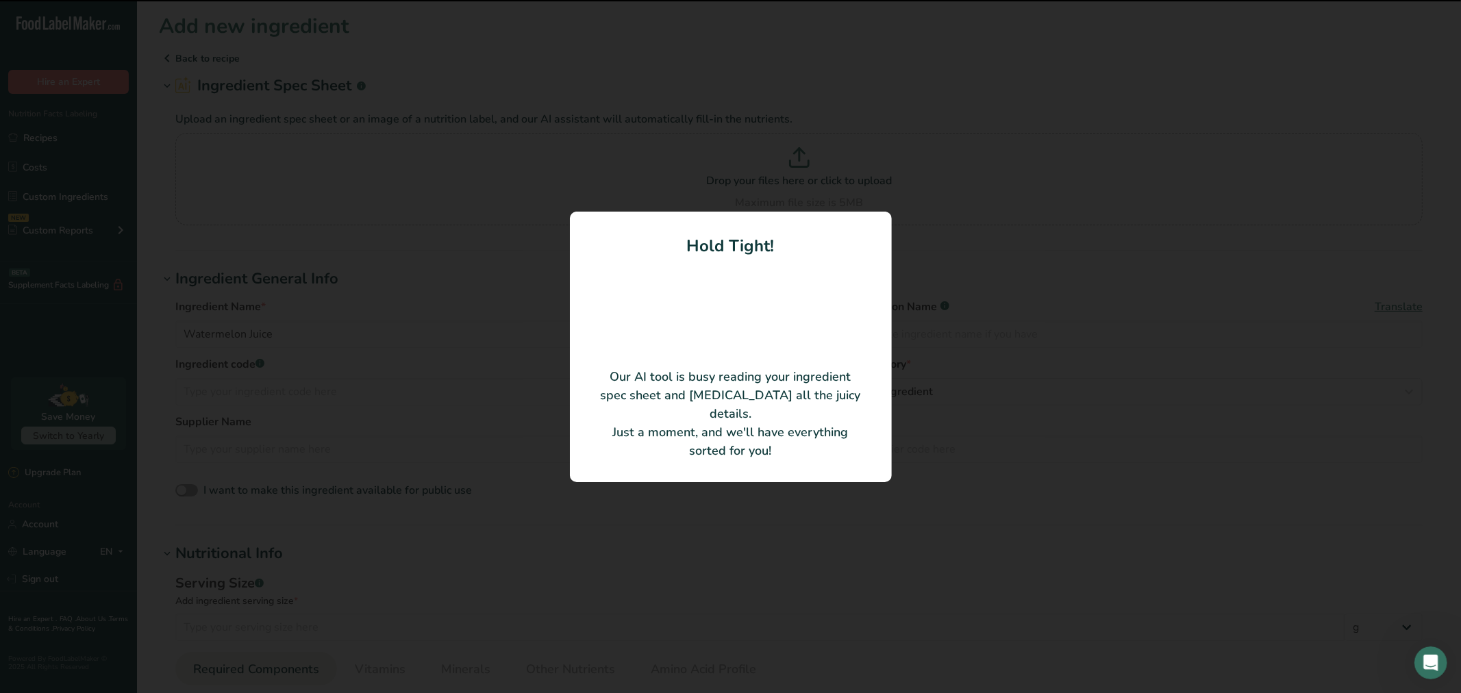
type input "NFC Watermelon Juice"
type input "Milne Fruit Products"
type input "100"
type input "18.9"
type KJ "79.08"
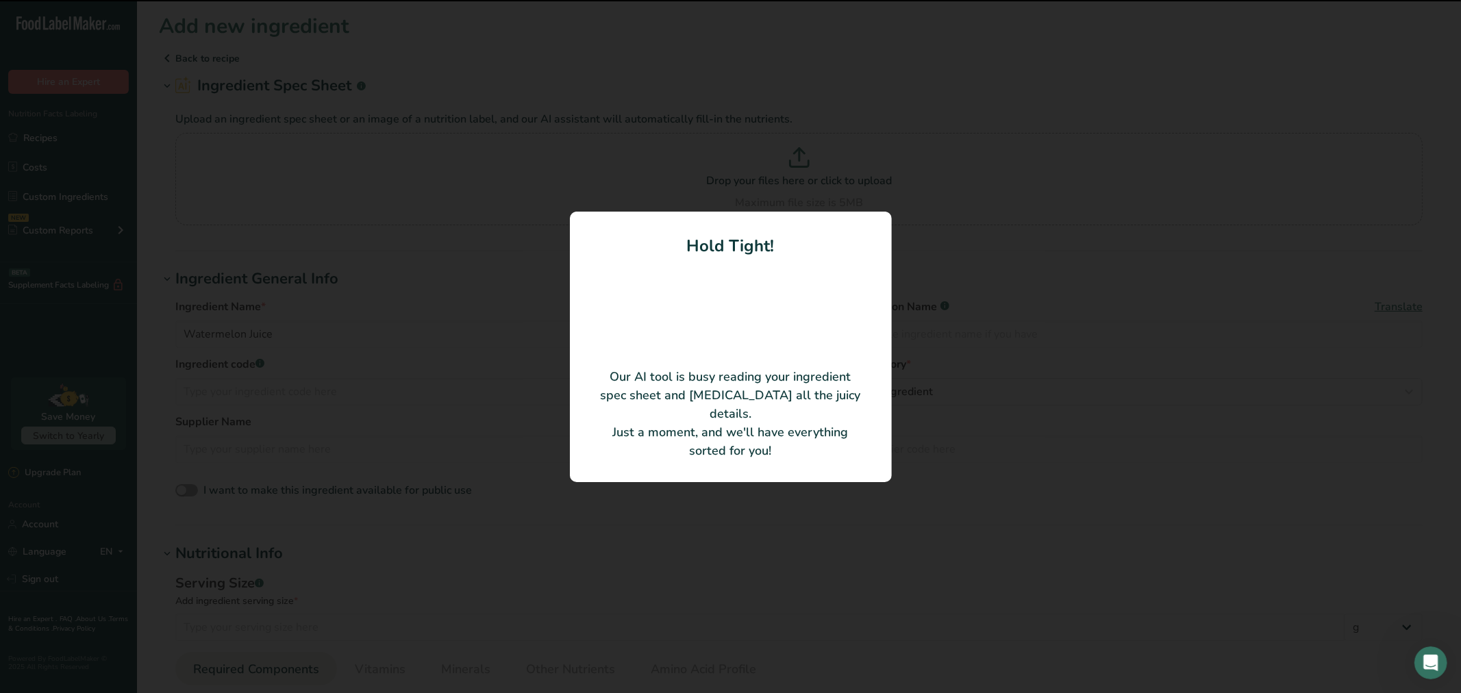
type Fat "0.01"
type input "0"
type input "1.68"
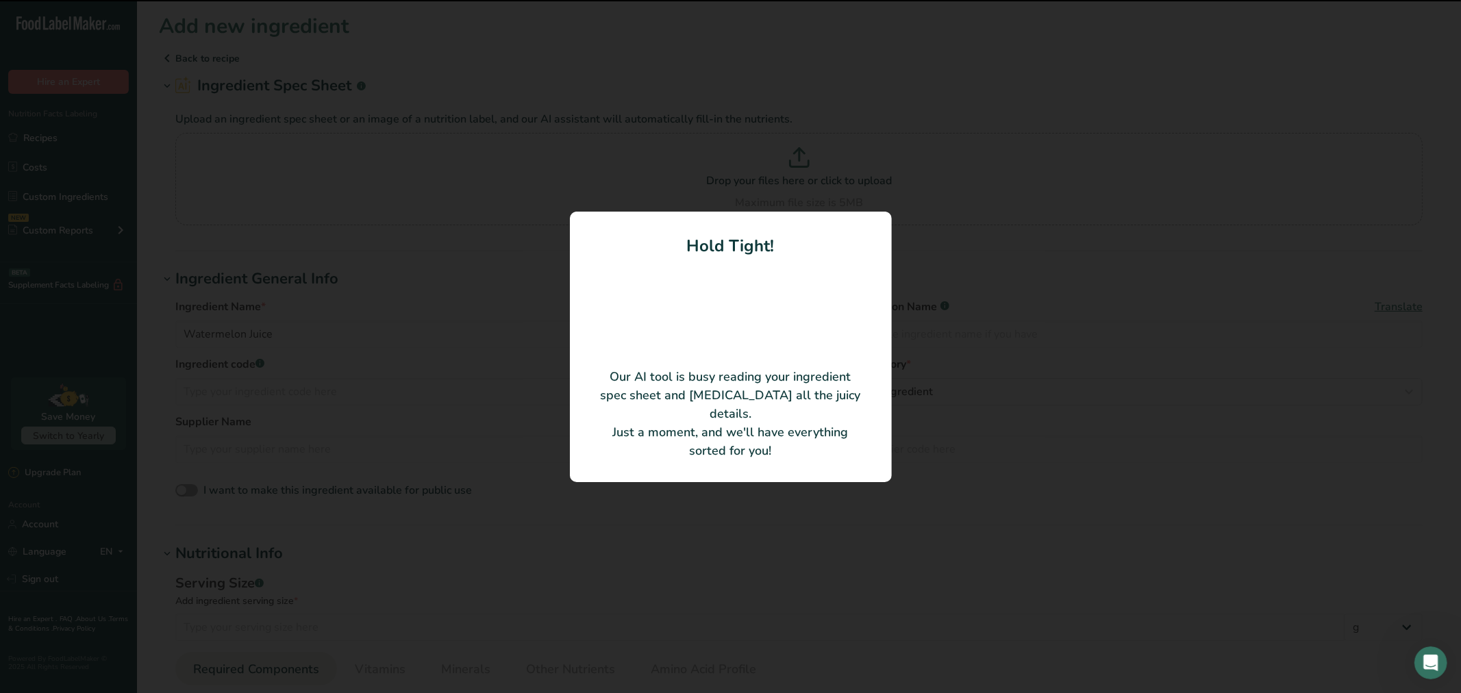
type Carbohydrates "4.33"
type Fiber "0.02"
type Sugars "4.62"
type Sugars "0"
type input "0.38"
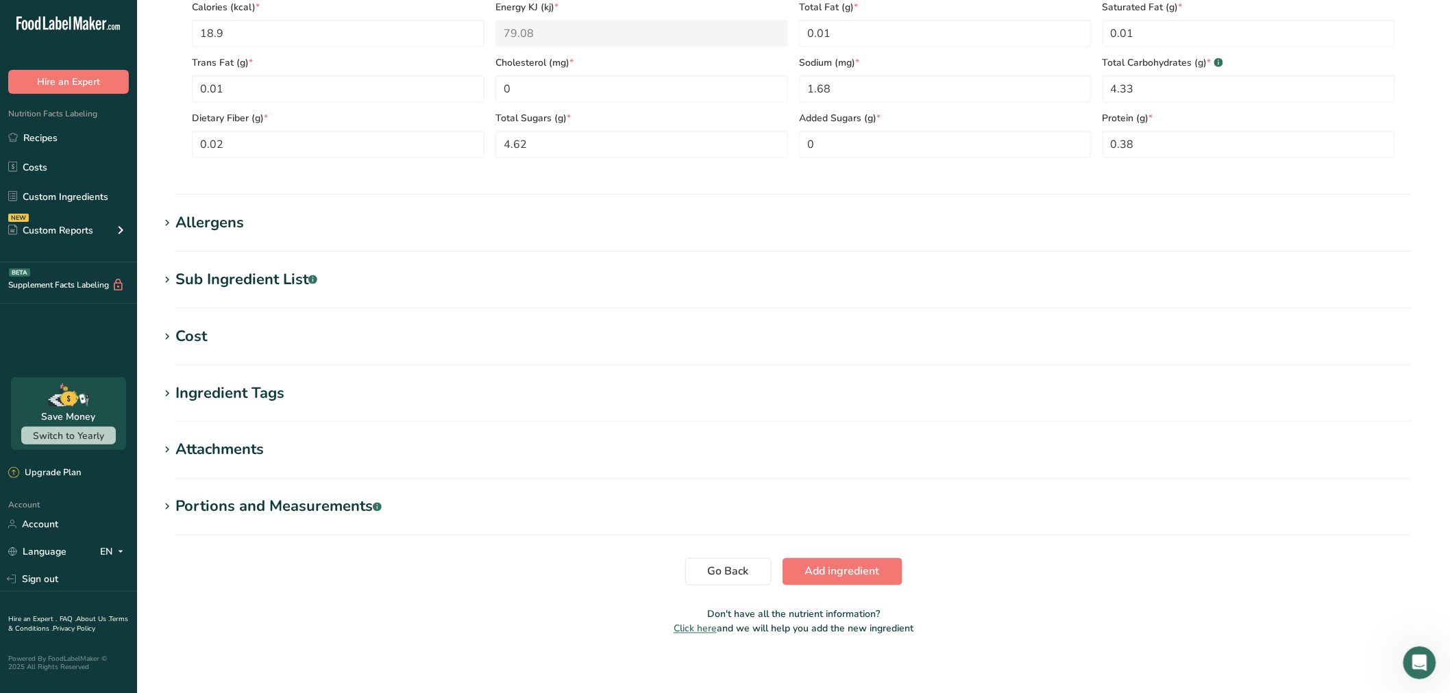
scroll to position [647, 0]
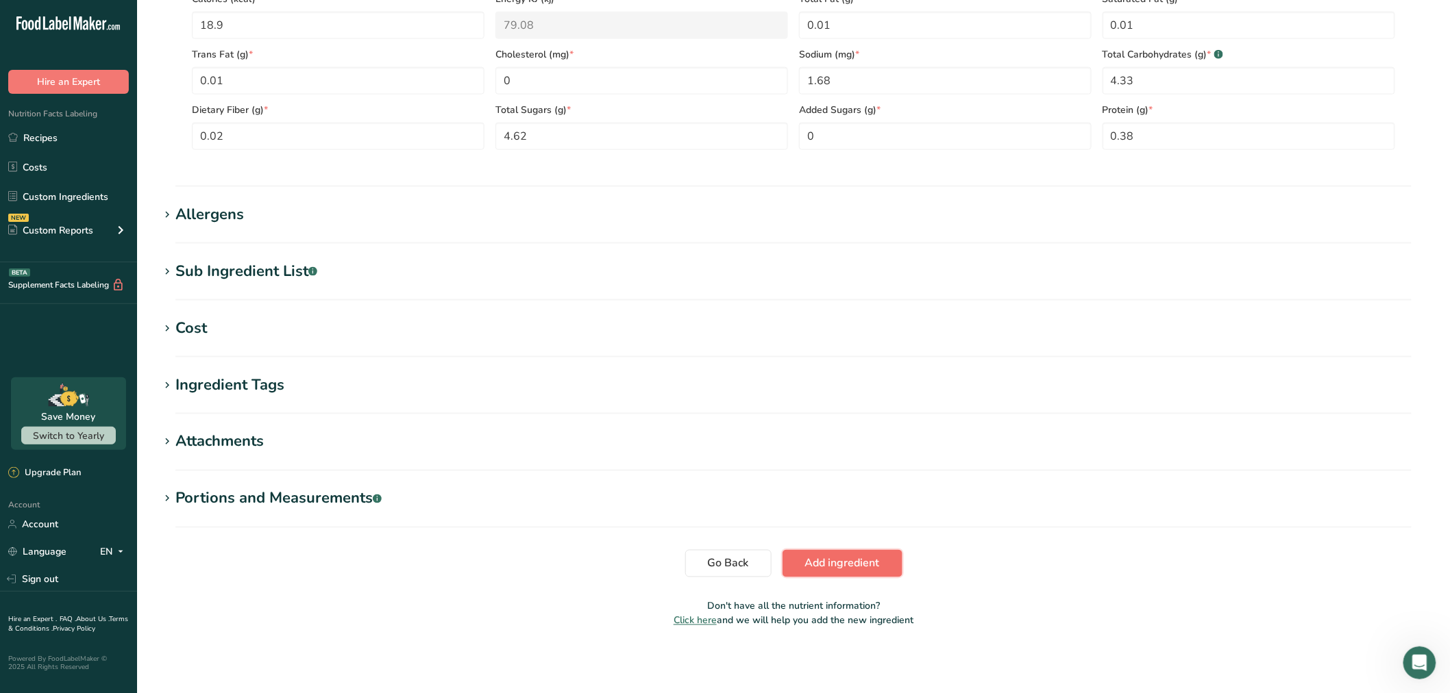
click at [852, 572] on button "Add ingredient" at bounding box center [842, 563] width 120 height 27
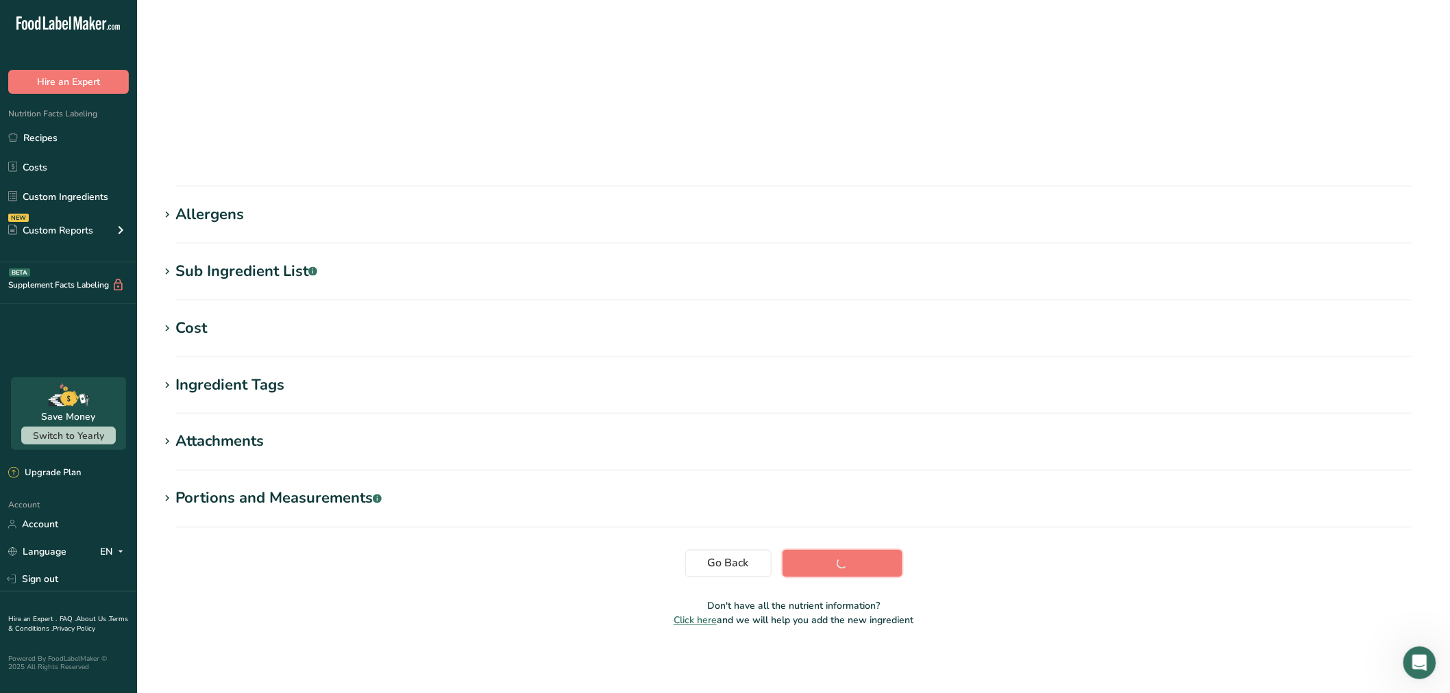
scroll to position [42, 0]
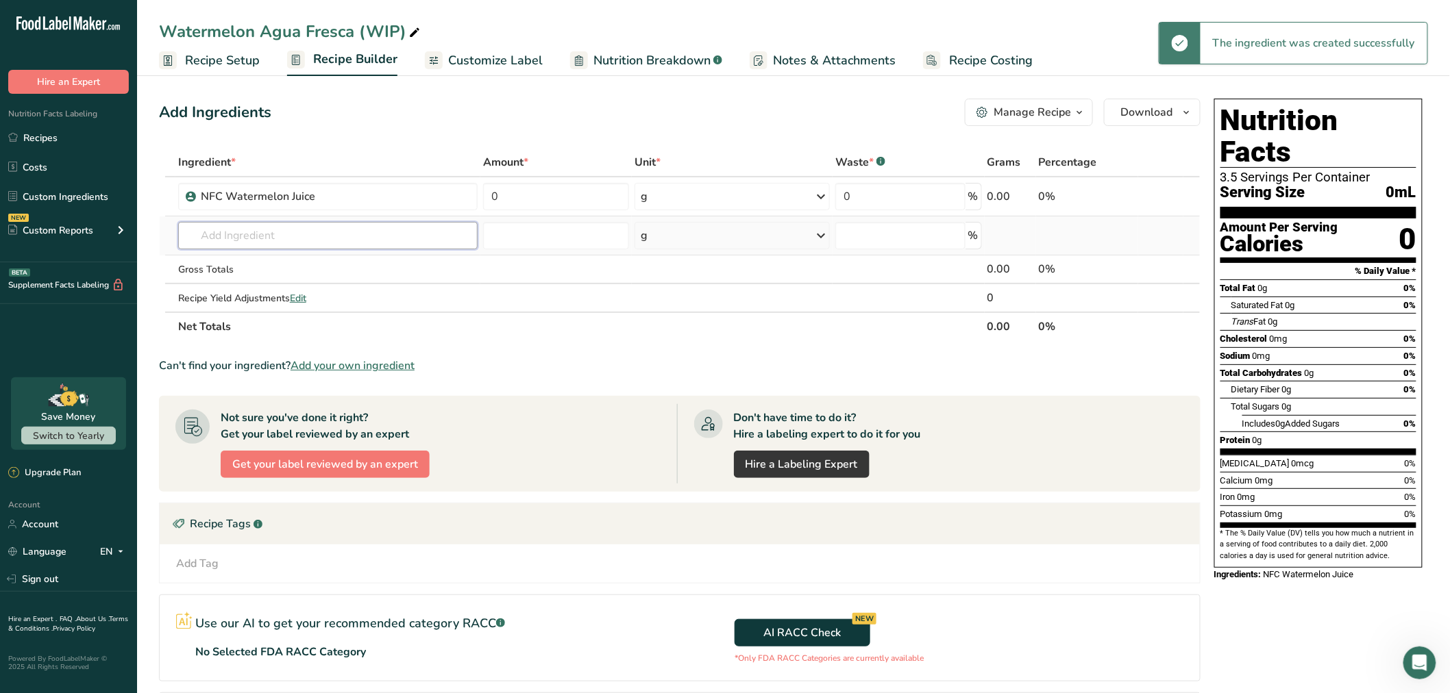
click at [284, 234] on input "text" at bounding box center [327, 235] width 299 height 27
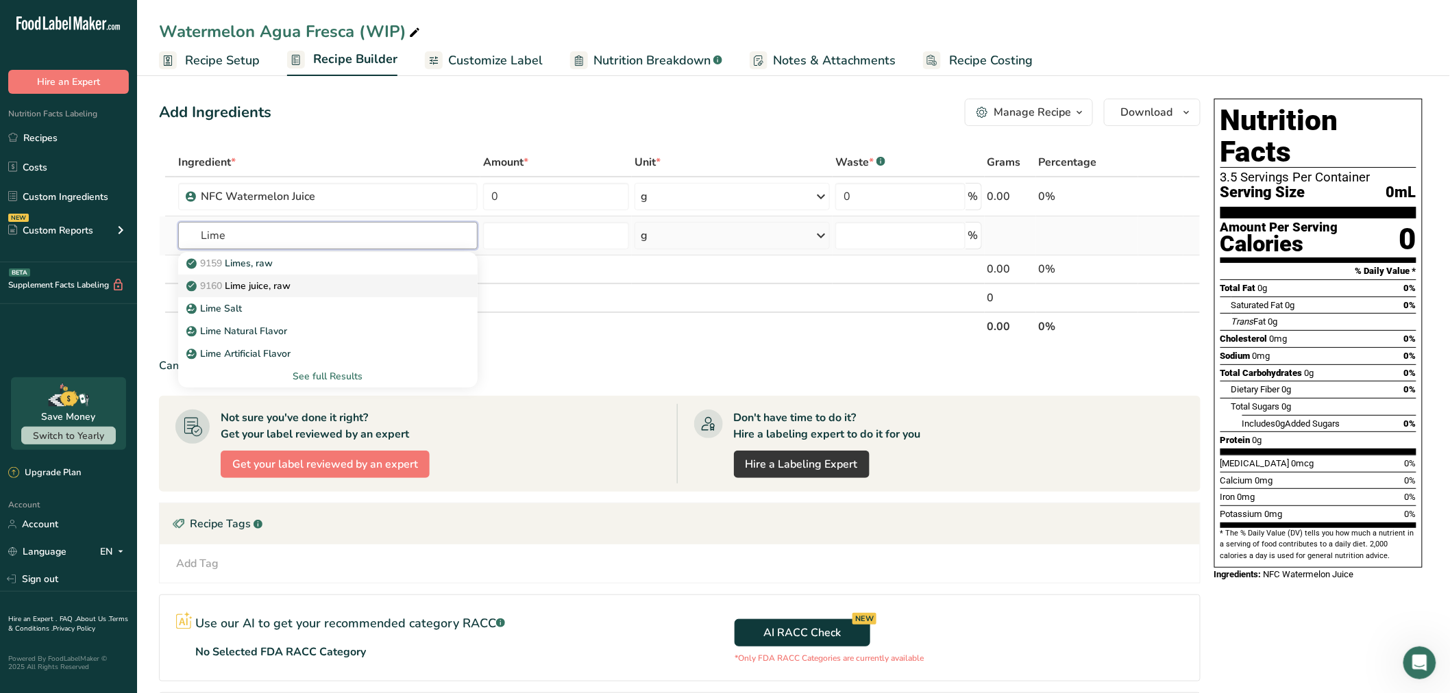
type input "Lime"
click at [288, 284] on p "9160 Lime juice, raw" at bounding box center [239, 286] width 101 height 14
type input "Lime juice, raw"
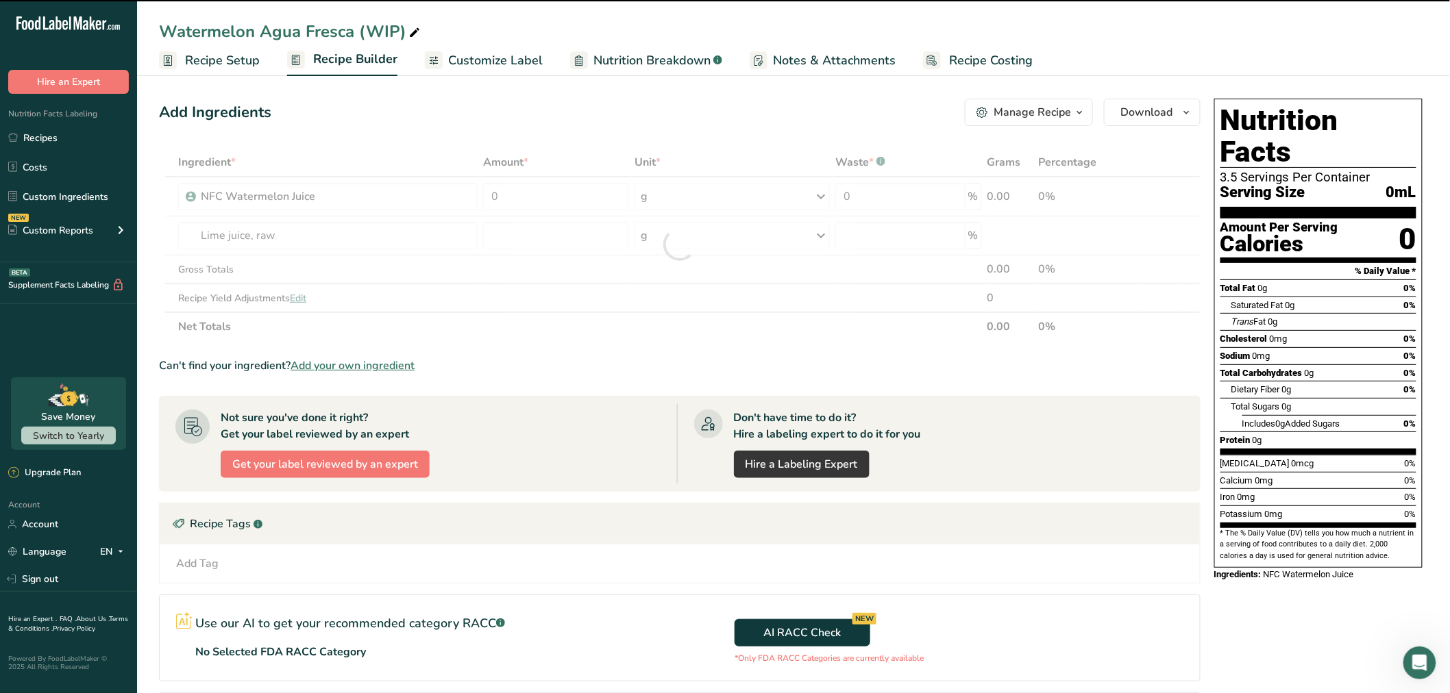
type input "0"
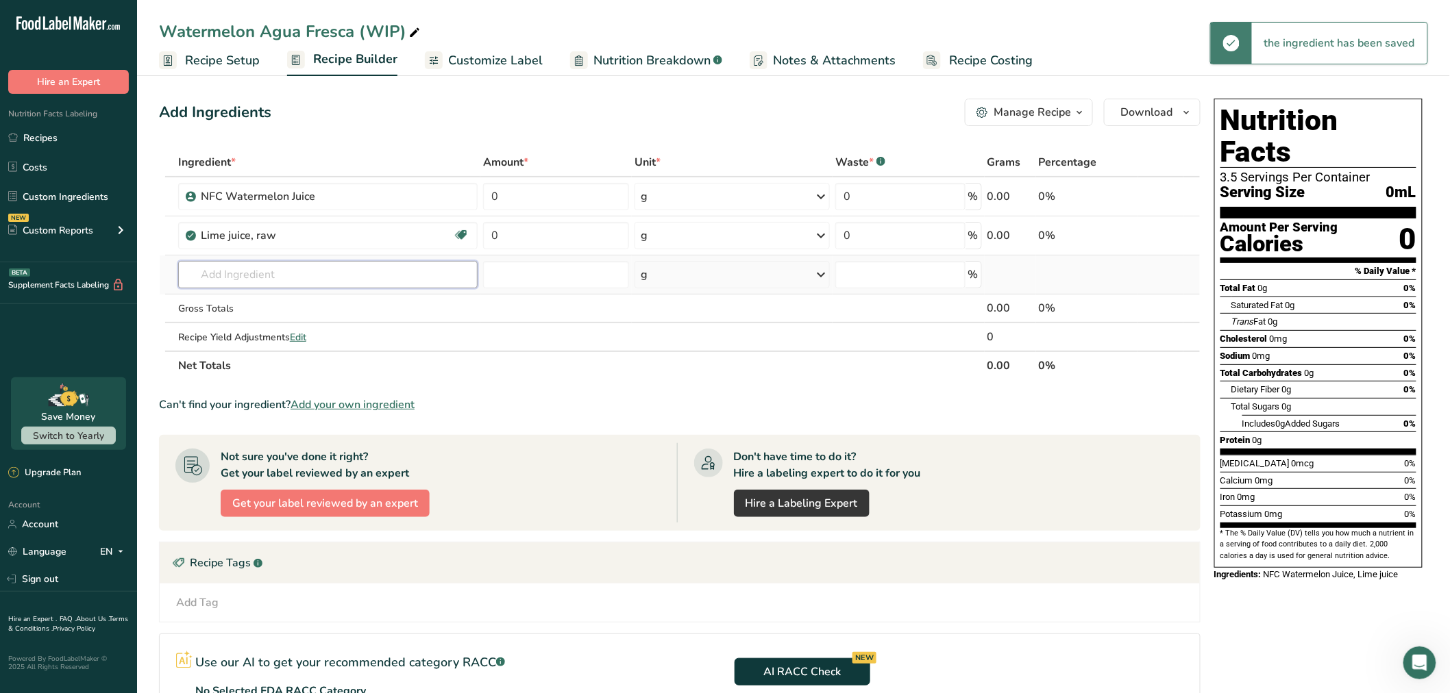
click at [286, 270] on input "text" at bounding box center [327, 274] width 299 height 27
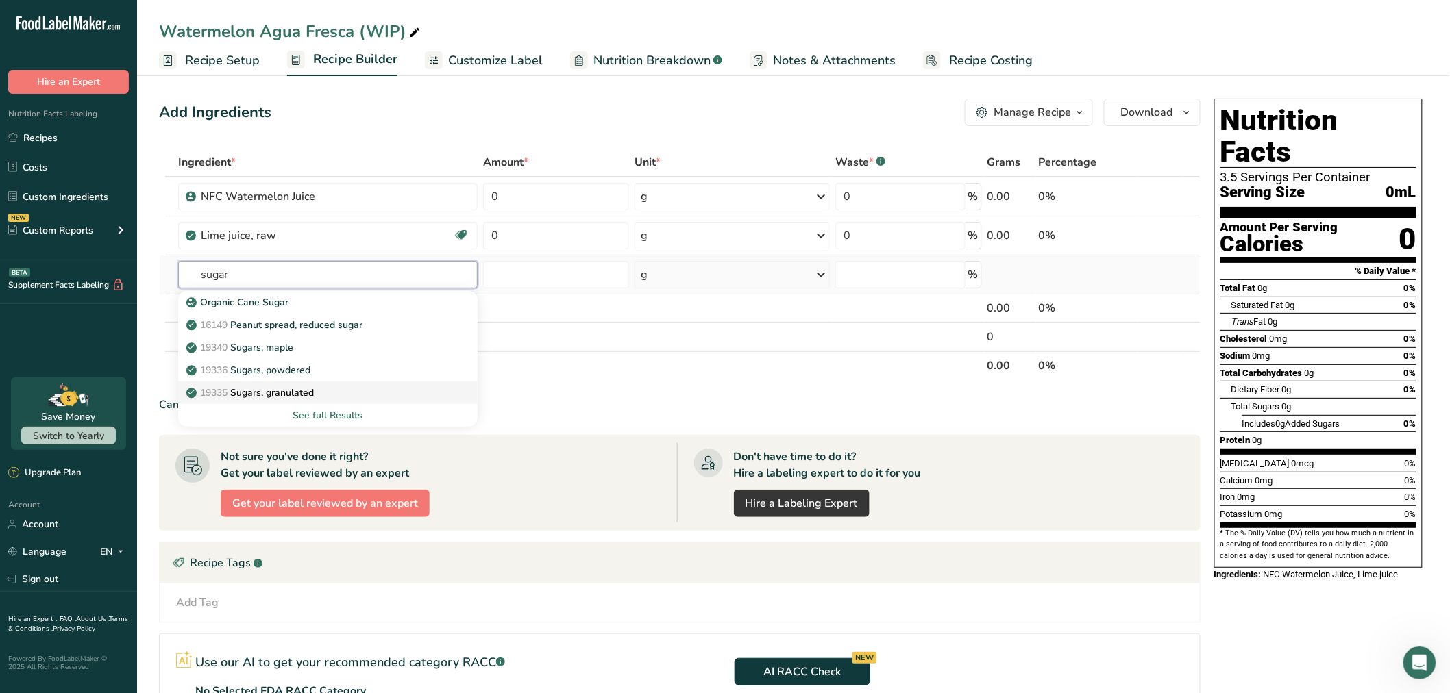
type input "sugar"
click at [304, 386] on p "19335 [GEOGRAPHIC_DATA], granulated" at bounding box center [251, 393] width 125 height 14
type input "Sugars, granulated"
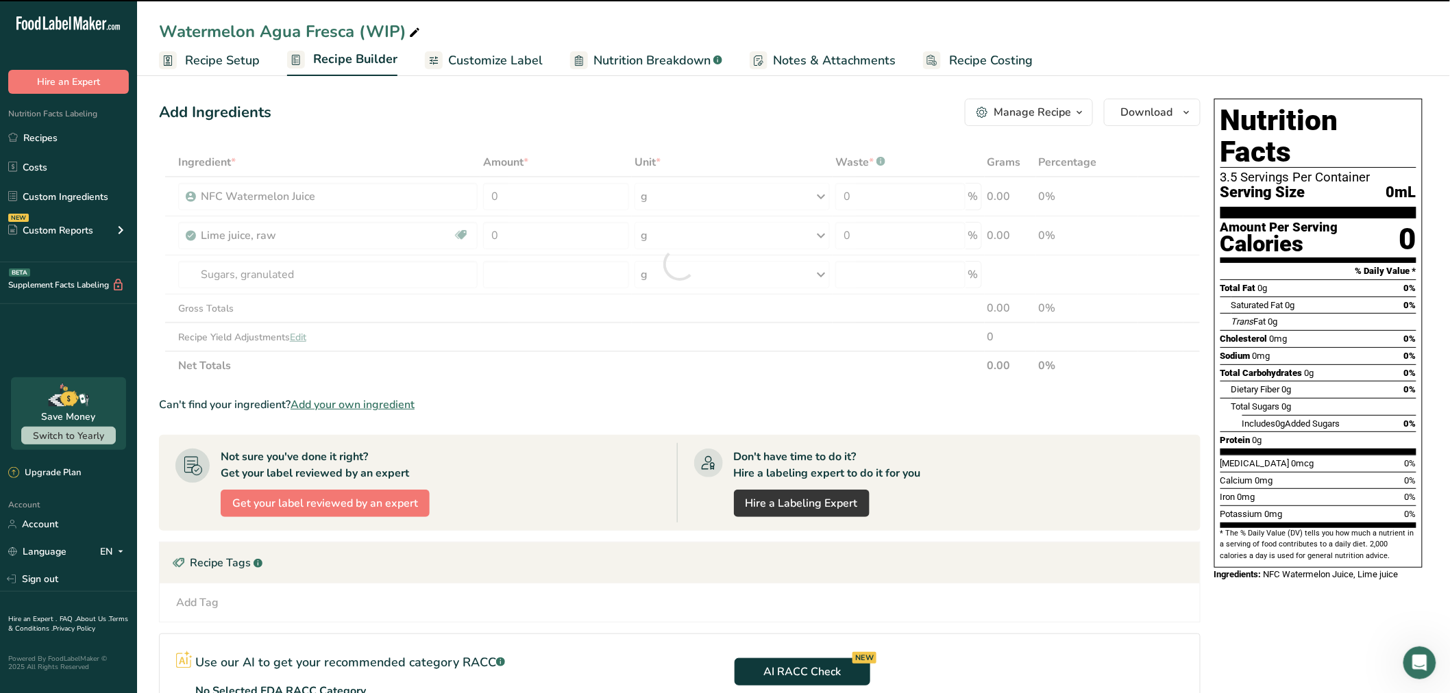
type input "0"
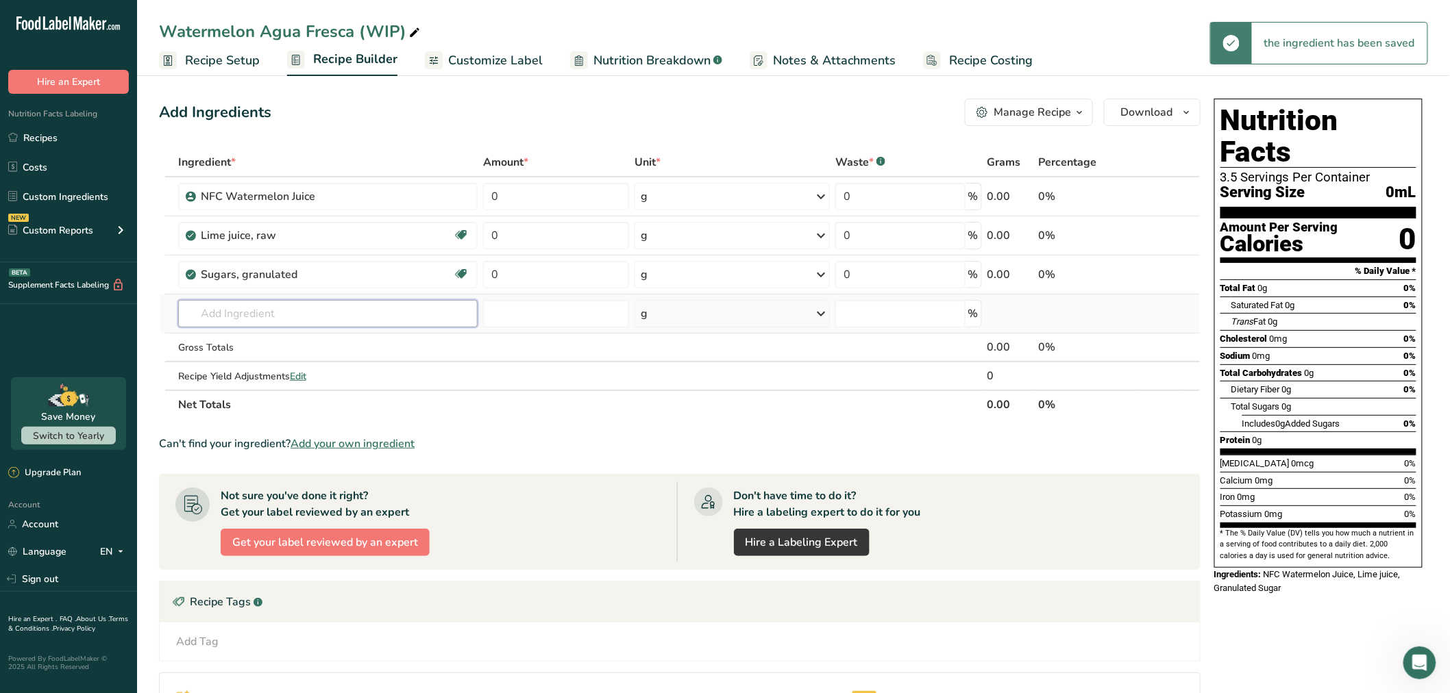
click at [297, 312] on input "text" at bounding box center [327, 313] width 299 height 27
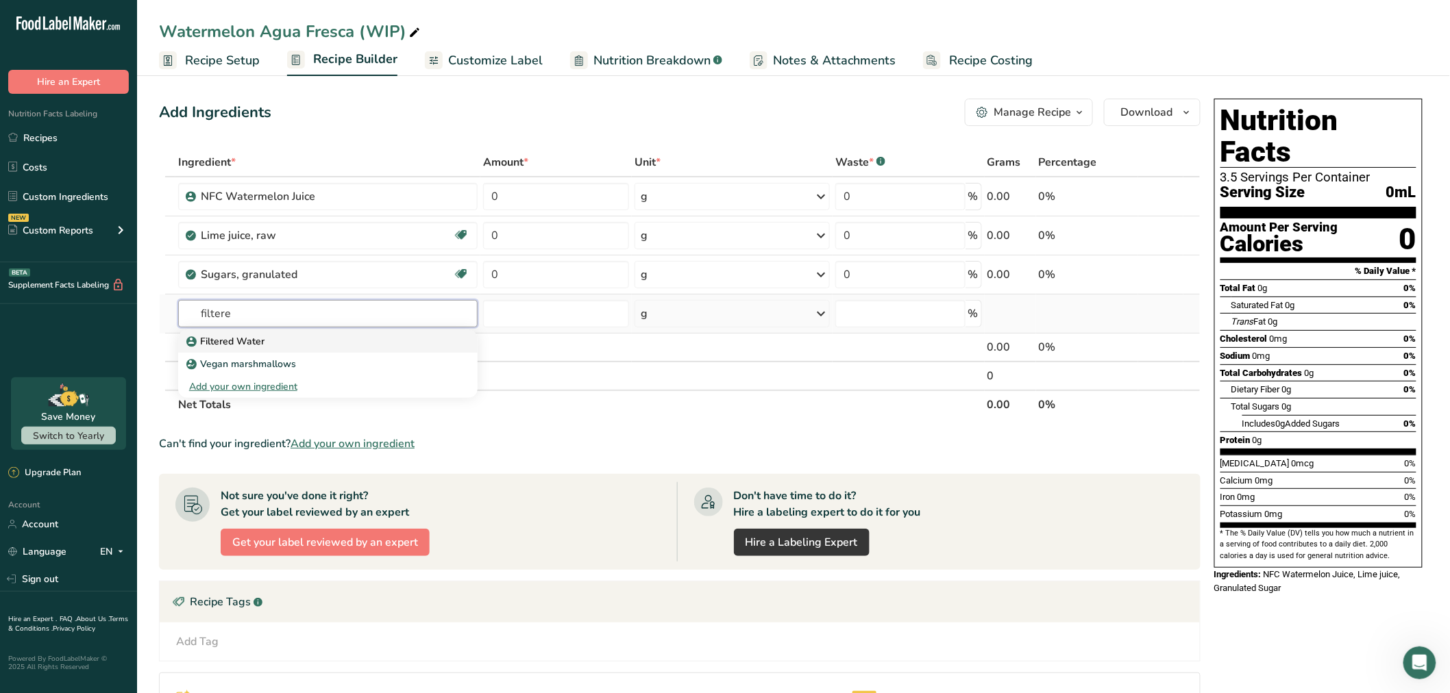
type input "filtere"
click at [273, 337] on div "Filtered Water" at bounding box center [317, 341] width 256 height 14
type input "Filtered Water"
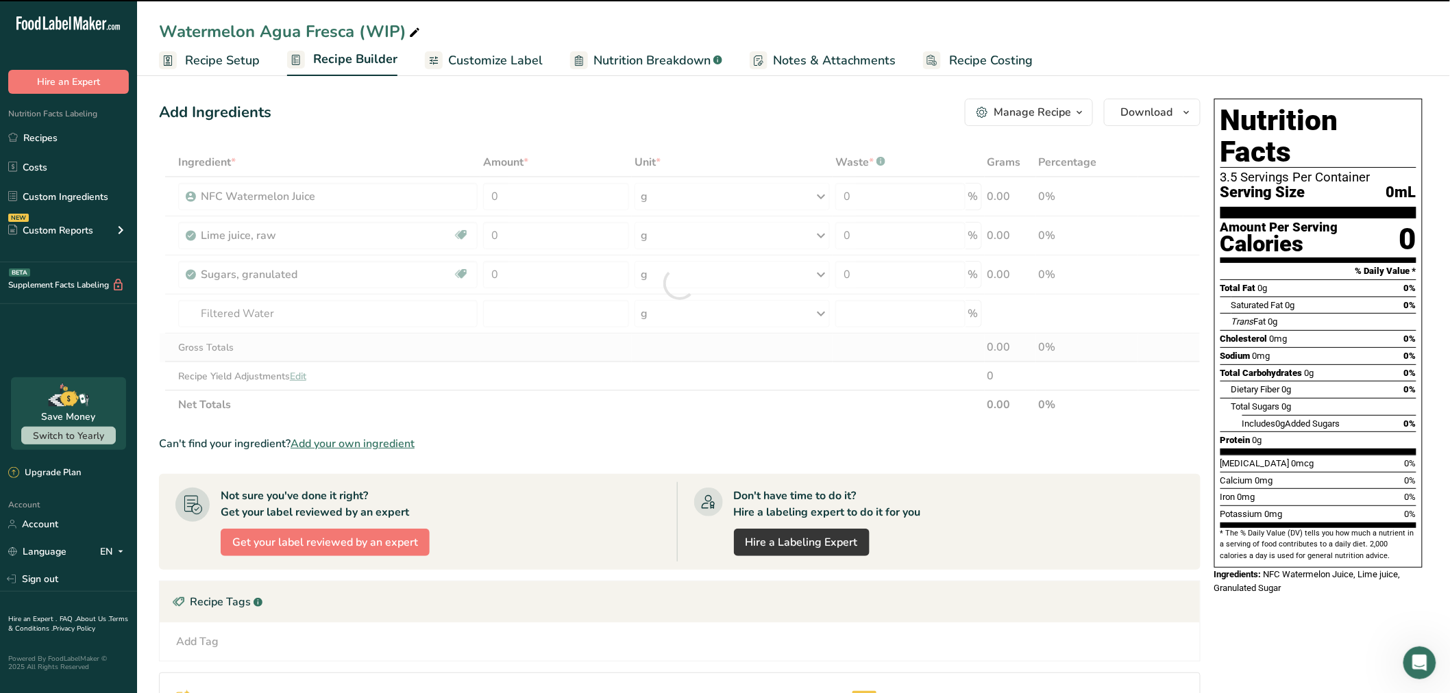
type input "0"
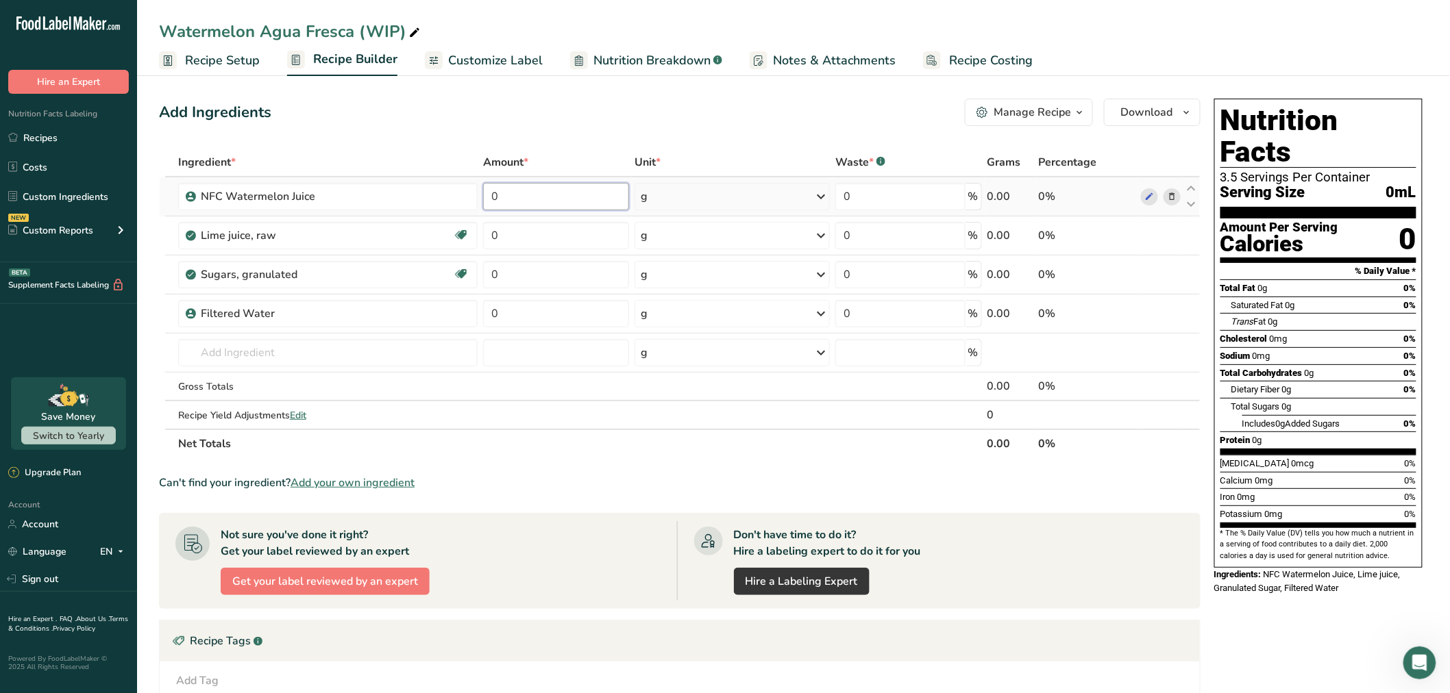
click at [537, 188] on input "0" at bounding box center [556, 196] width 146 height 27
type input "476.27"
click at [549, 226] on div "Ingredient * Amount * Unit * Waste * .a-a{fill:#347362;}.b-a{fill:#fff;} Grams …" at bounding box center [679, 303] width 1041 height 310
type input "39.69"
click at [551, 263] on div "Ingredient * Amount * Unit * Waste * .a-a{fill:#347362;}.b-a{fill:#fff;} Grams …" at bounding box center [679, 303] width 1041 height 310
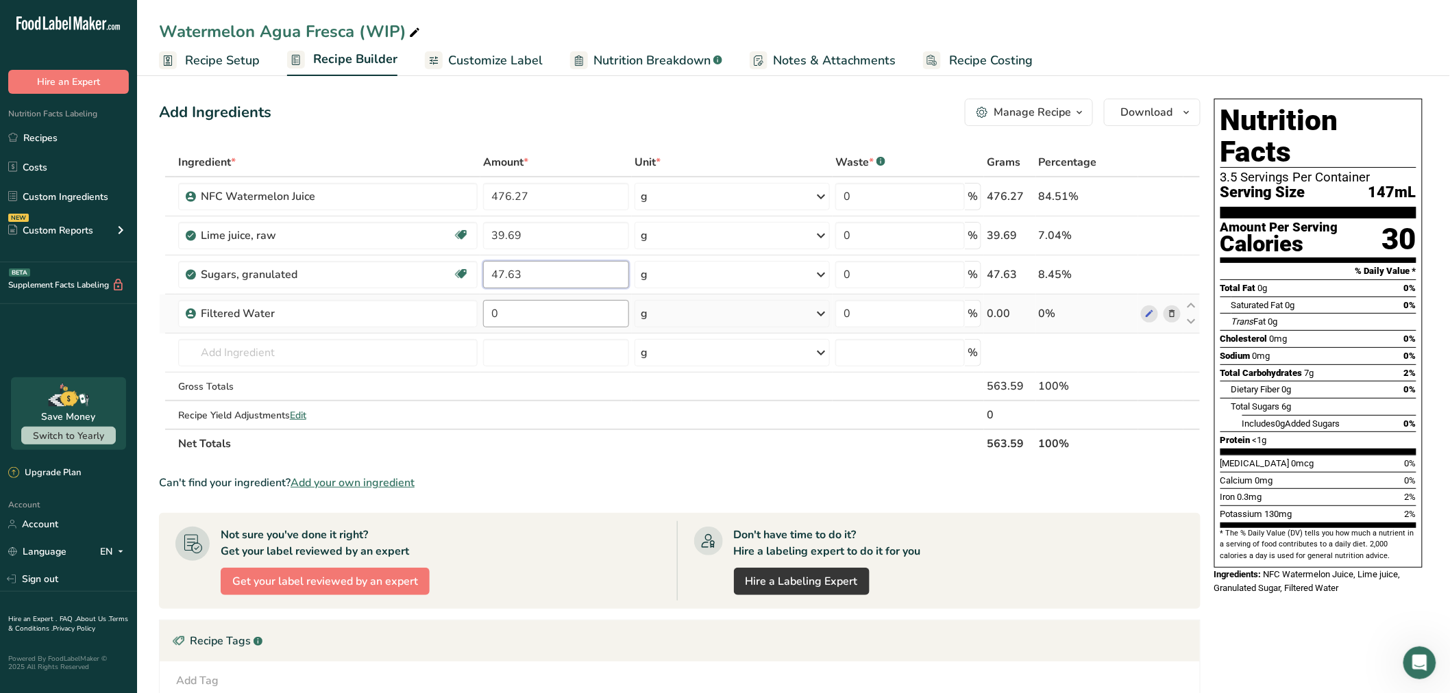
type input "47.63"
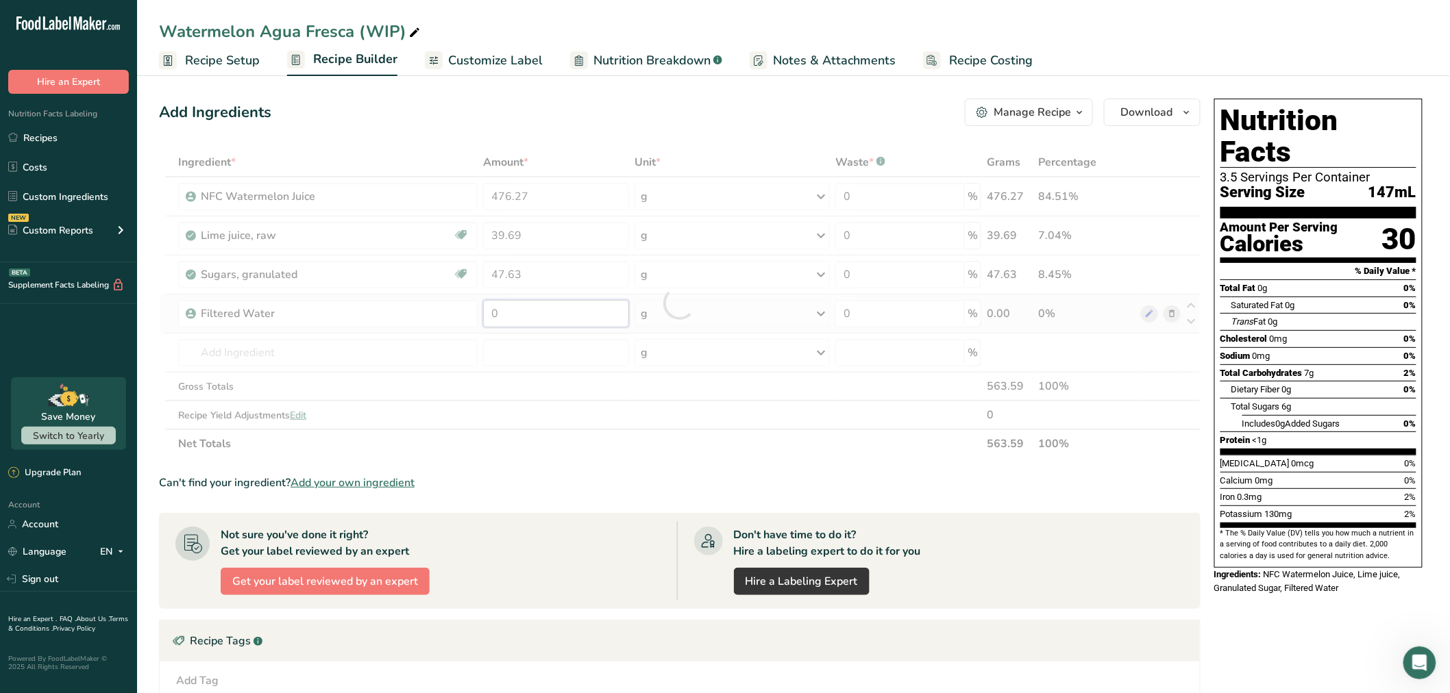
click at [562, 316] on div "Ingredient * Amount * Unit * Waste * .a-a{fill:#347362;}.b-a{fill:#fff;} Grams …" at bounding box center [679, 303] width 1041 height 310
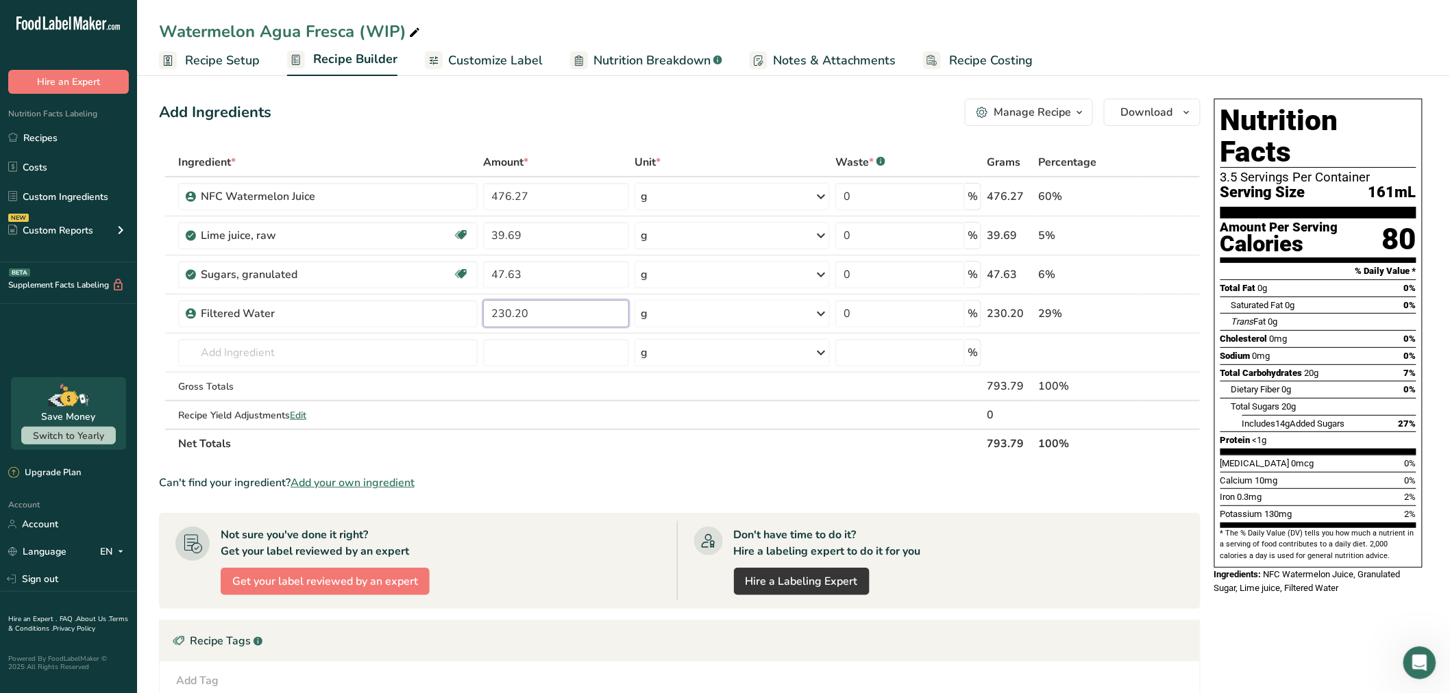
type input "230.20"
click at [628, 450] on div "Ingredient * Amount * Unit * Waste * .a-a{fill:#347362;}.b-a{fill:#fff;} Grams …" at bounding box center [679, 303] width 1041 height 310
click at [501, 72] on link "Customize Label" at bounding box center [484, 60] width 118 height 31
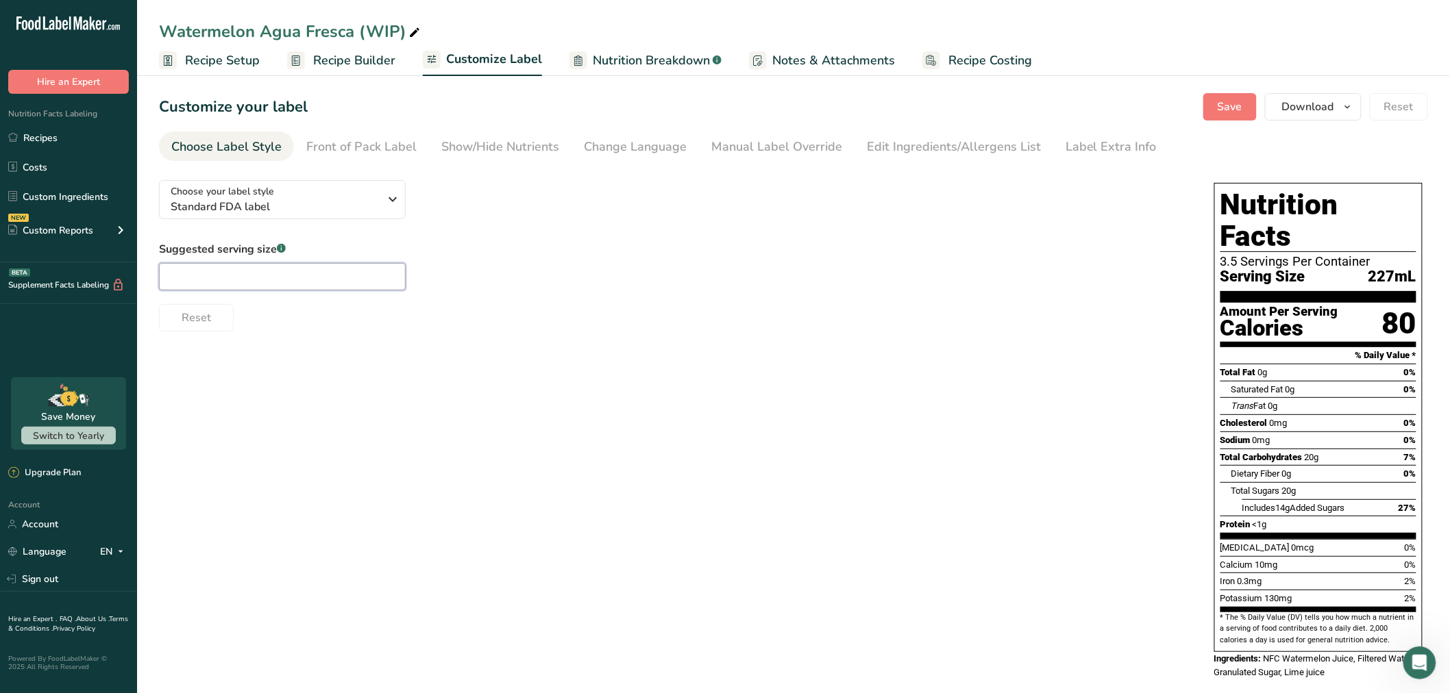
click at [340, 265] on input "text" at bounding box center [282, 276] width 247 height 27
type input "8 oz"
click at [1242, 99] on span "Save" at bounding box center [1229, 107] width 25 height 16
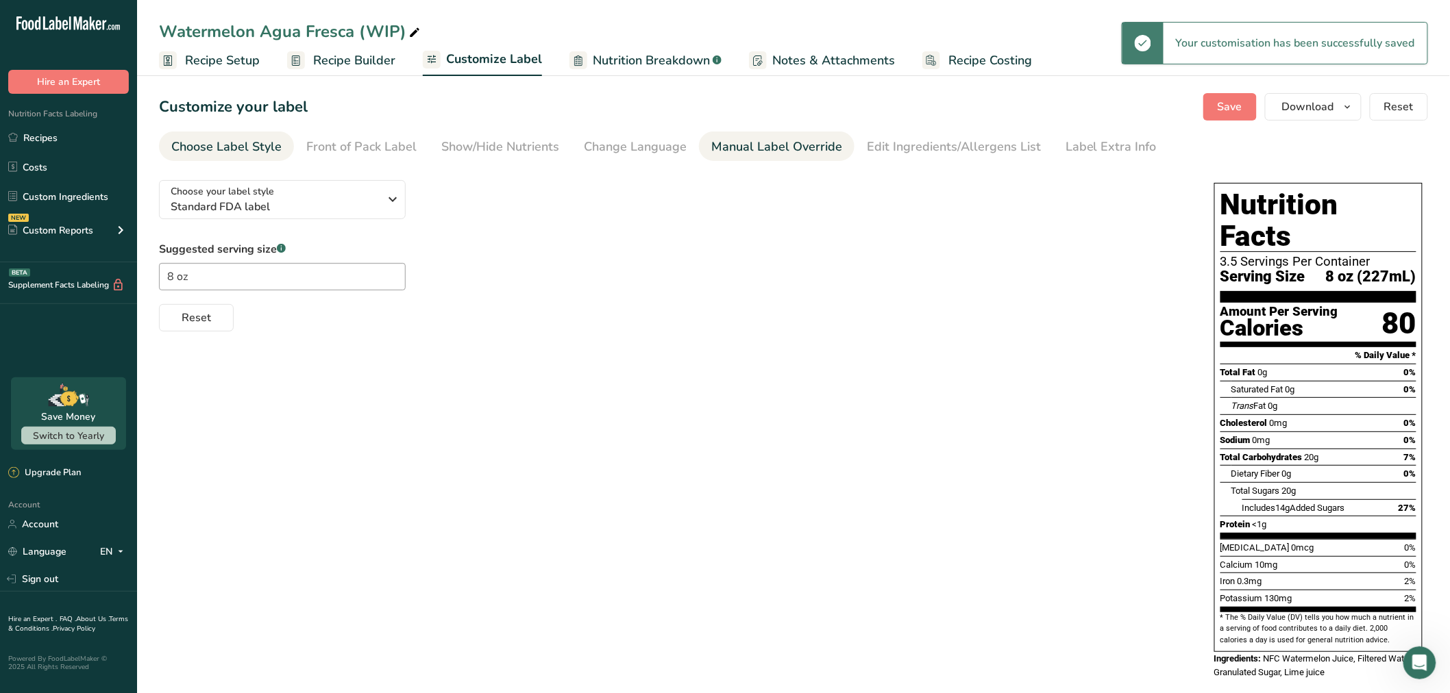
click at [791, 152] on div "Manual Label Override" at bounding box center [776, 147] width 131 height 18
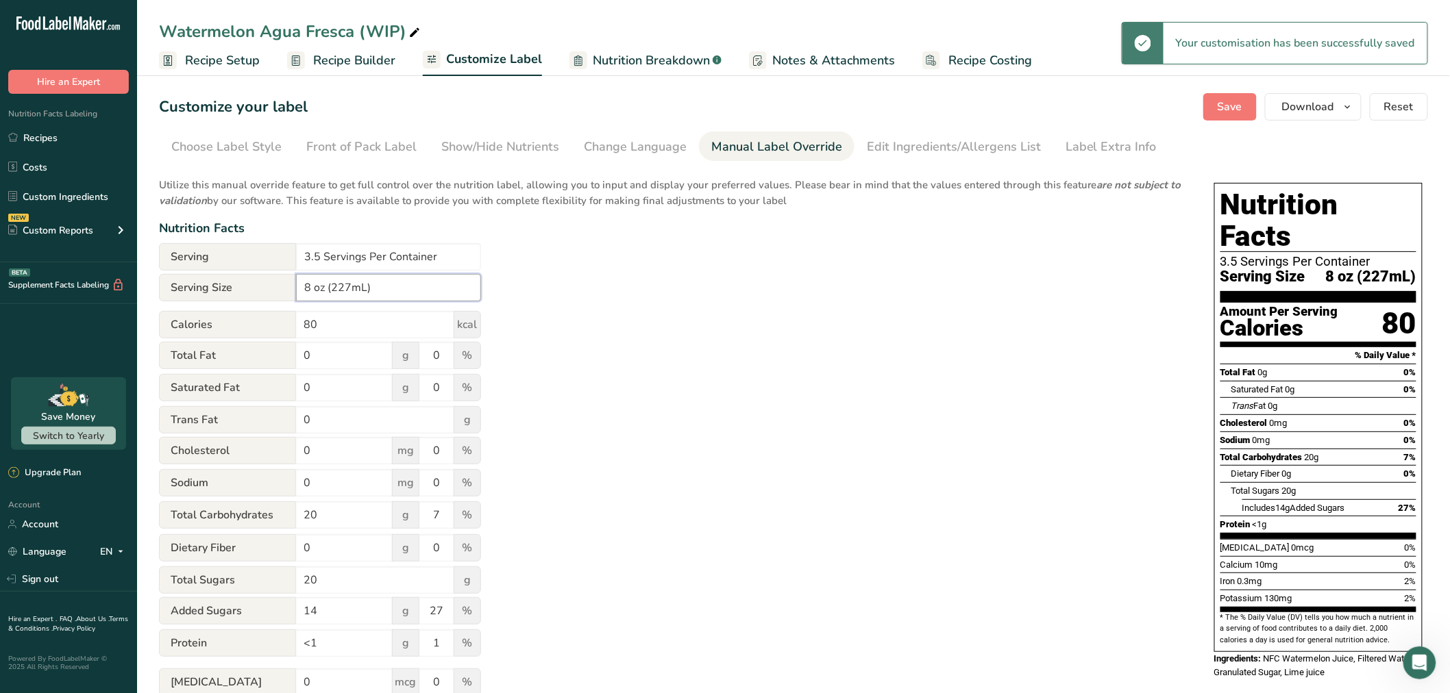
click at [347, 289] on input "8 oz (227mL)" at bounding box center [388, 287] width 185 height 27
type input "8 oz (236mL)"
click at [575, 276] on div "Utilize this manual override feature to get full control over the nutrition lab…" at bounding box center [673, 497] width 1028 height 656
click at [1208, 115] on button "Save" at bounding box center [1229, 106] width 53 height 27
click at [251, 62] on span "Recipe Setup" at bounding box center [222, 60] width 75 height 18
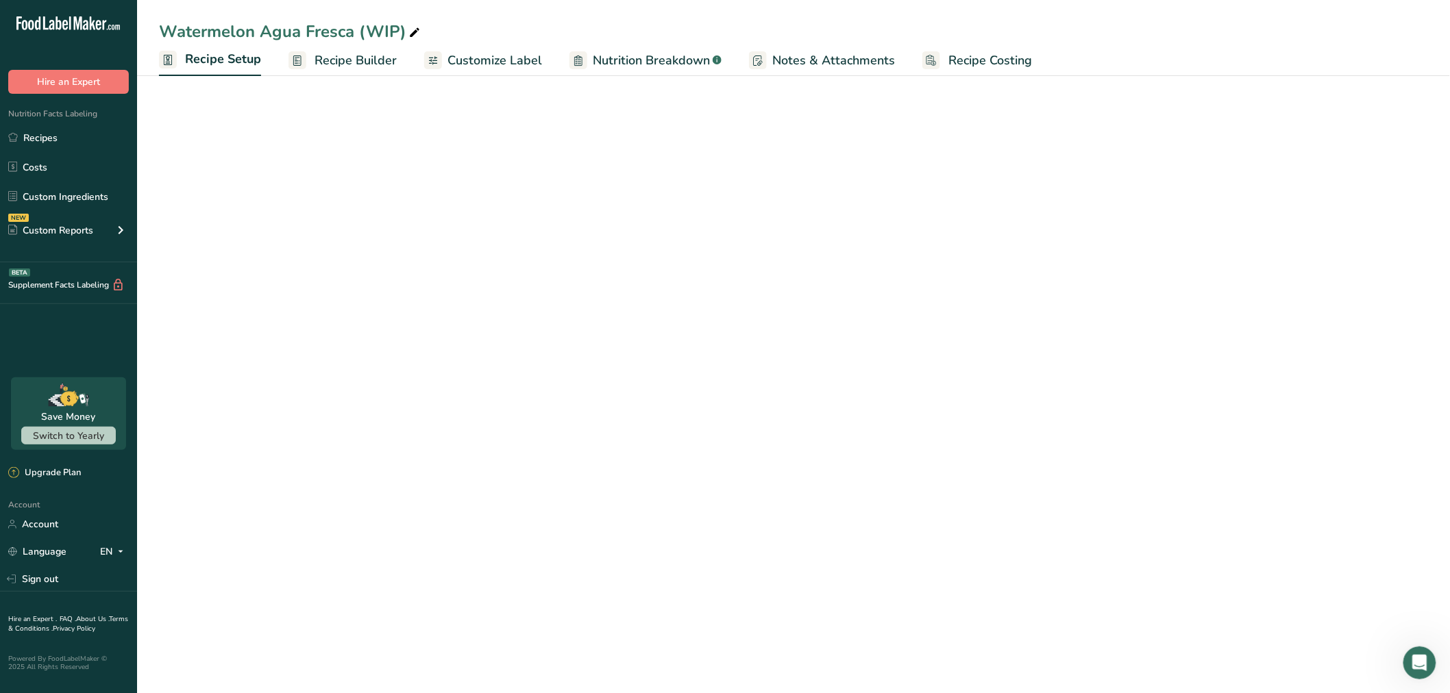
select select "22"
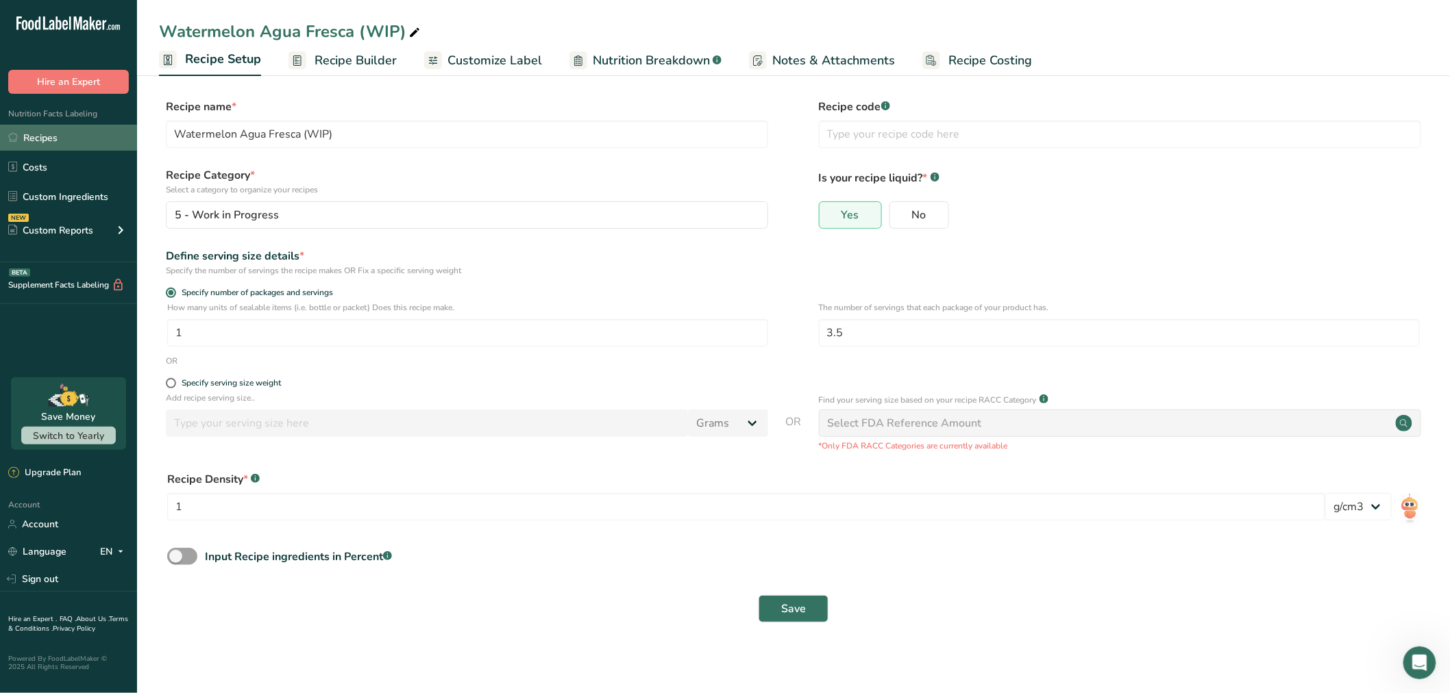
click at [97, 139] on link "Recipes" at bounding box center [68, 138] width 137 height 26
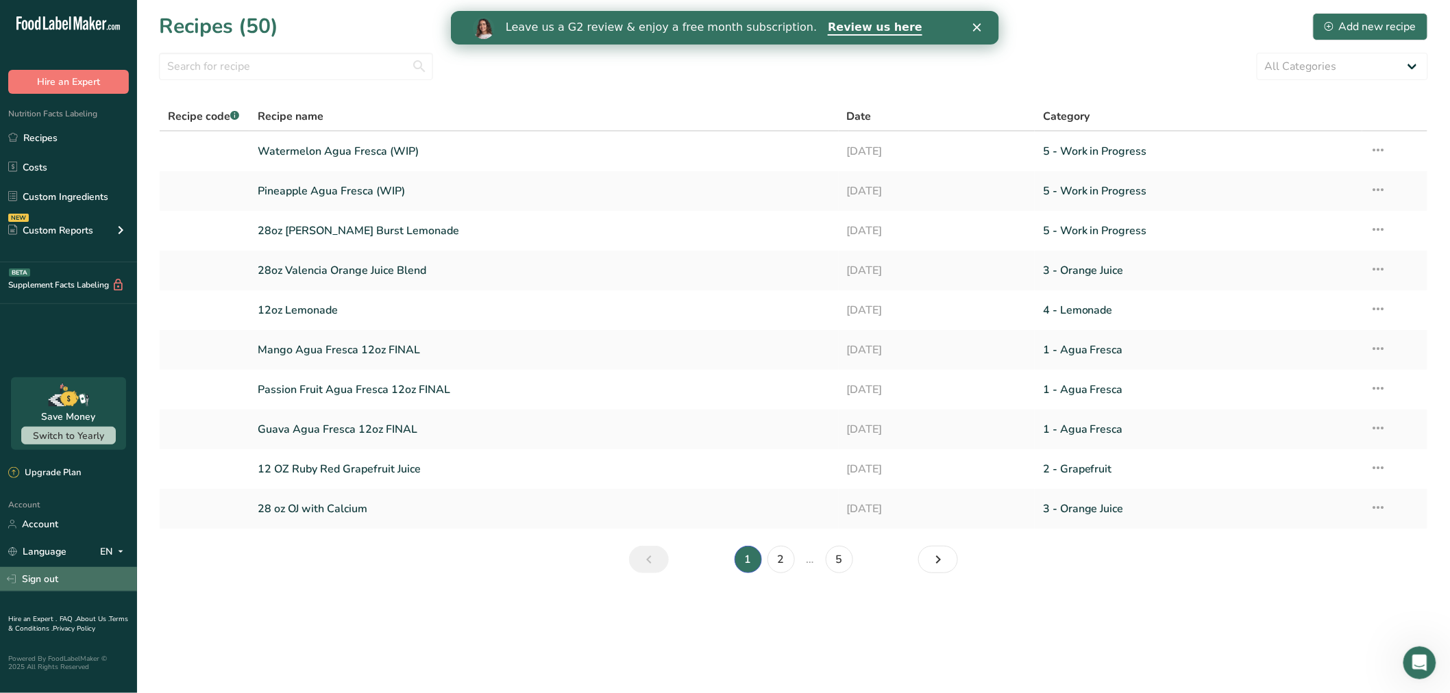
click at [49, 585] on link "Sign out" at bounding box center [68, 579] width 137 height 24
